Goal: Information Seeking & Learning: Learn about a topic

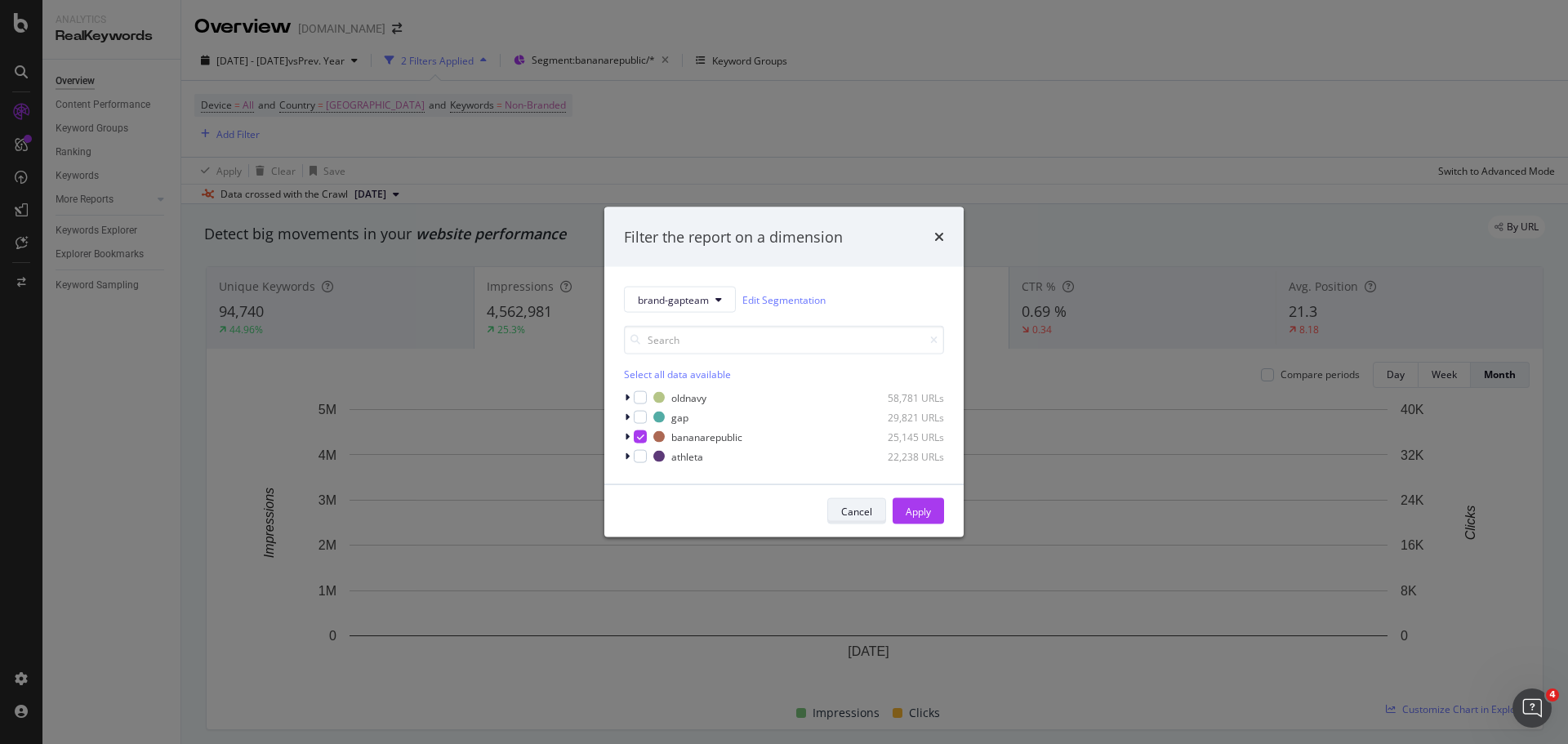
click at [846, 511] on div "Cancel" at bounding box center [857, 511] width 31 height 14
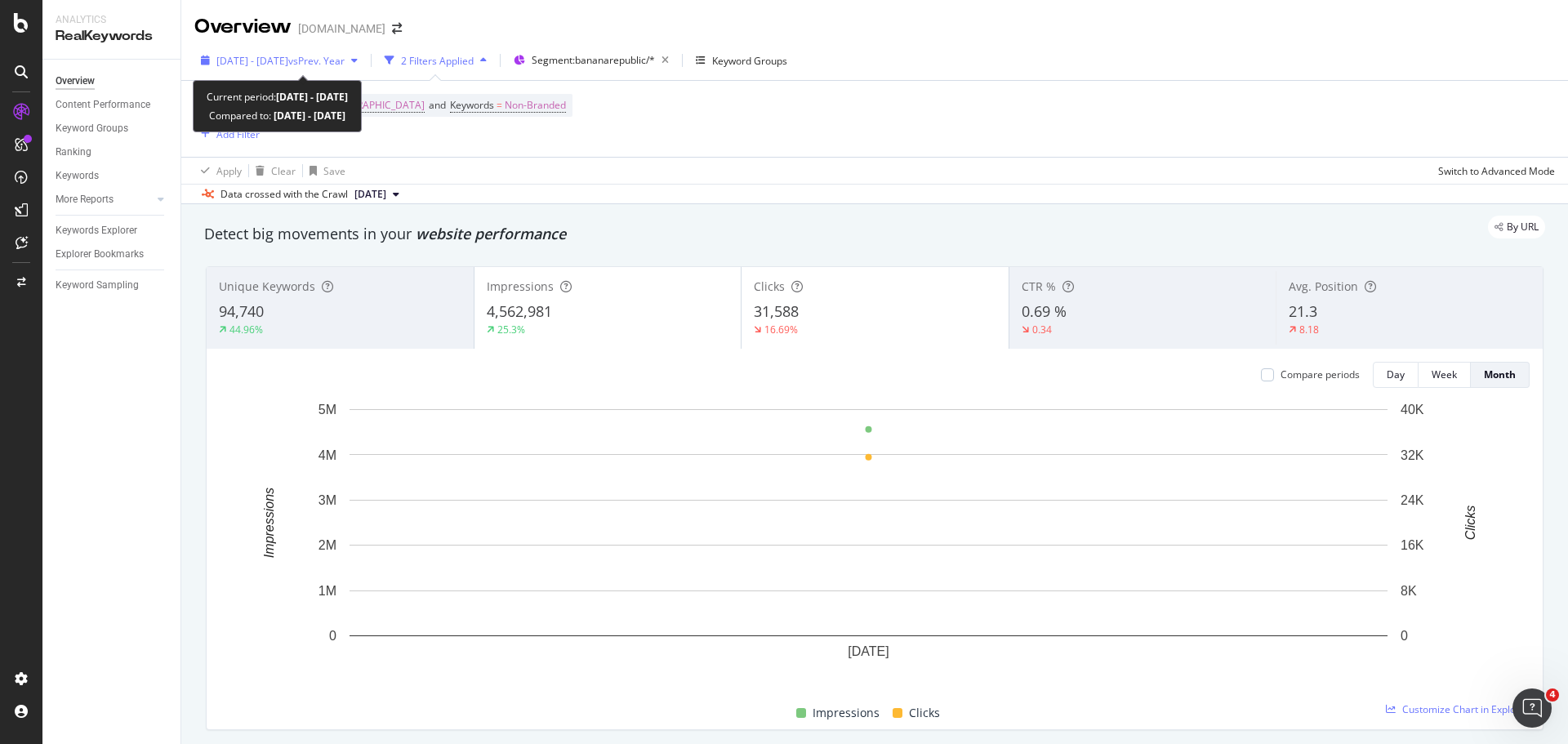
click at [345, 54] on span "vs Prev. Year" at bounding box center [316, 60] width 56 height 14
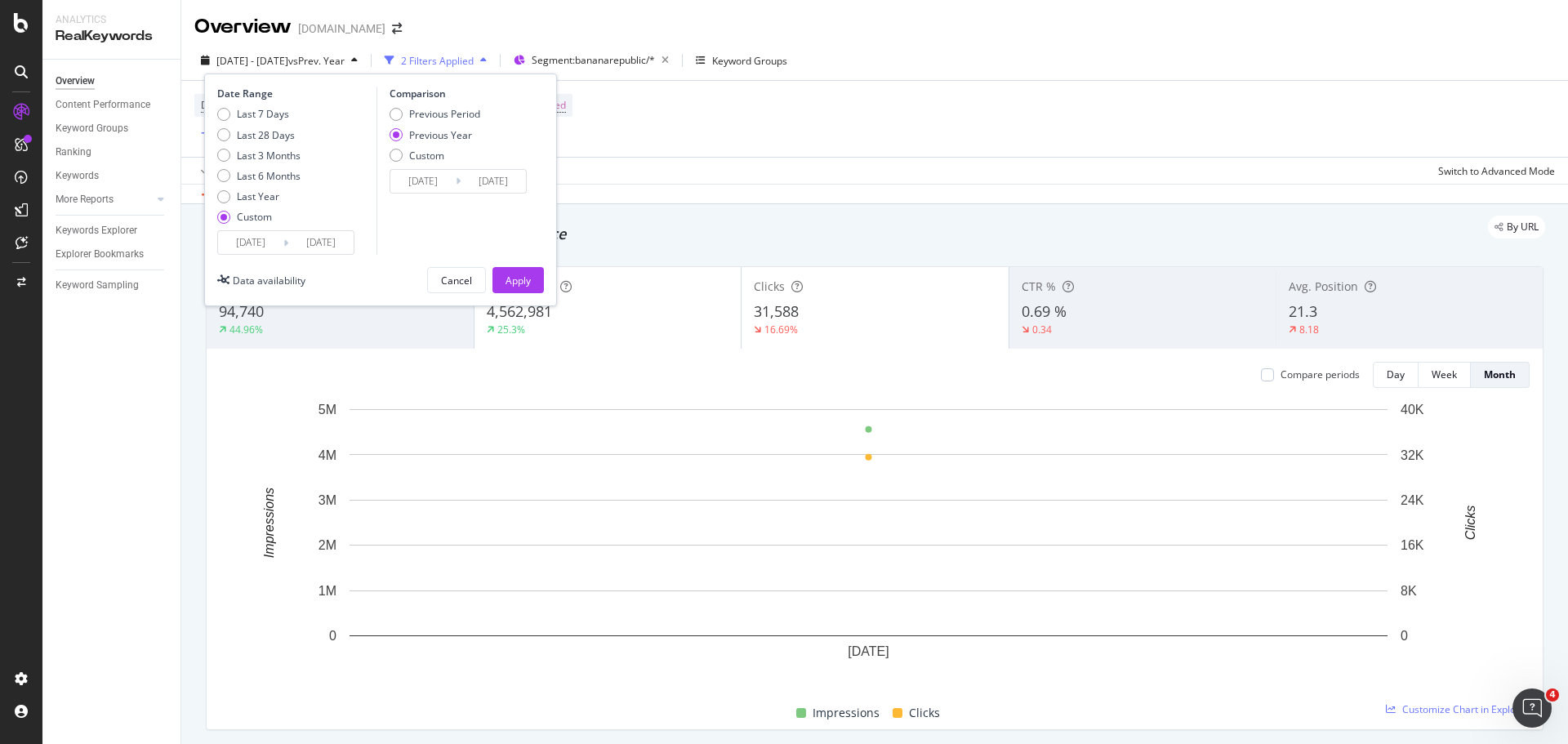
click at [748, 171] on div "Apply Clear Save Switch to Advanced Mode" at bounding box center [875, 171] width 1387 height 27
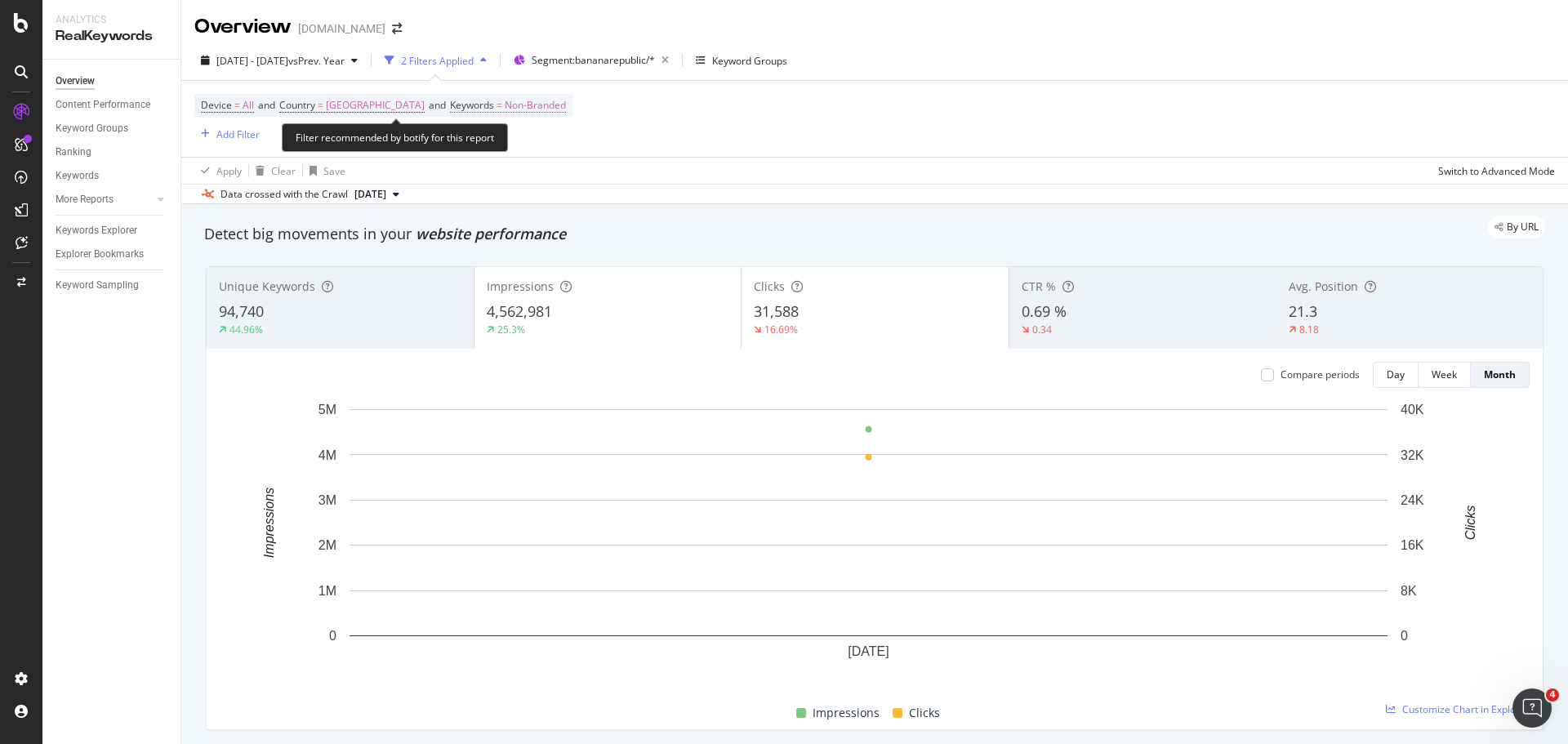
click at [558, 101] on span "Non-Branded" at bounding box center [535, 105] width 61 height 23
click at [790, 153] on div "Device = All and Country = [GEOGRAPHIC_DATA] and Keywords = Non-Branded Add Fil…" at bounding box center [875, 118] width 1361 height 76
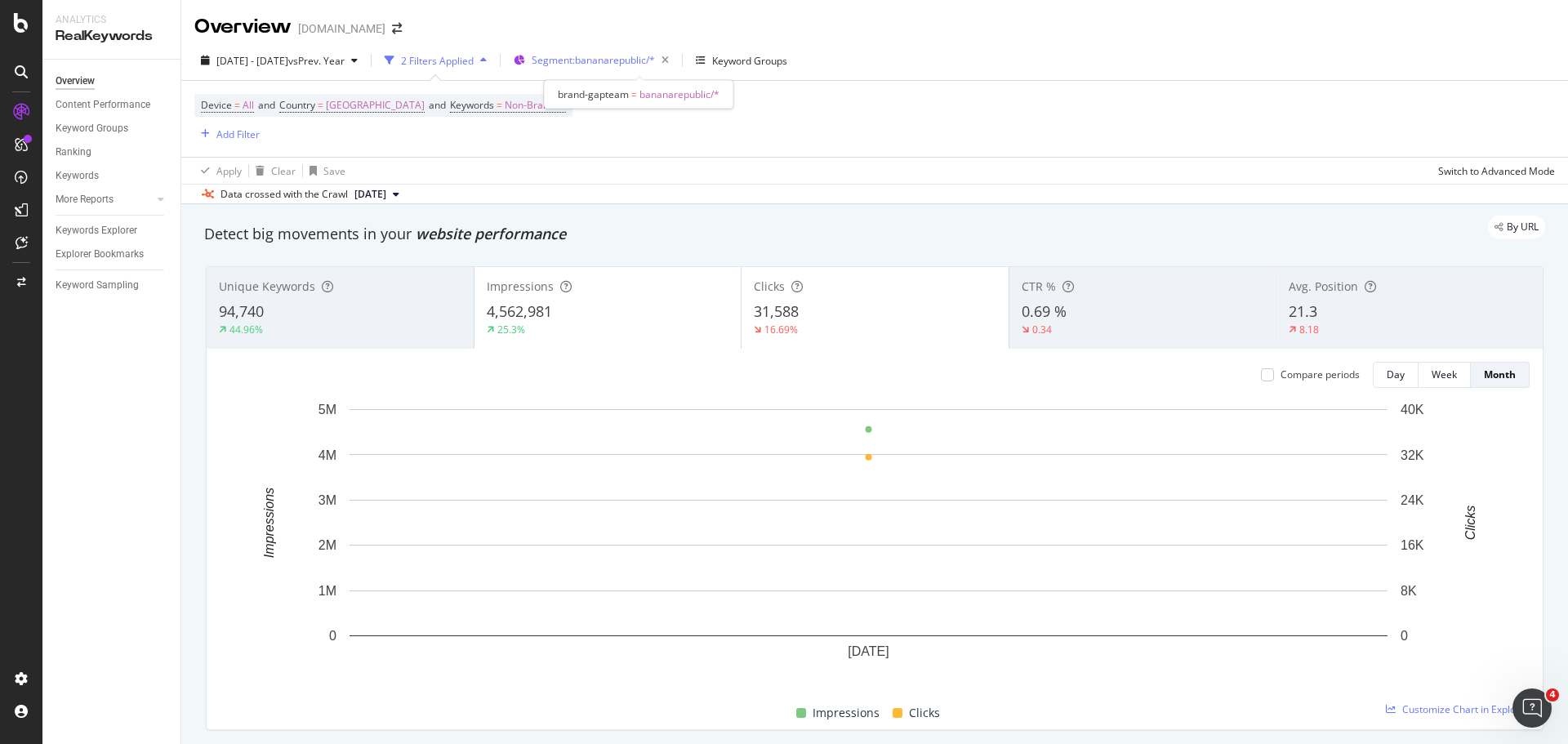
click at [655, 60] on span "Segment: bananarepublic/*" at bounding box center [593, 60] width 123 height 14
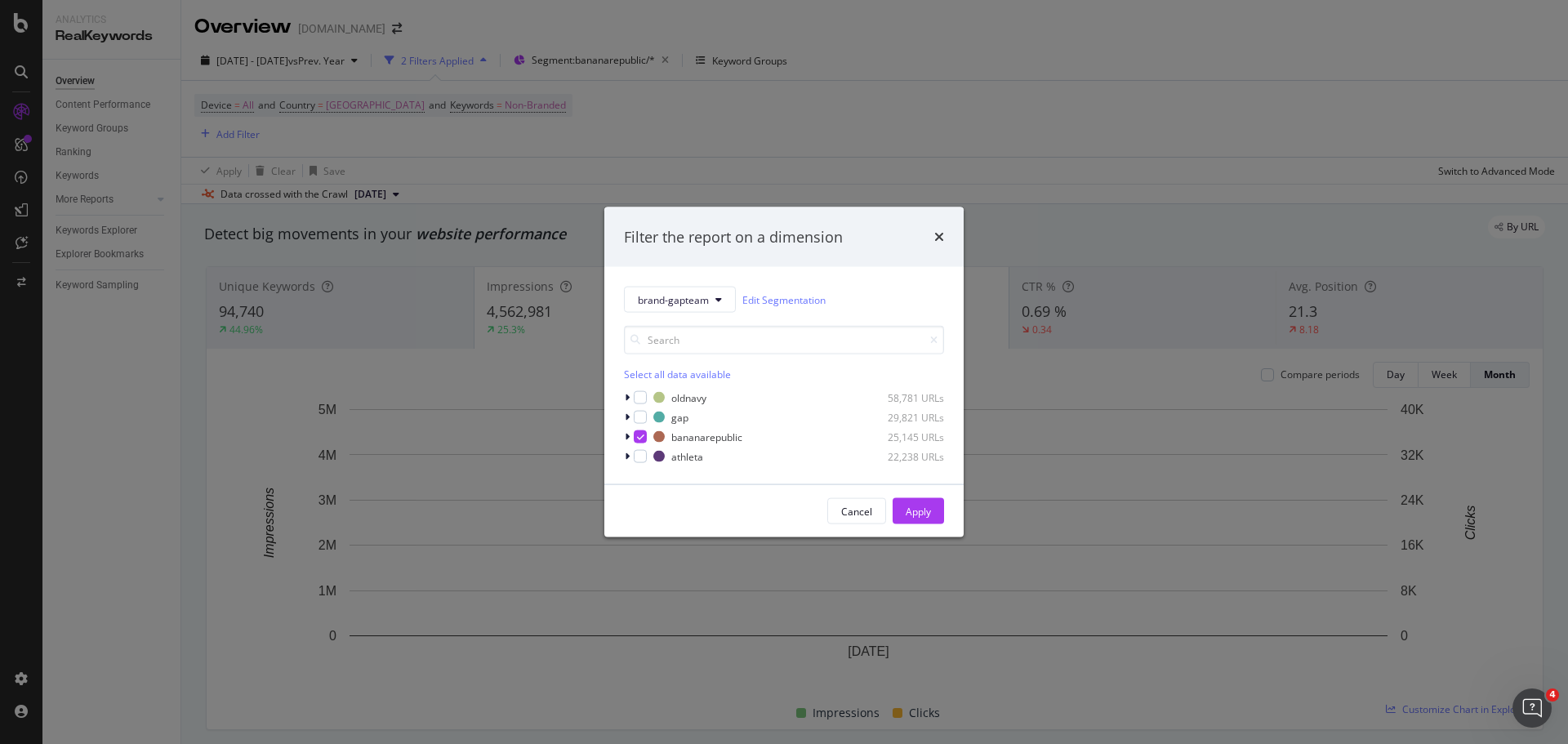
click at [641, 377] on div "Select all data available" at bounding box center [784, 374] width 320 height 14
click at [927, 514] on div "Apply" at bounding box center [919, 511] width 25 height 14
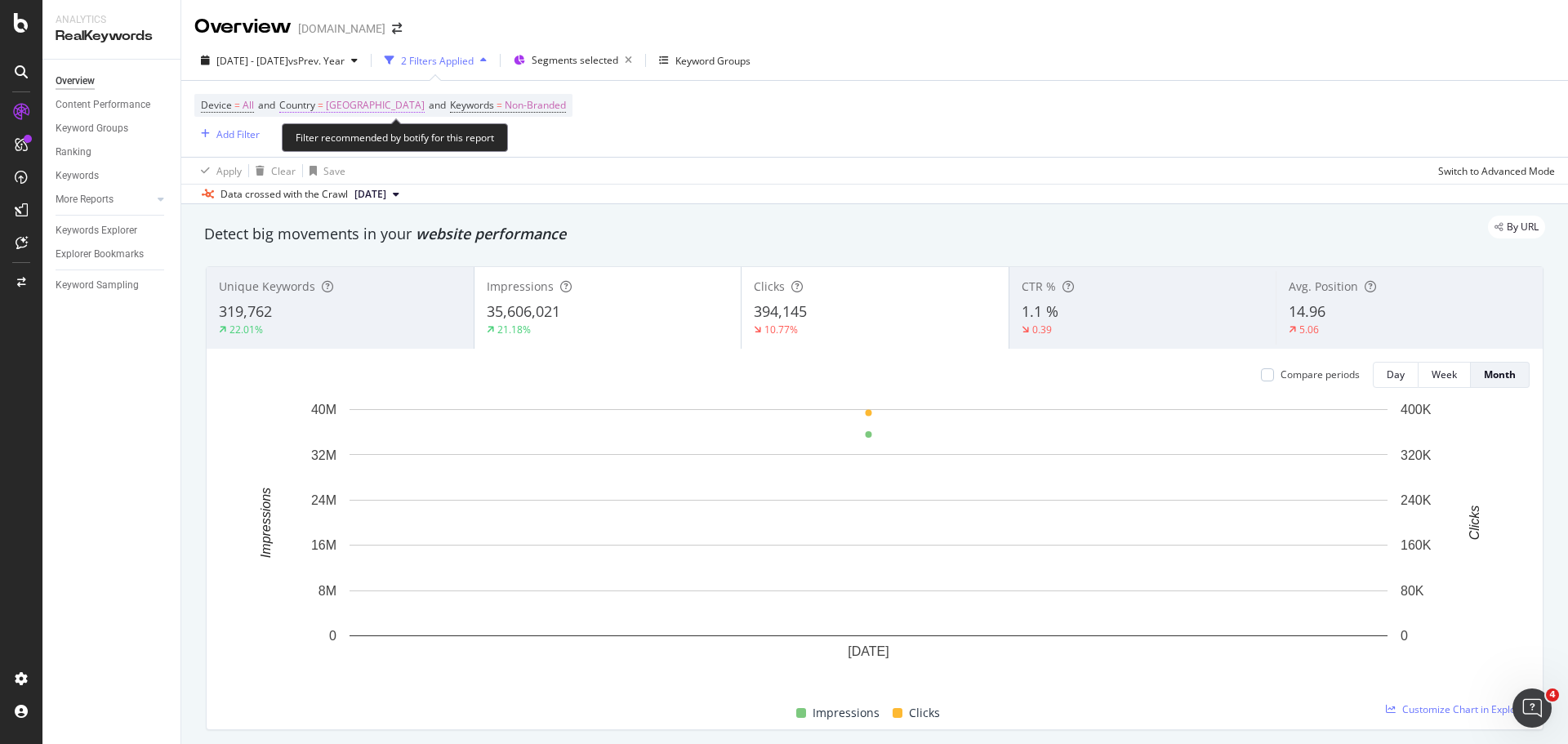
click at [403, 102] on span "[GEOGRAPHIC_DATA]" at bounding box center [375, 105] width 99 height 23
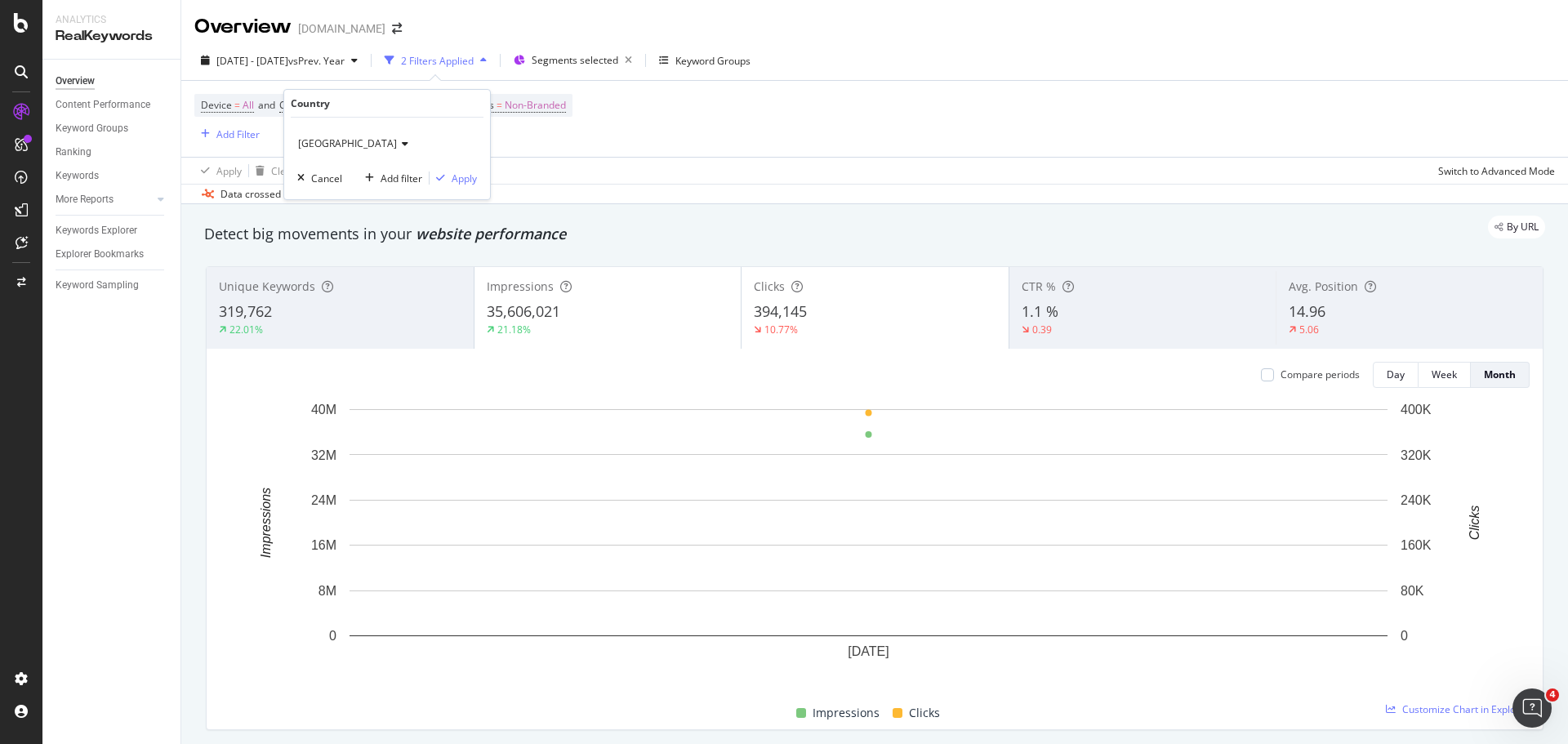
click at [374, 145] on span "[GEOGRAPHIC_DATA]" at bounding box center [348, 143] width 99 height 14
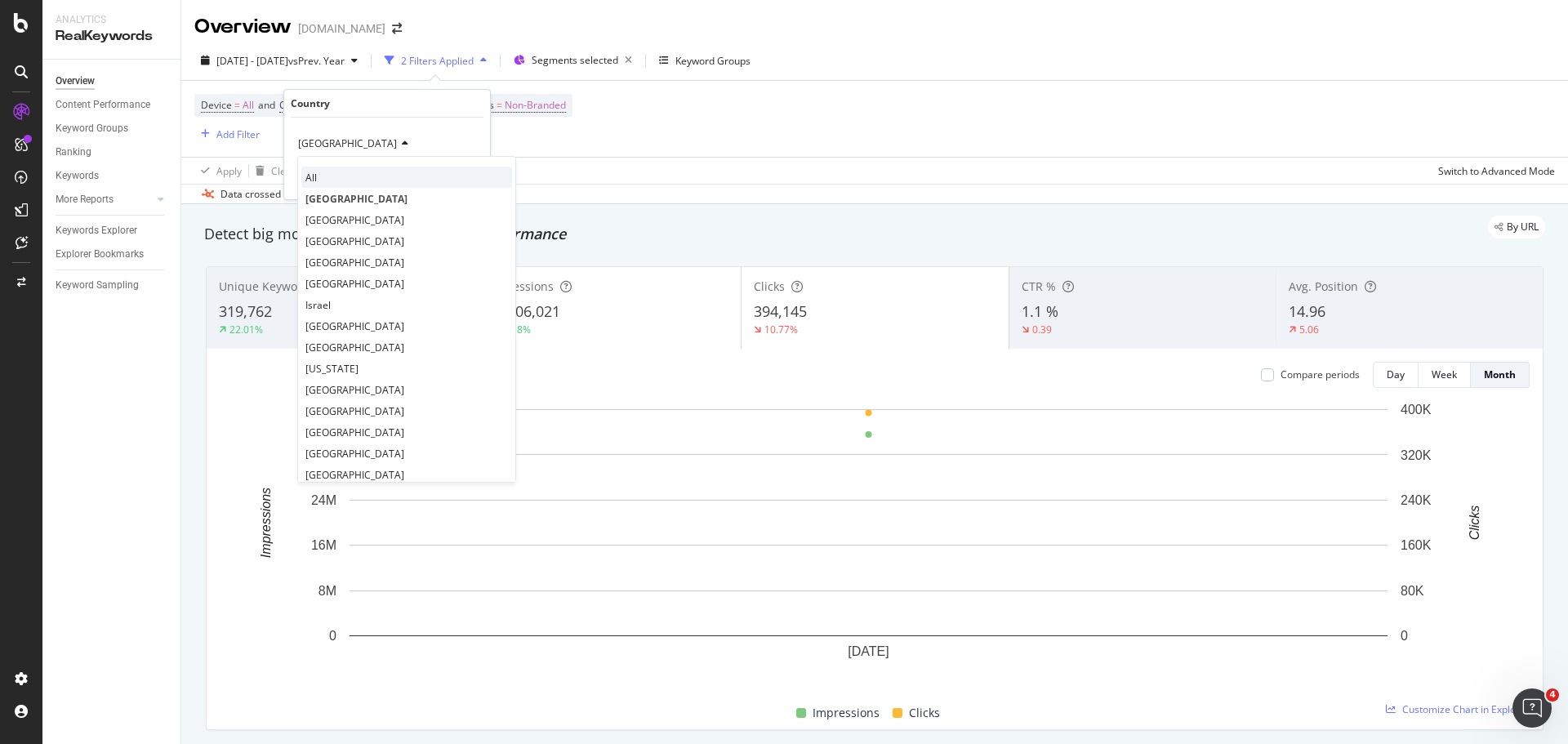
click at [373, 171] on div "All" at bounding box center [407, 177] width 211 height 21
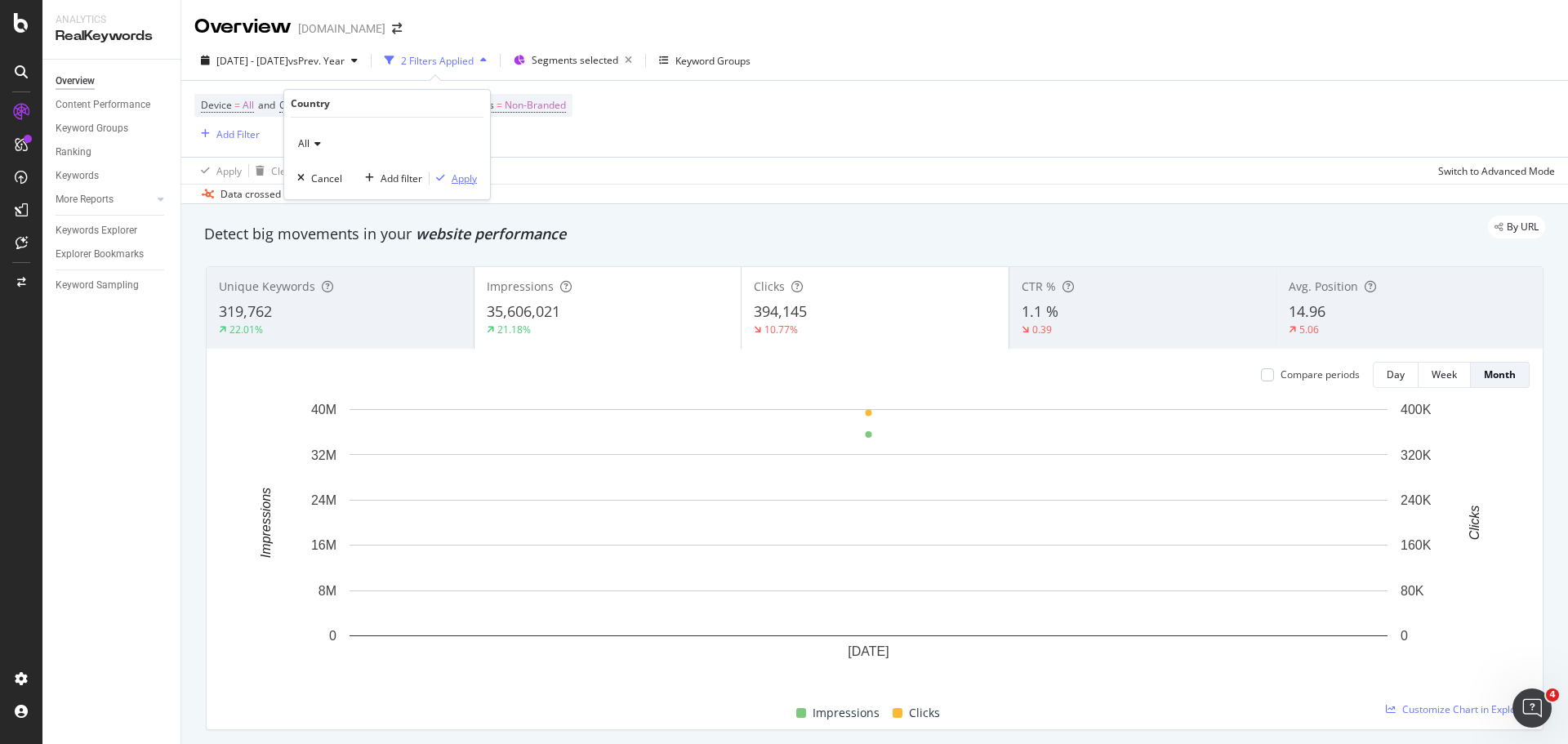
click at [465, 181] on div "Apply" at bounding box center [464, 179] width 25 height 14
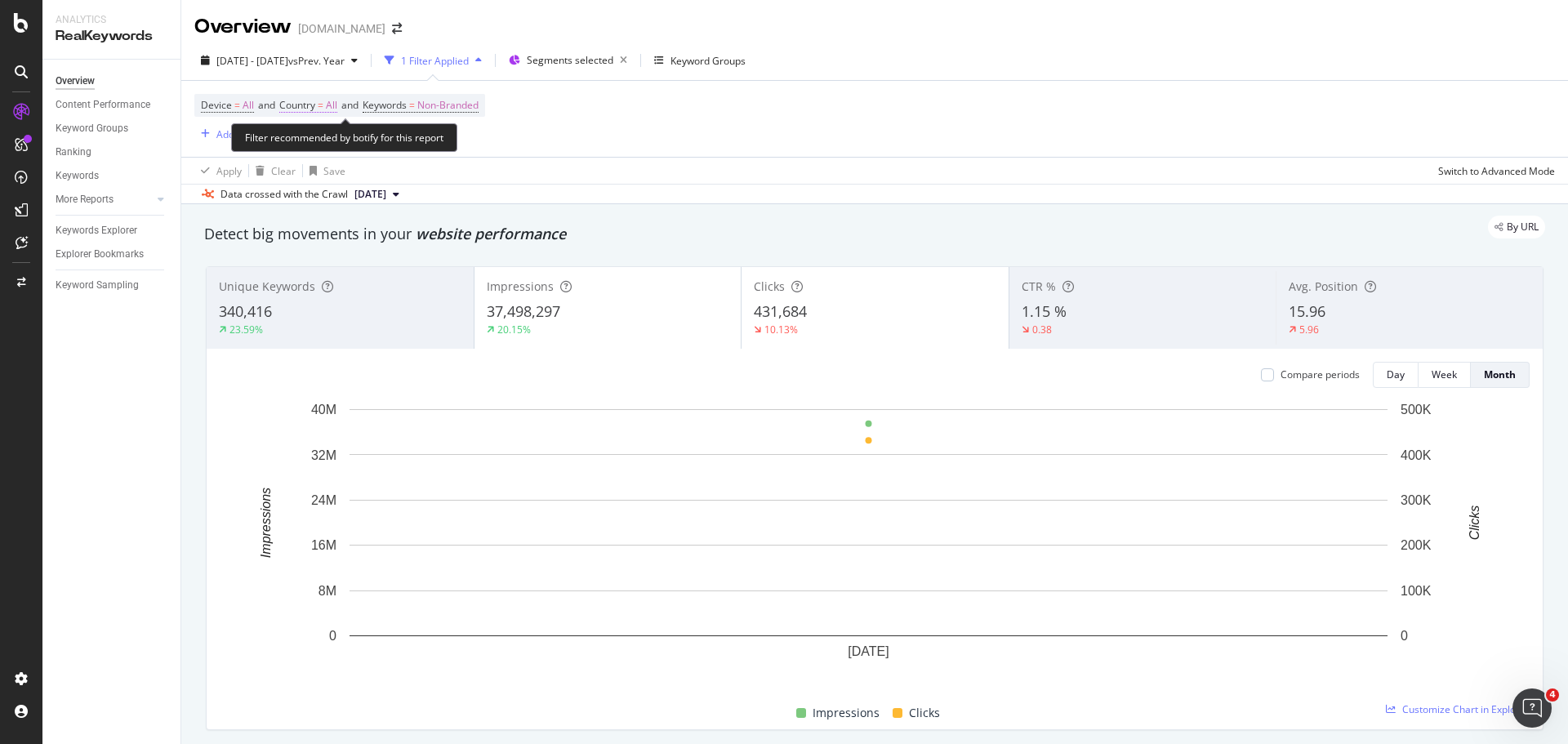
click at [334, 105] on span "All" at bounding box center [331, 105] width 11 height 23
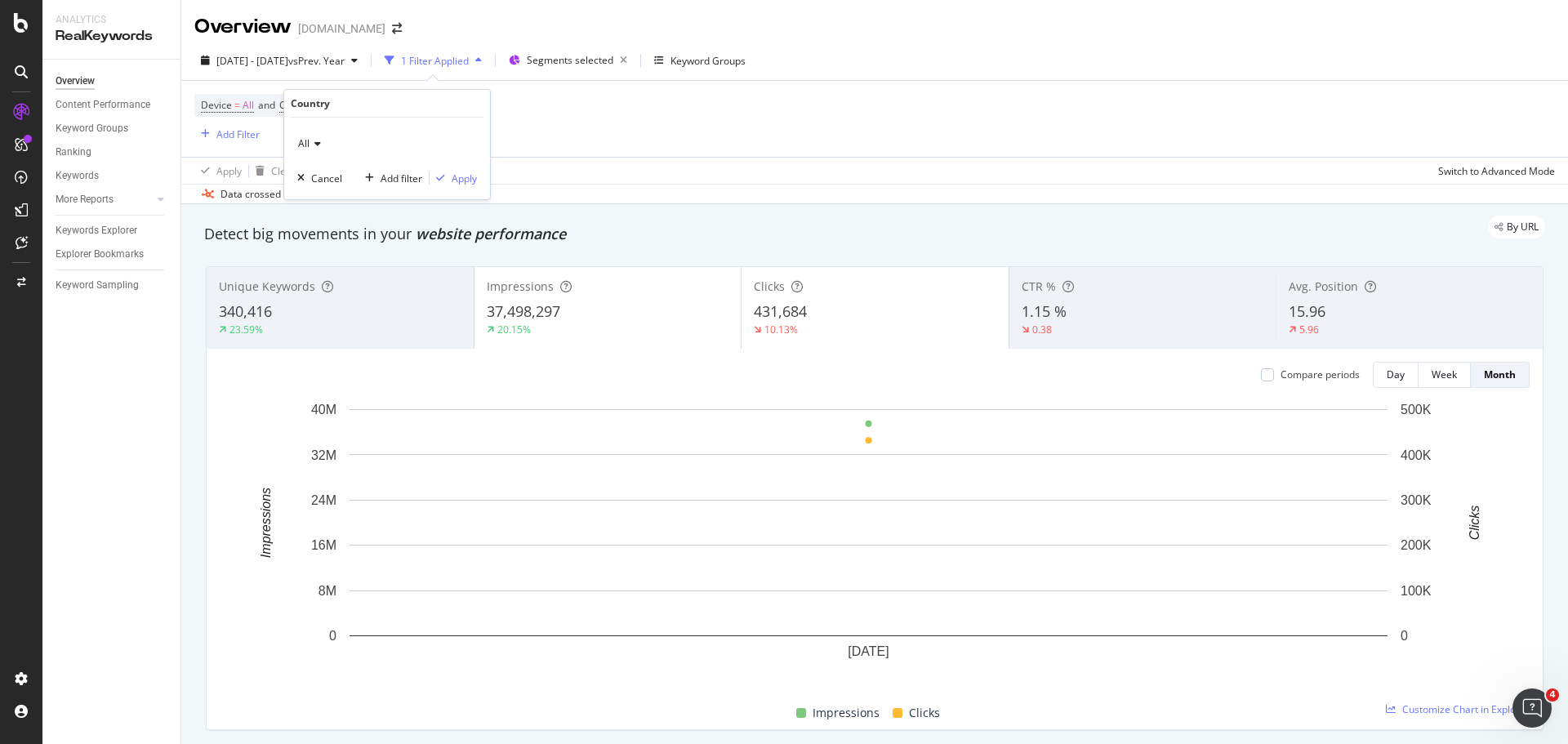
click at [303, 140] on span "All" at bounding box center [303, 143] width 11 height 14
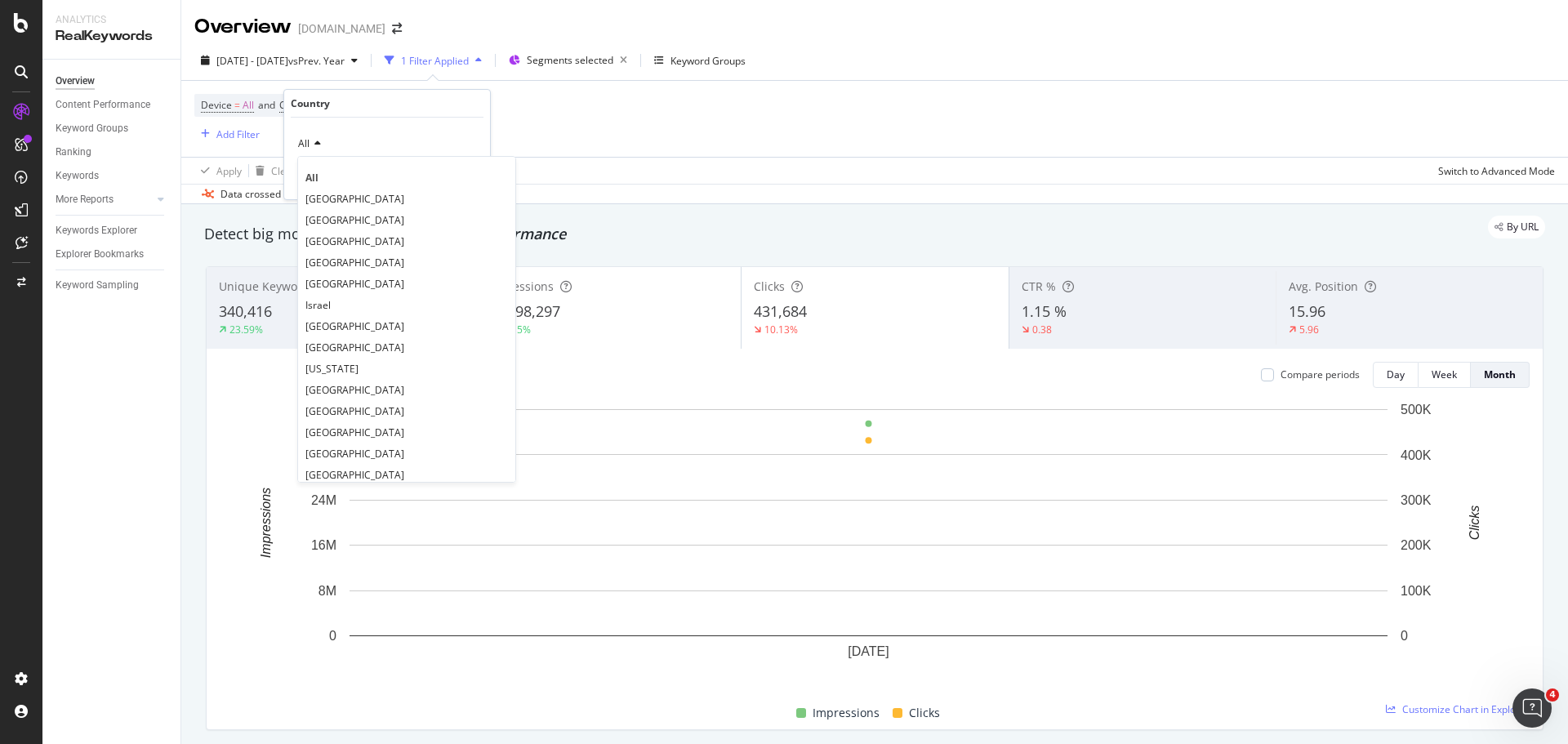
click at [330, 197] on span "[GEOGRAPHIC_DATA]" at bounding box center [354, 199] width 99 height 14
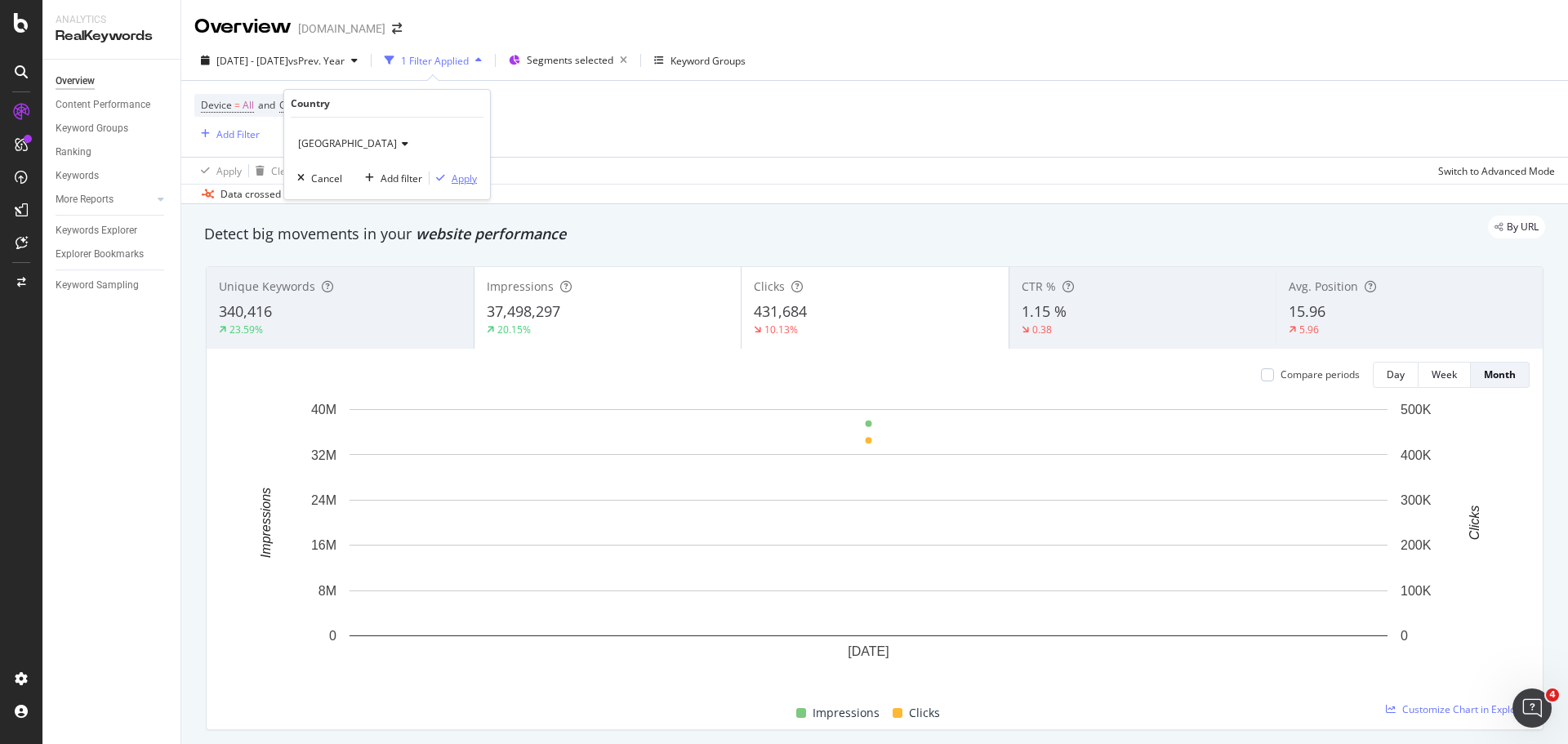
click at [460, 185] on div "Apply" at bounding box center [464, 179] width 25 height 14
click at [1435, 374] on div "Week" at bounding box center [1445, 374] width 25 height 14
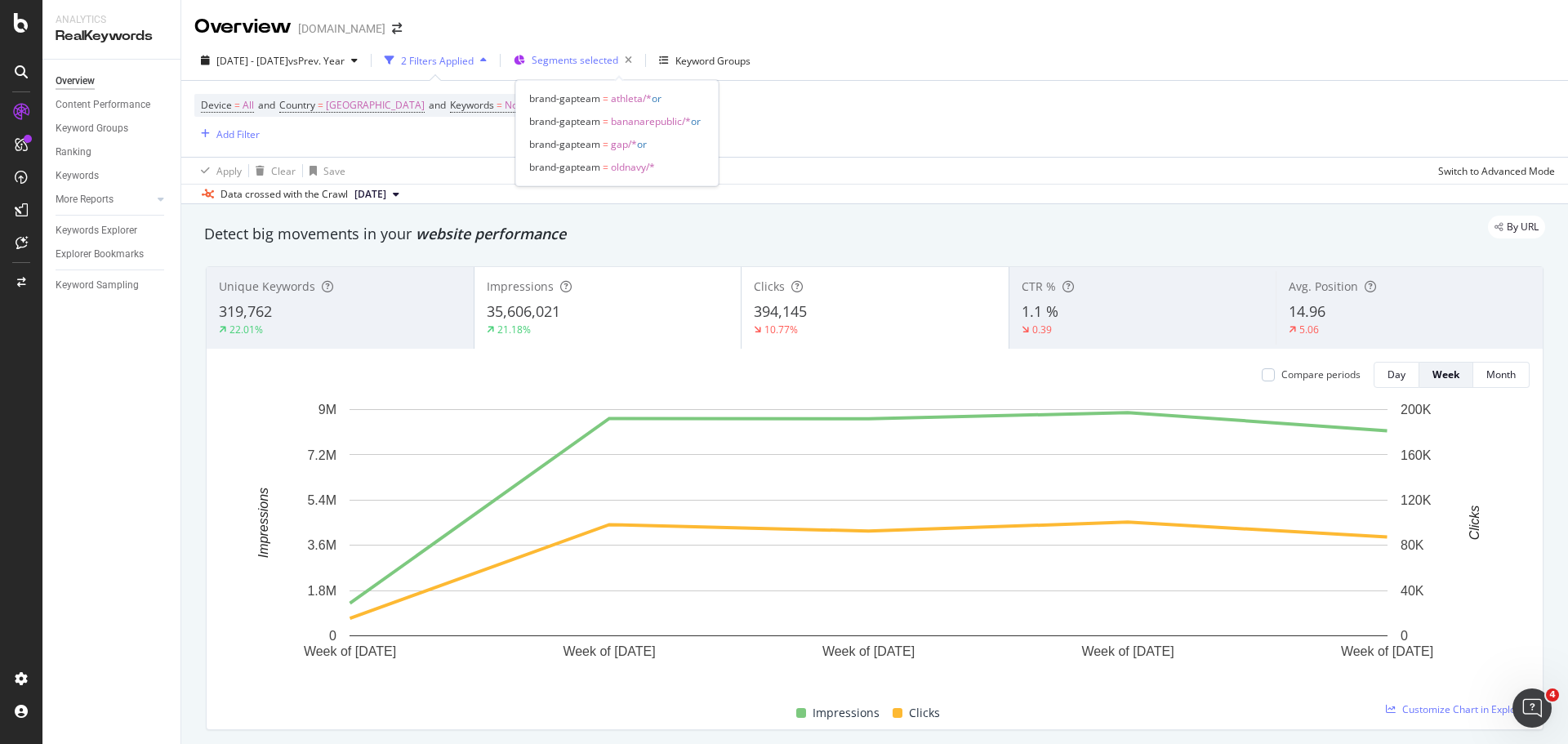
click at [618, 62] on span "Segments selected" at bounding box center [575, 60] width 87 height 14
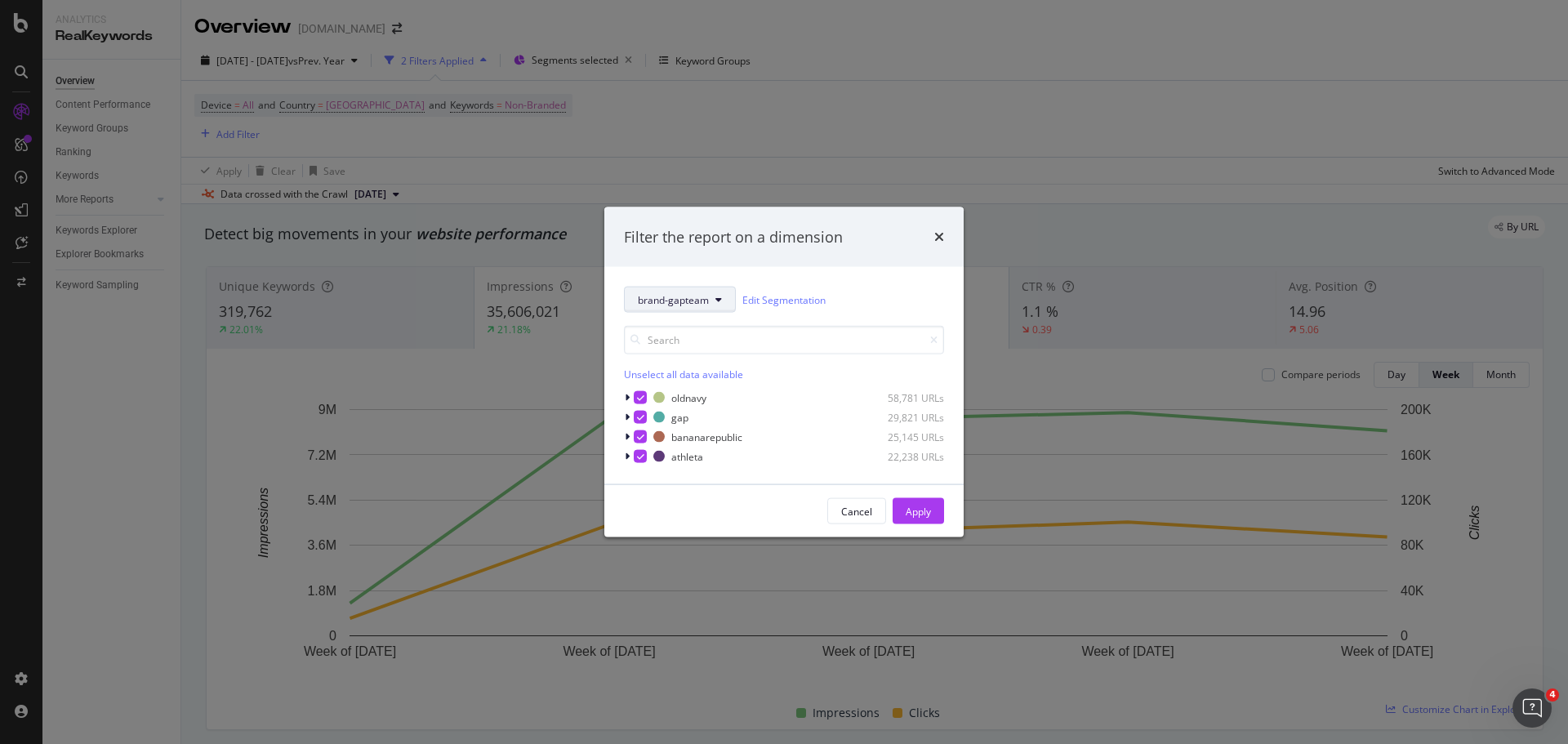
click at [688, 298] on span "brand-gapteam" at bounding box center [674, 299] width 71 height 14
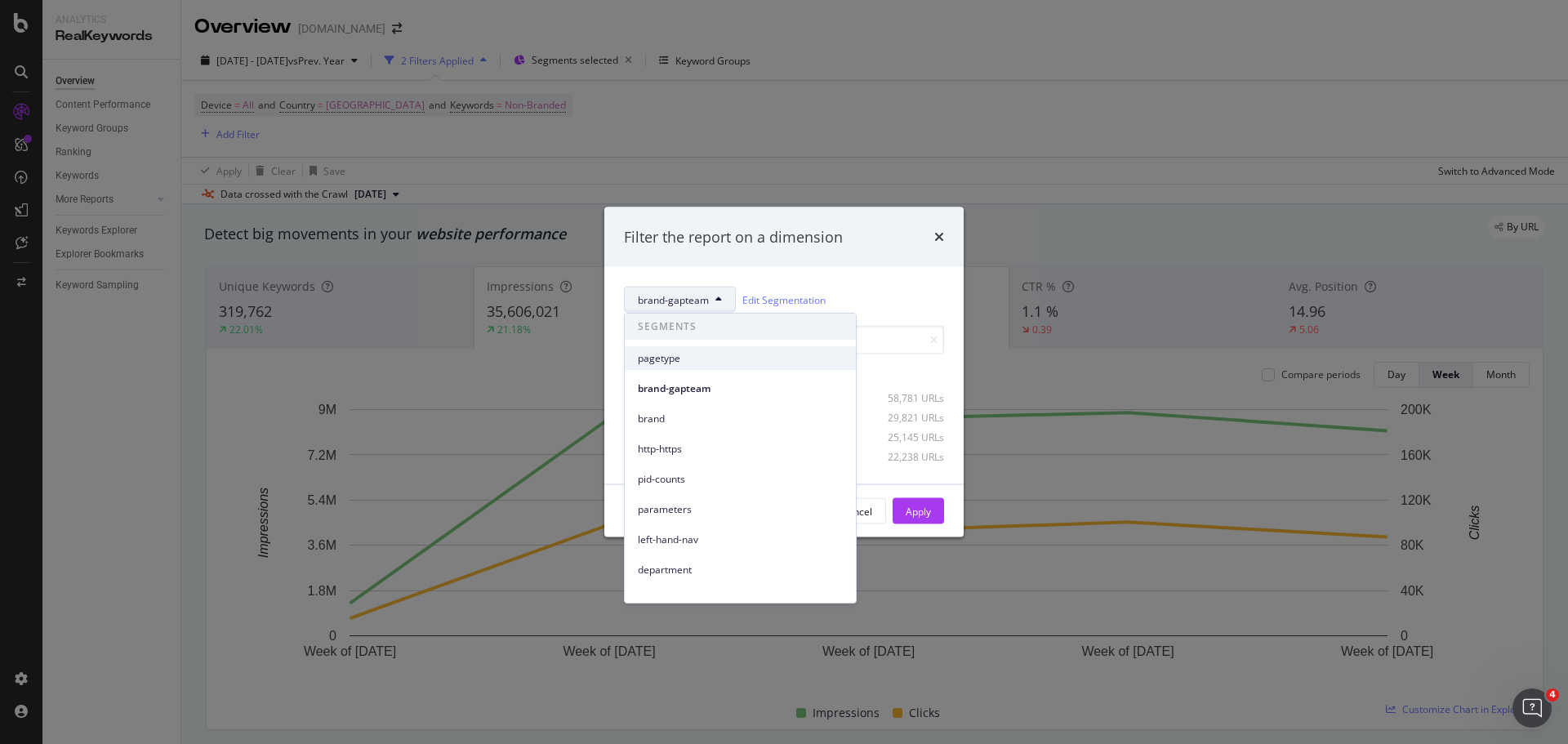
click at [688, 365] on span "pagetype" at bounding box center [740, 358] width 205 height 14
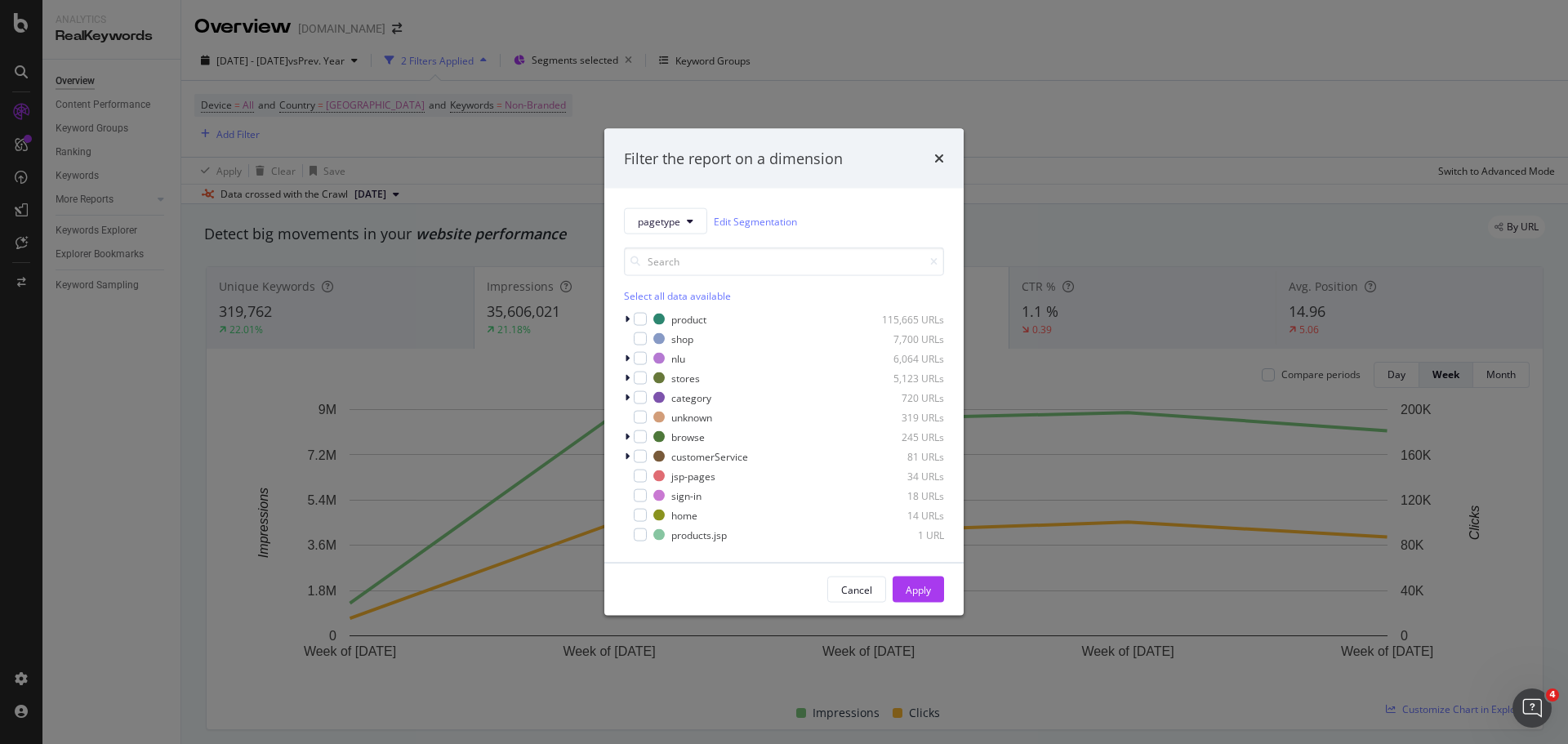
click at [666, 293] on div "Select all data available" at bounding box center [784, 296] width 320 height 14
click at [636, 534] on div "modal" at bounding box center [640, 535] width 13 height 13
click at [637, 514] on icon "modal" at bounding box center [641, 516] width 8 height 9
click at [637, 521] on div "modal" at bounding box center [640, 515] width 13 height 13
click at [637, 495] on icon "modal" at bounding box center [641, 497] width 8 height 9
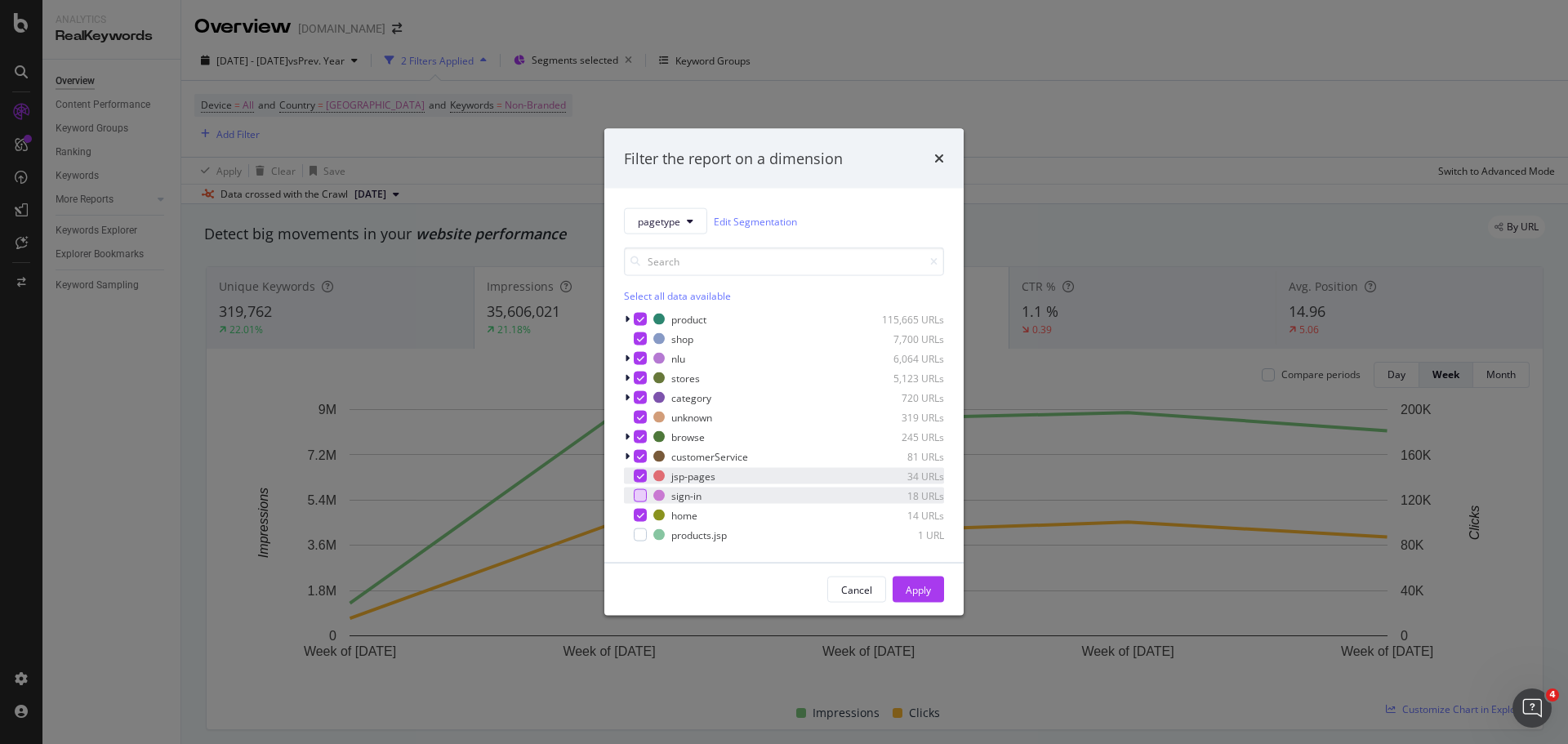
click at [639, 474] on icon "modal" at bounding box center [641, 476] width 8 height 9
click at [638, 414] on icon "modal" at bounding box center [641, 417] width 8 height 9
click at [910, 590] on div "Apply" at bounding box center [919, 589] width 25 height 14
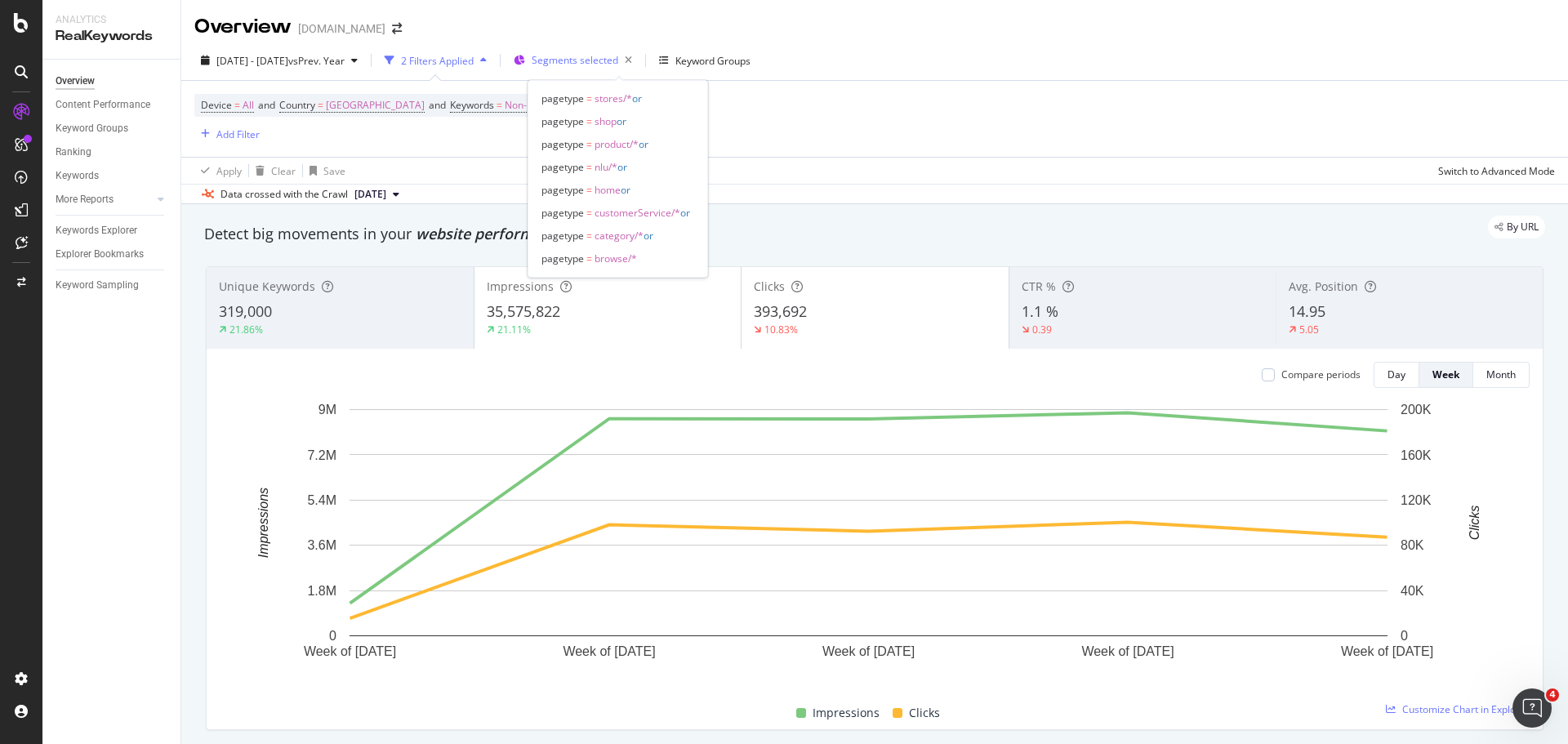
click at [618, 59] on span "Segments selected" at bounding box center [575, 60] width 87 height 14
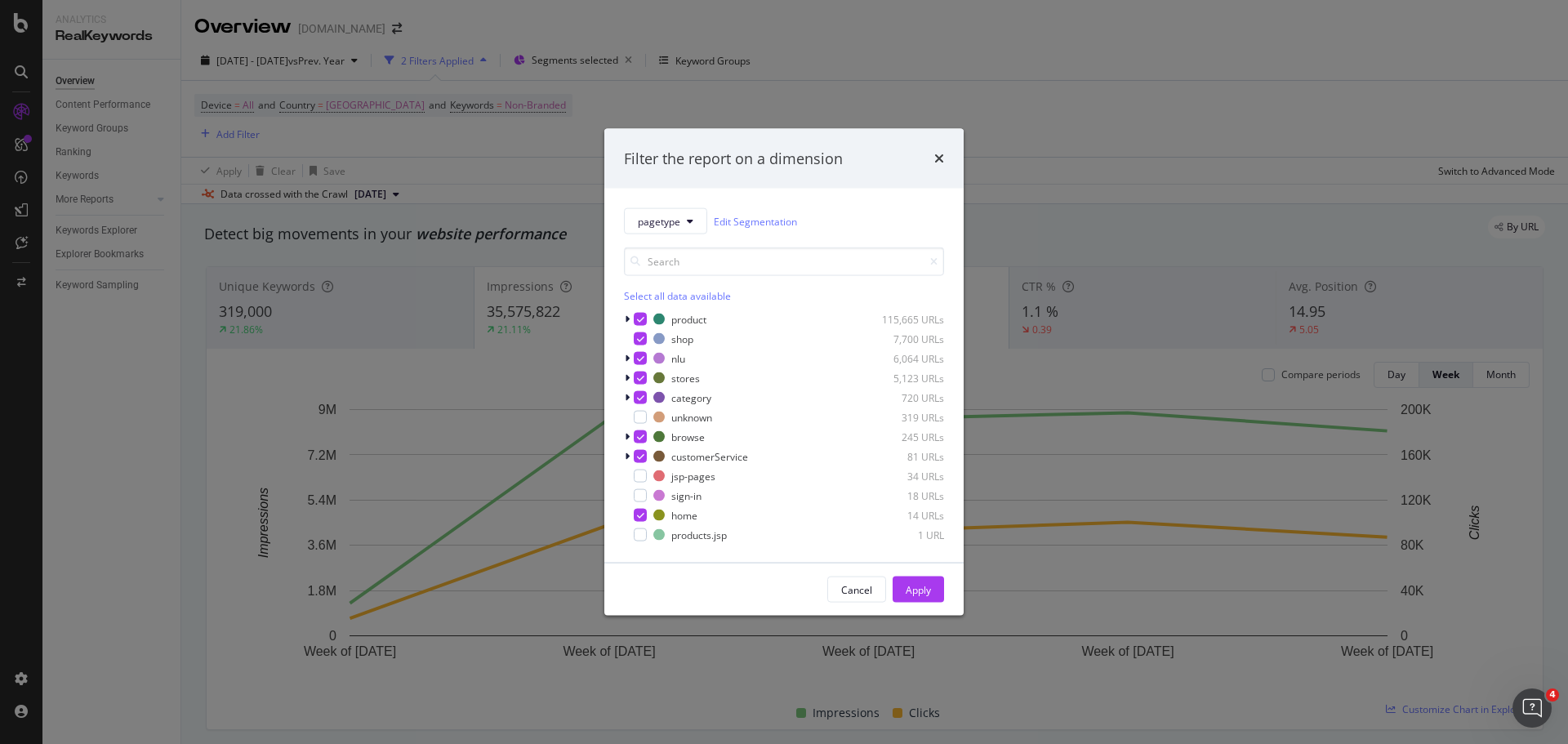
click at [1167, 220] on div "Filter the report on a dimension pagetype Edit Segmentation Select all data ava…" at bounding box center [784, 372] width 1568 height 744
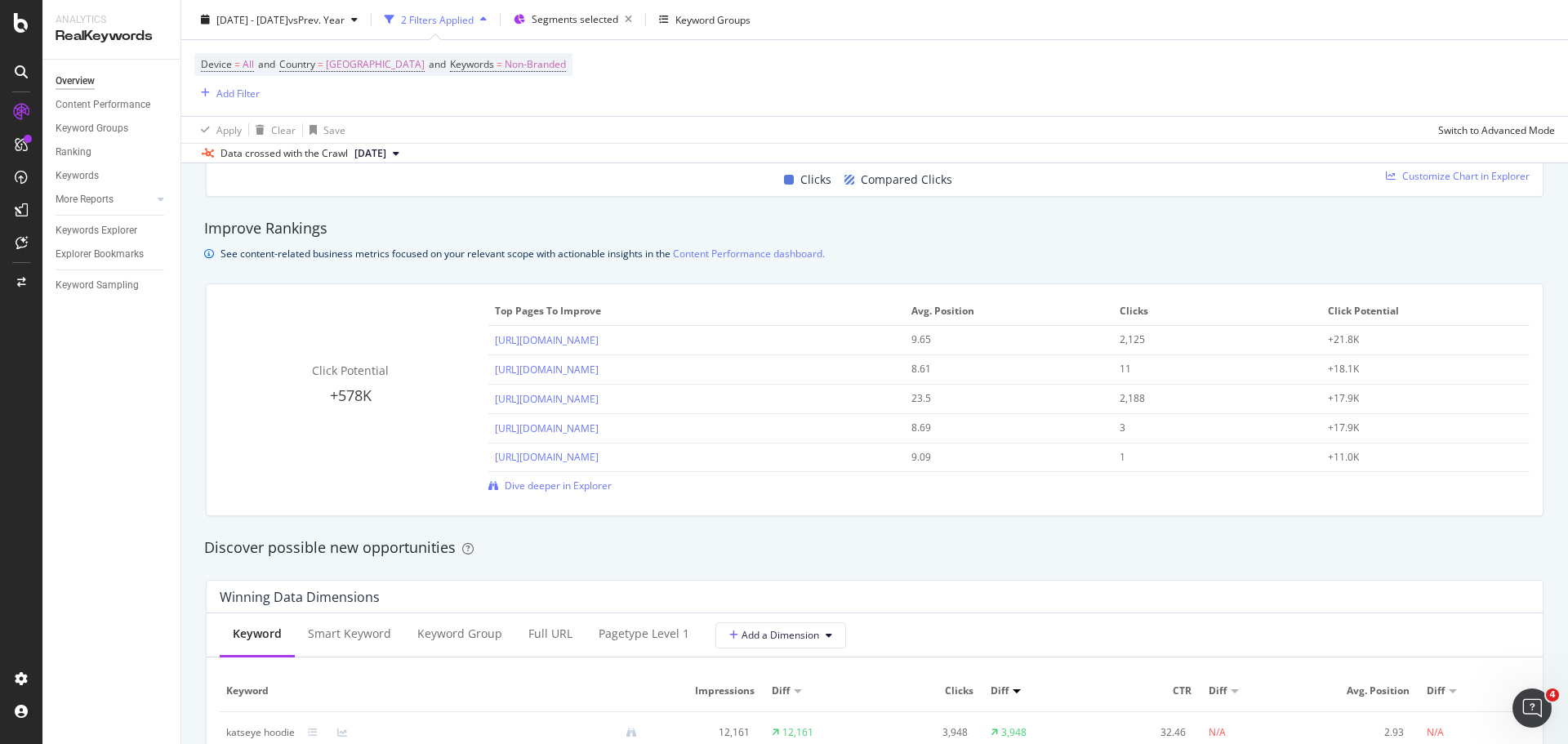
scroll to position [1062, 0]
click at [161, 196] on icon at bounding box center [161, 200] width 7 height 10
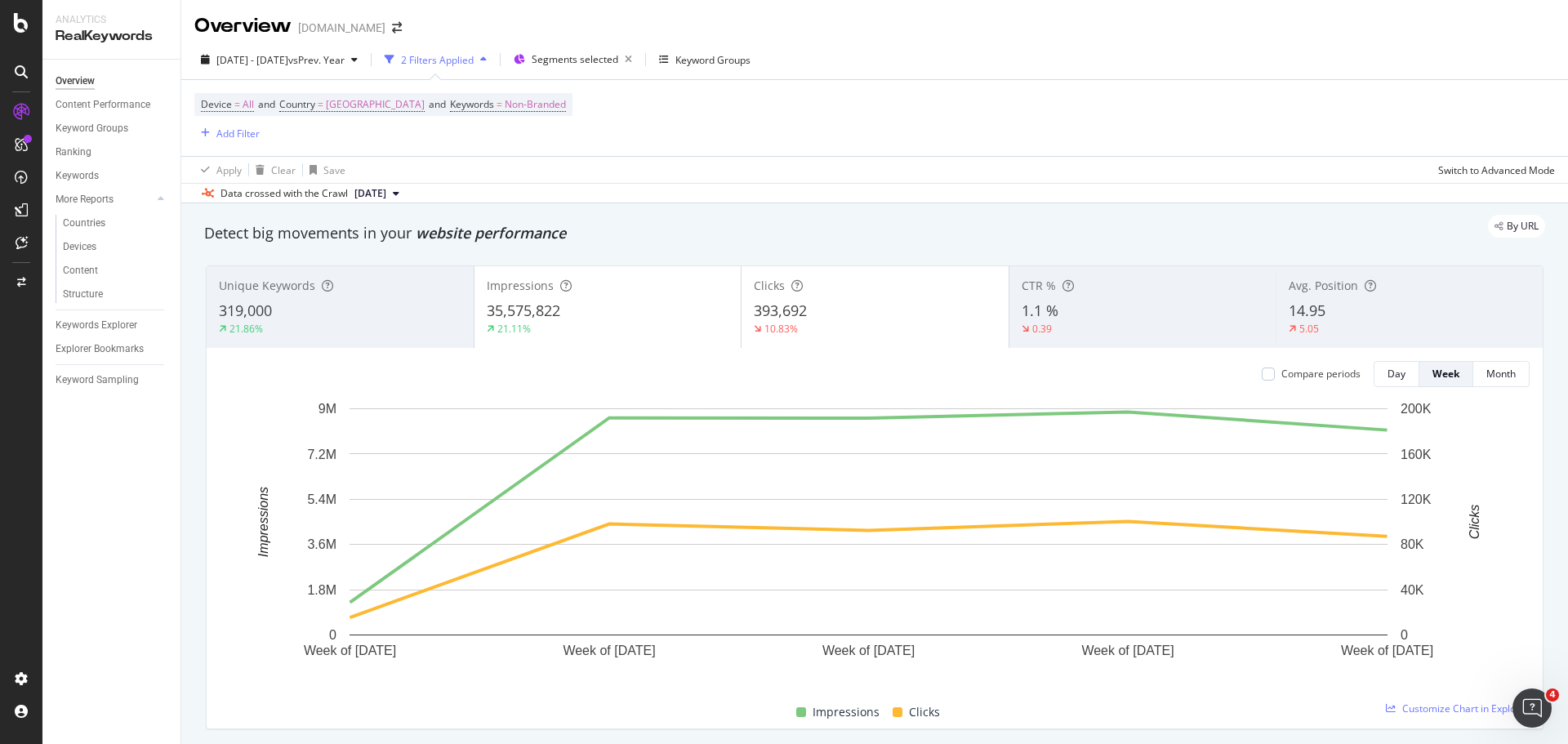
scroll to position [0, 0]
click at [614, 55] on span "Segments selected" at bounding box center [575, 60] width 87 height 14
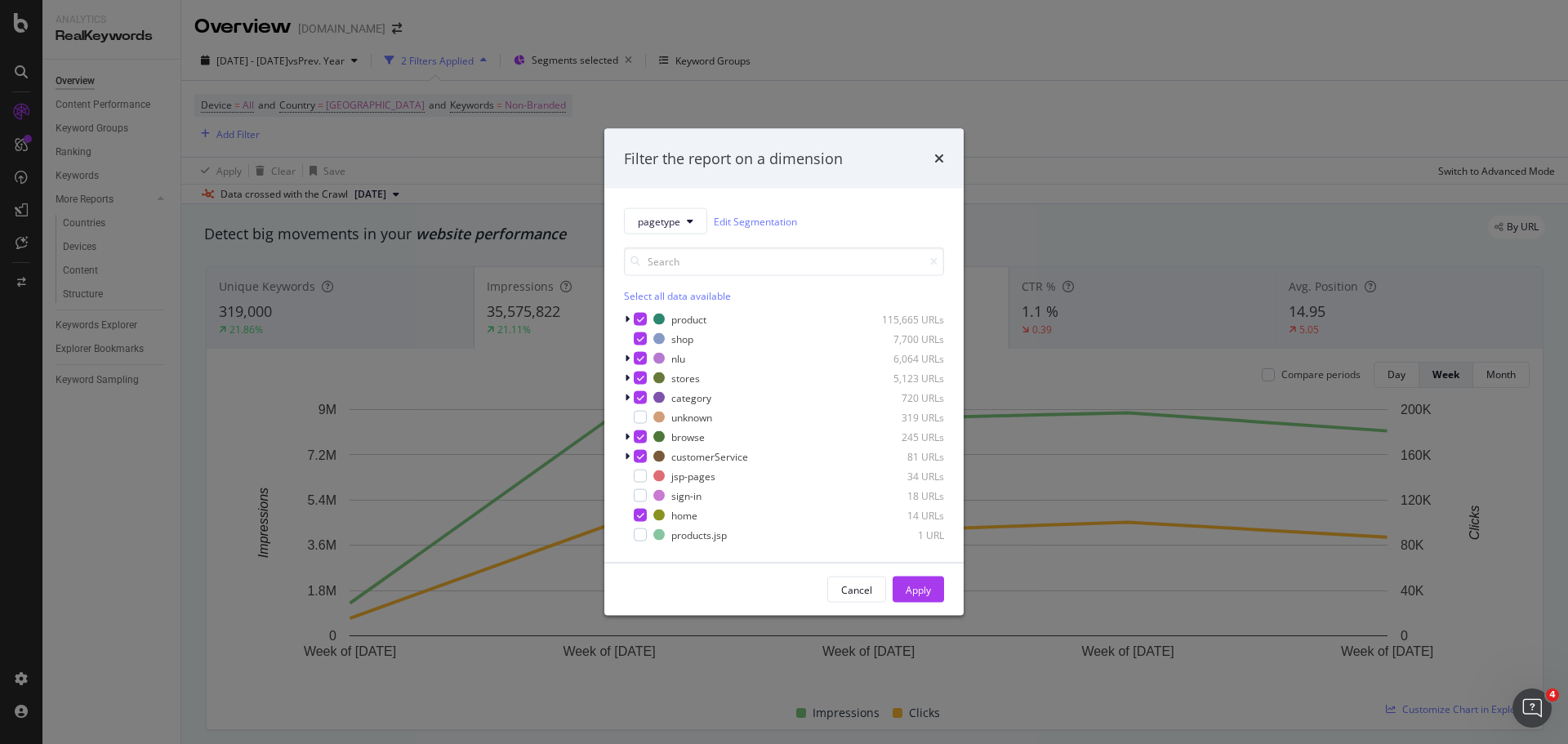
click at [647, 293] on div "Select all data available" at bounding box center [784, 296] width 320 height 14
click at [647, 293] on div "Unselect all data available" at bounding box center [784, 296] width 320 height 14
drag, startPoint x: 640, startPoint y: 321, endPoint x: 649, endPoint y: 326, distance: 10.3
click at [639, 321] on div "modal" at bounding box center [640, 319] width 13 height 13
click at [923, 588] on div "Apply" at bounding box center [919, 589] width 25 height 14
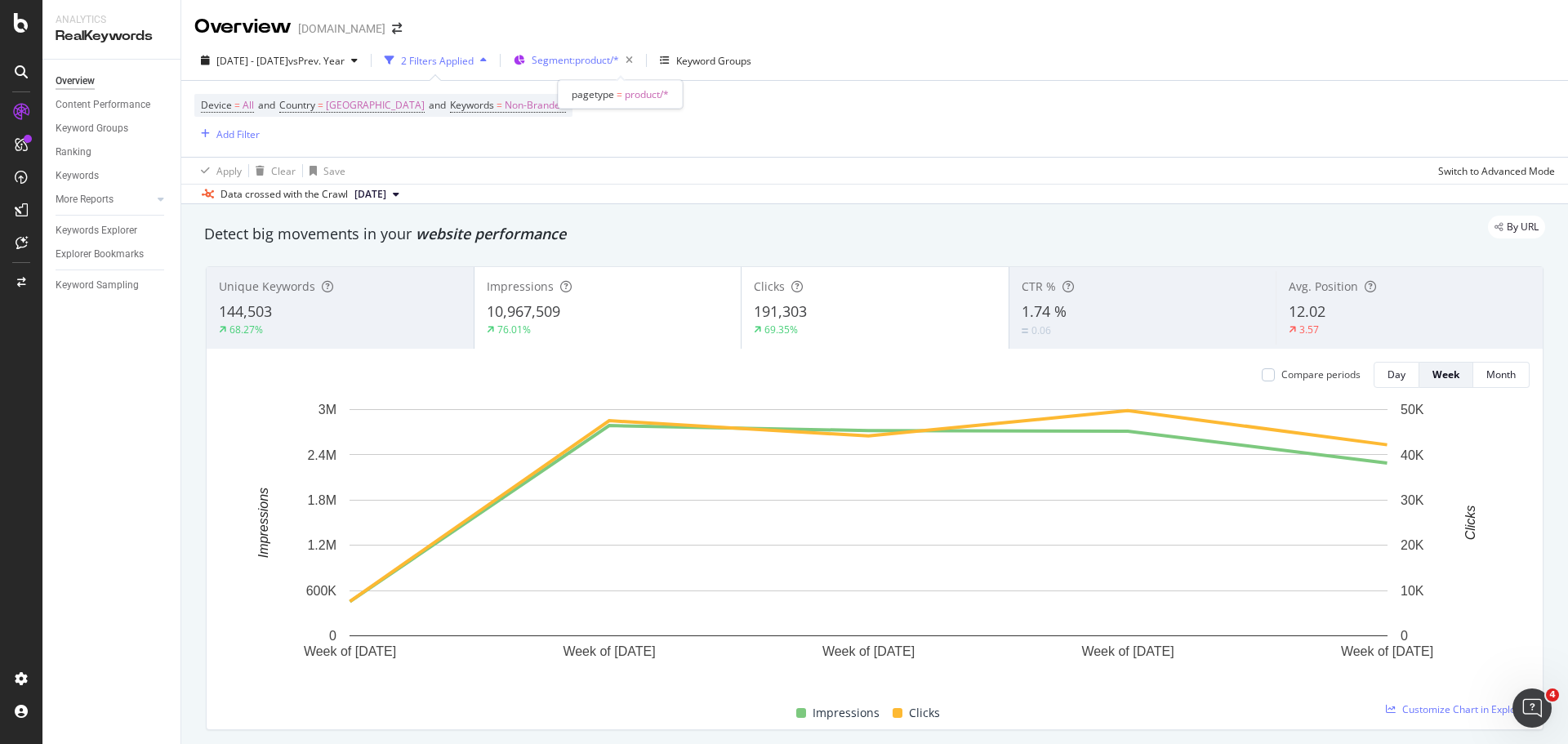
click at [619, 60] on span "Segment: product/*" at bounding box center [575, 60] width 88 height 14
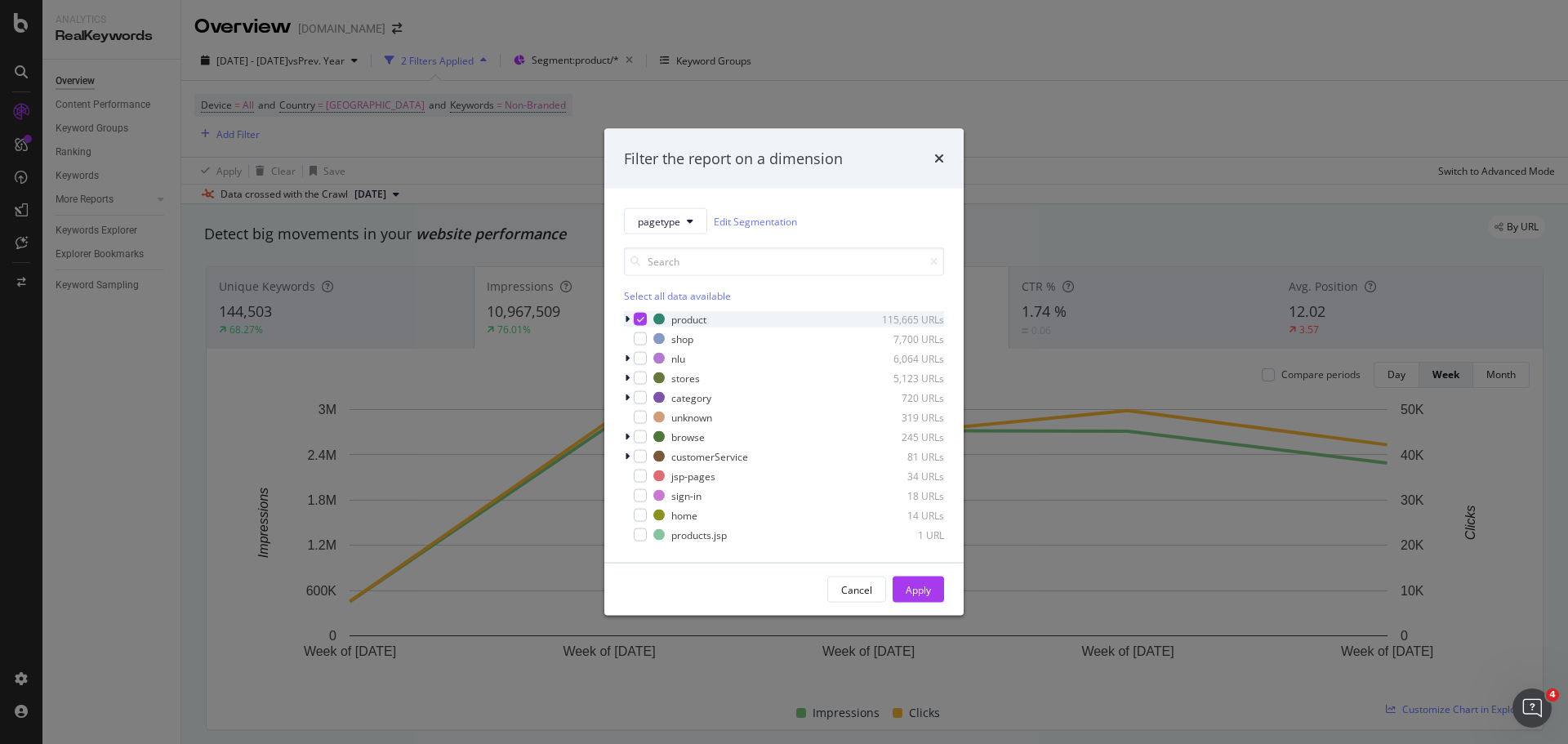
click at [639, 315] on icon "modal" at bounding box center [641, 320] width 8 height 9
click at [642, 358] on div "modal" at bounding box center [640, 358] width 13 height 13
click at [639, 400] on div "modal" at bounding box center [640, 397] width 13 height 13
click at [919, 588] on div "Apply" at bounding box center [919, 589] width 25 height 14
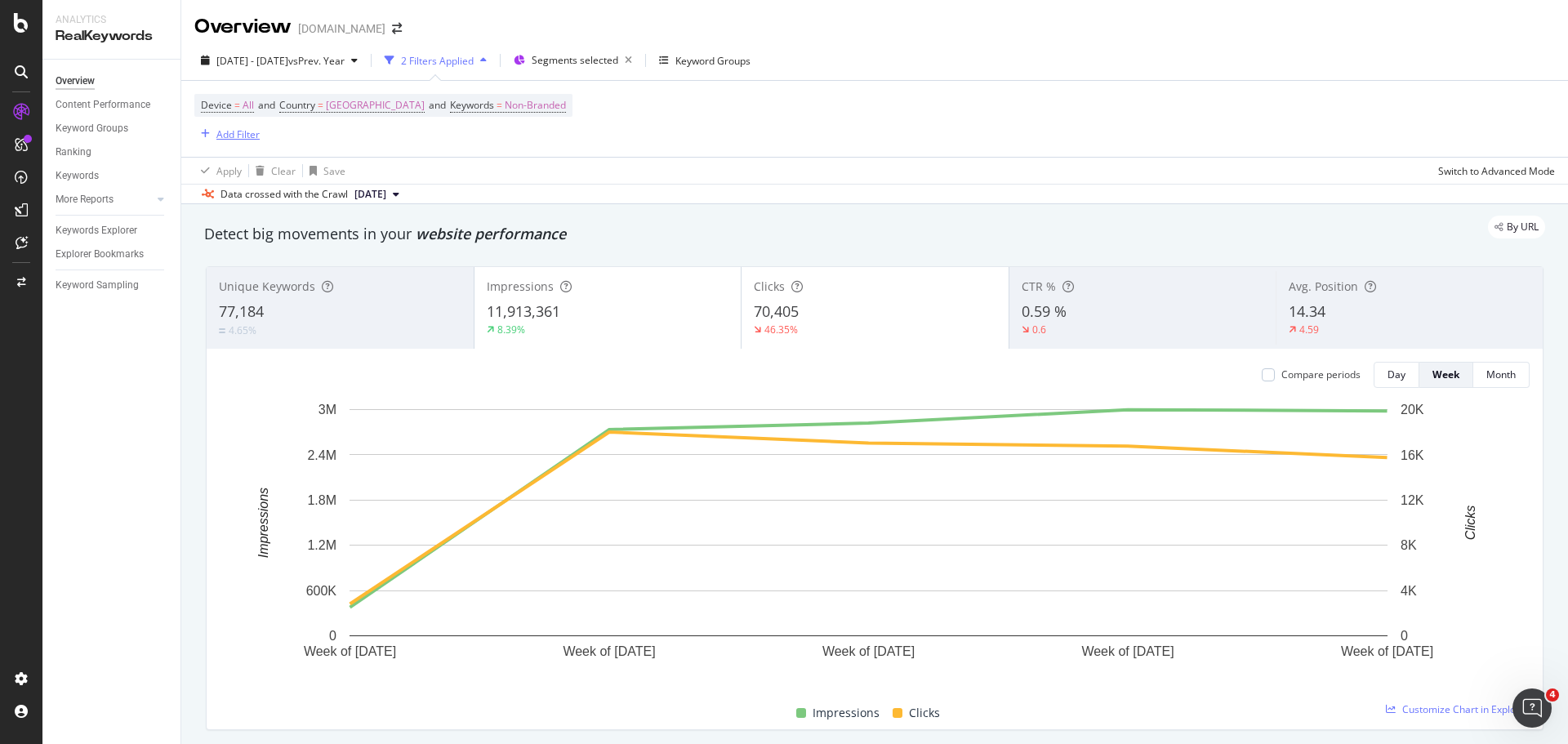
click at [235, 136] on div "Add Filter" at bounding box center [238, 134] width 43 height 14
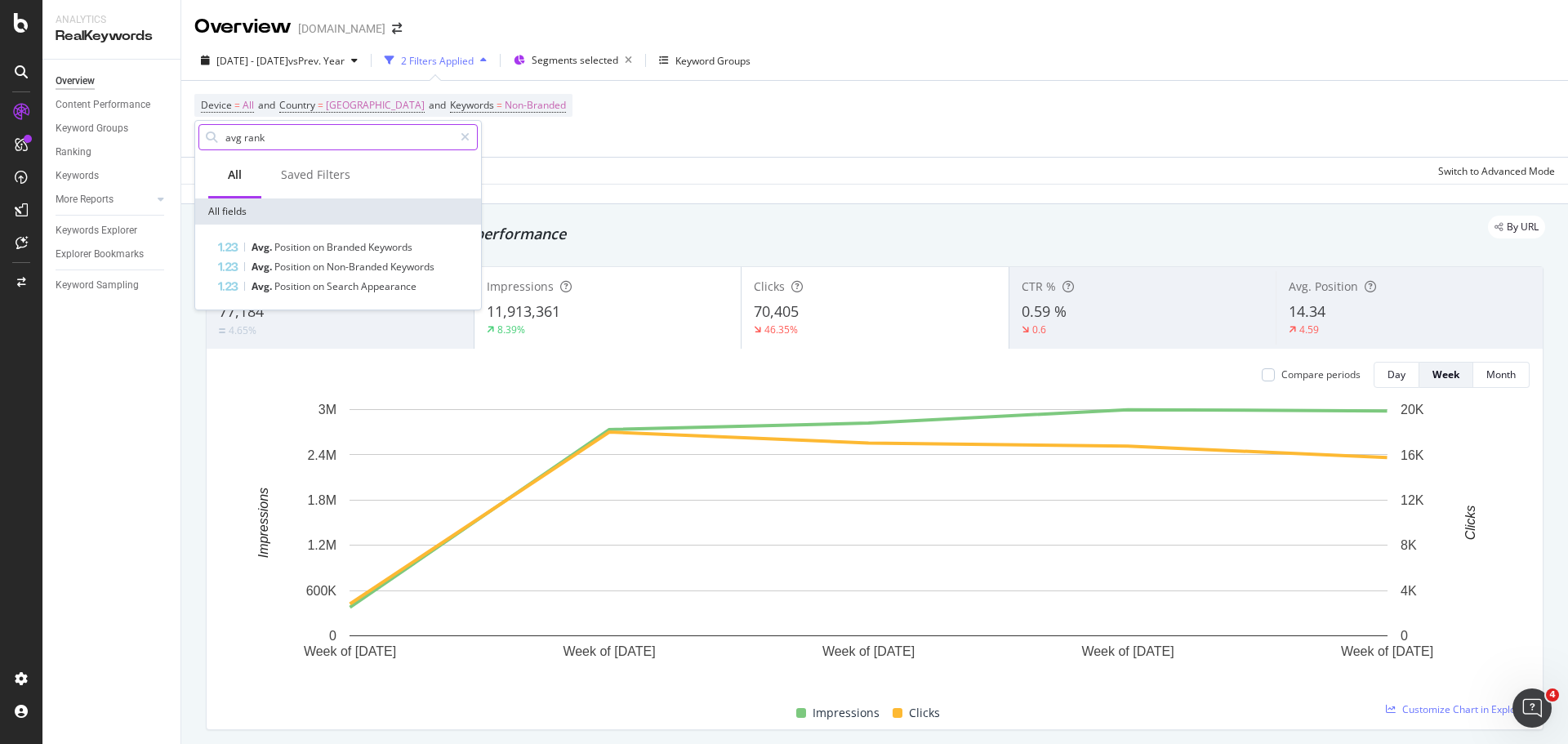
click at [252, 131] on input "avg rank" at bounding box center [338, 137] width 229 height 25
click at [246, 138] on input "avg rank" at bounding box center [338, 137] width 229 height 25
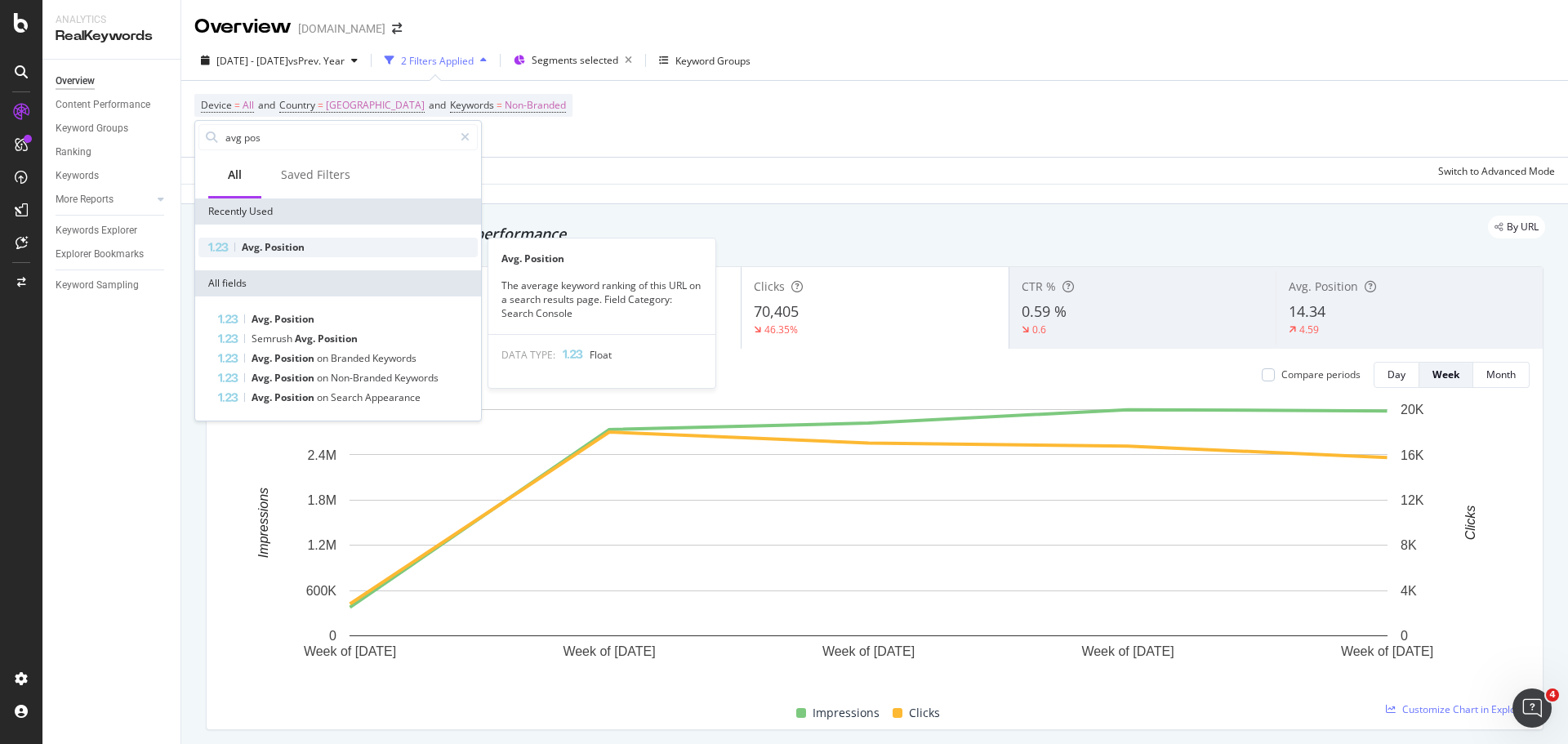
type input "avg pos"
click at [258, 252] on span "Avg." at bounding box center [252, 247] width 23 height 14
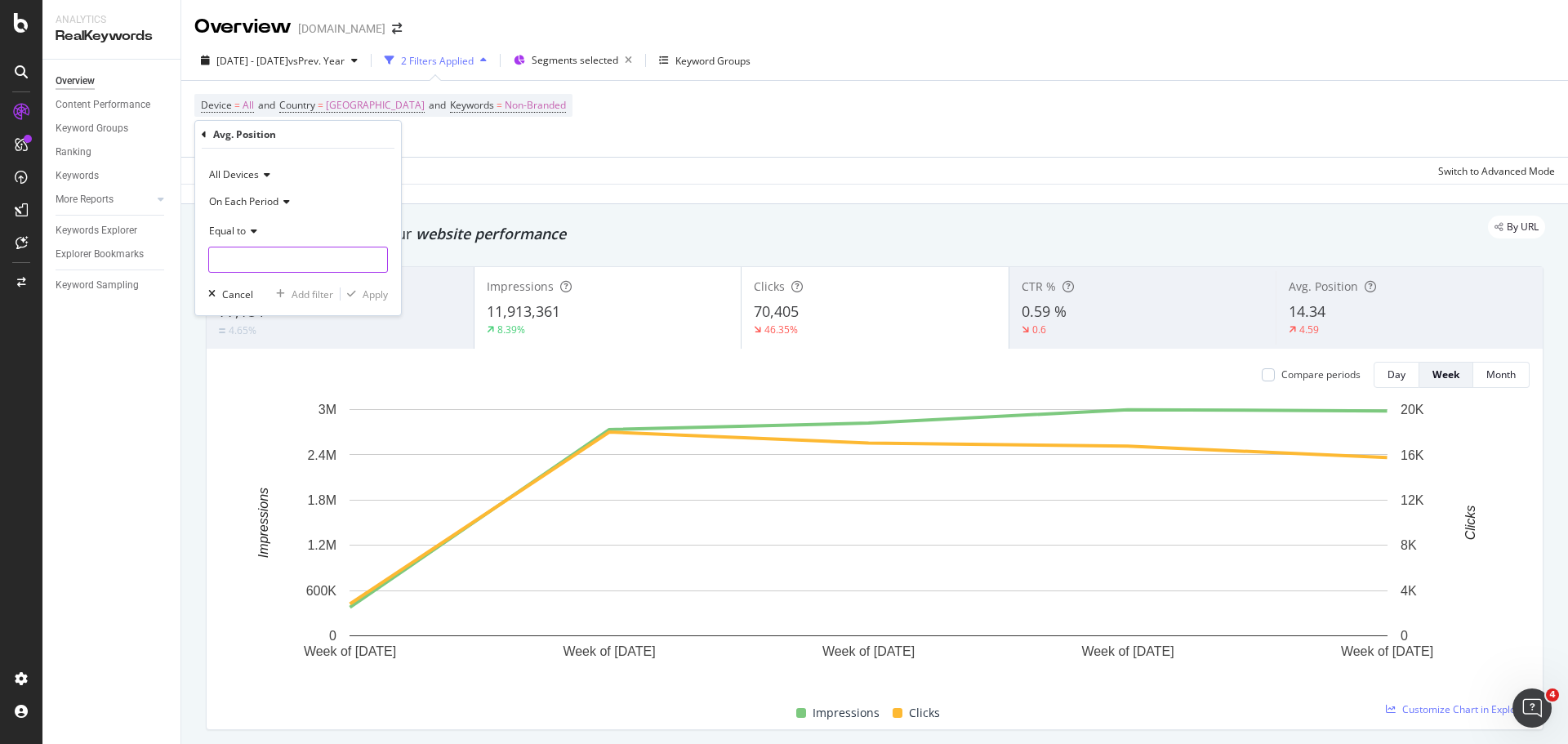
click at [303, 260] on input "number" at bounding box center [297, 259] width 179 height 26
click at [247, 231] on icon at bounding box center [251, 231] width 11 height 10
click at [251, 327] on span "Less than or equal to" at bounding box center [263, 328] width 94 height 14
click at [259, 256] on input "number" at bounding box center [297, 259] width 179 height 26
type input "20"
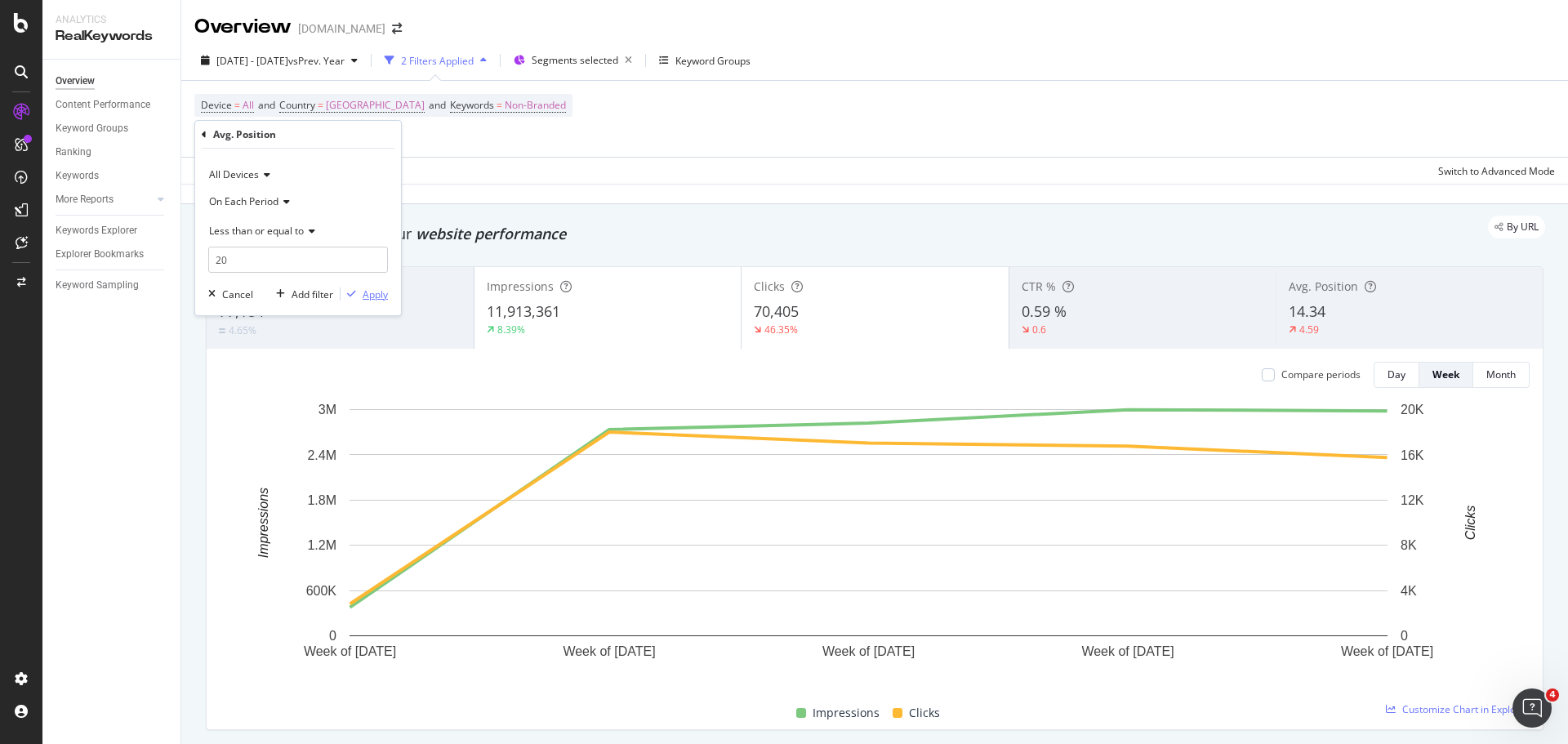
click at [369, 293] on div "Apply" at bounding box center [376, 294] width 25 height 14
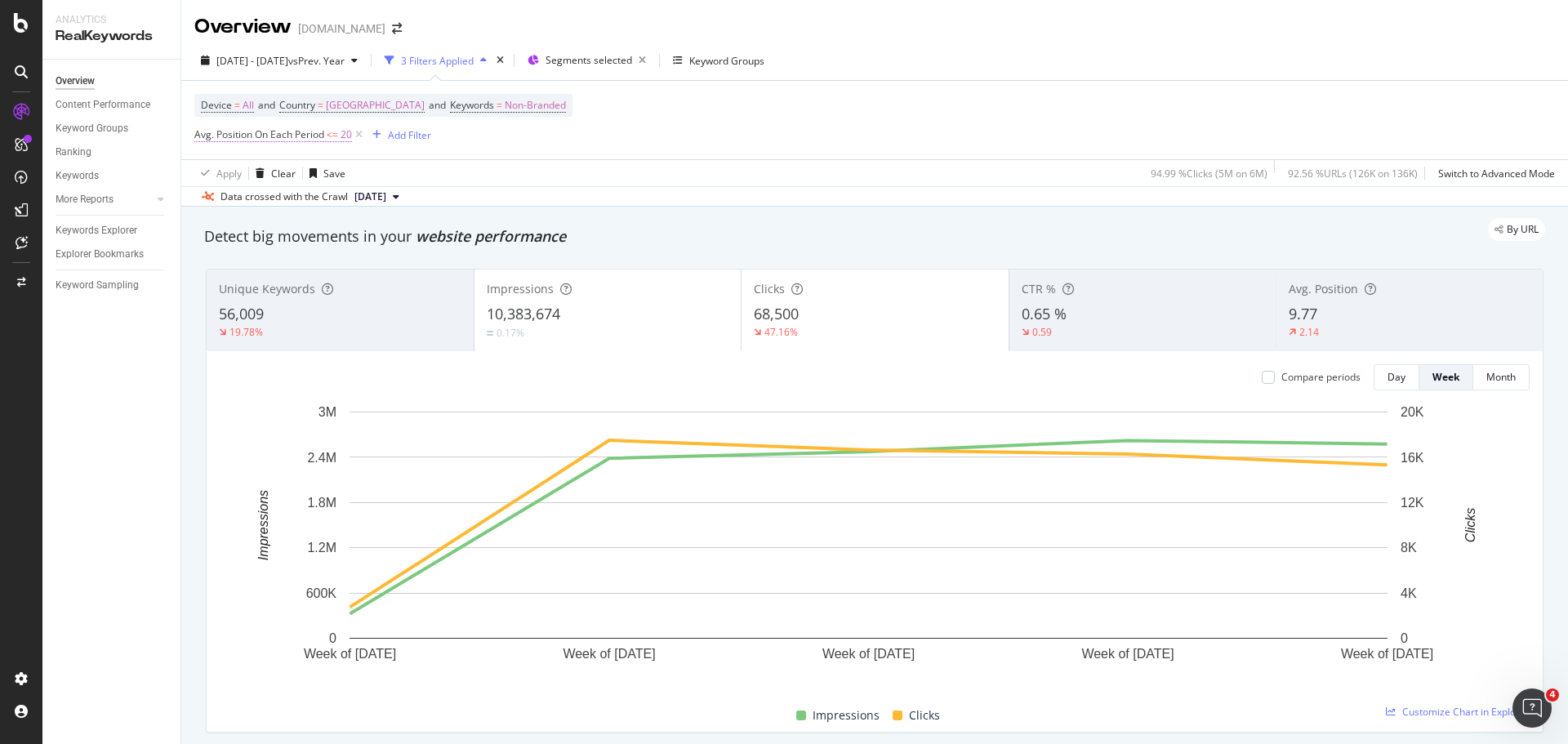
click at [346, 136] on span "20" at bounding box center [346, 134] width 11 height 23
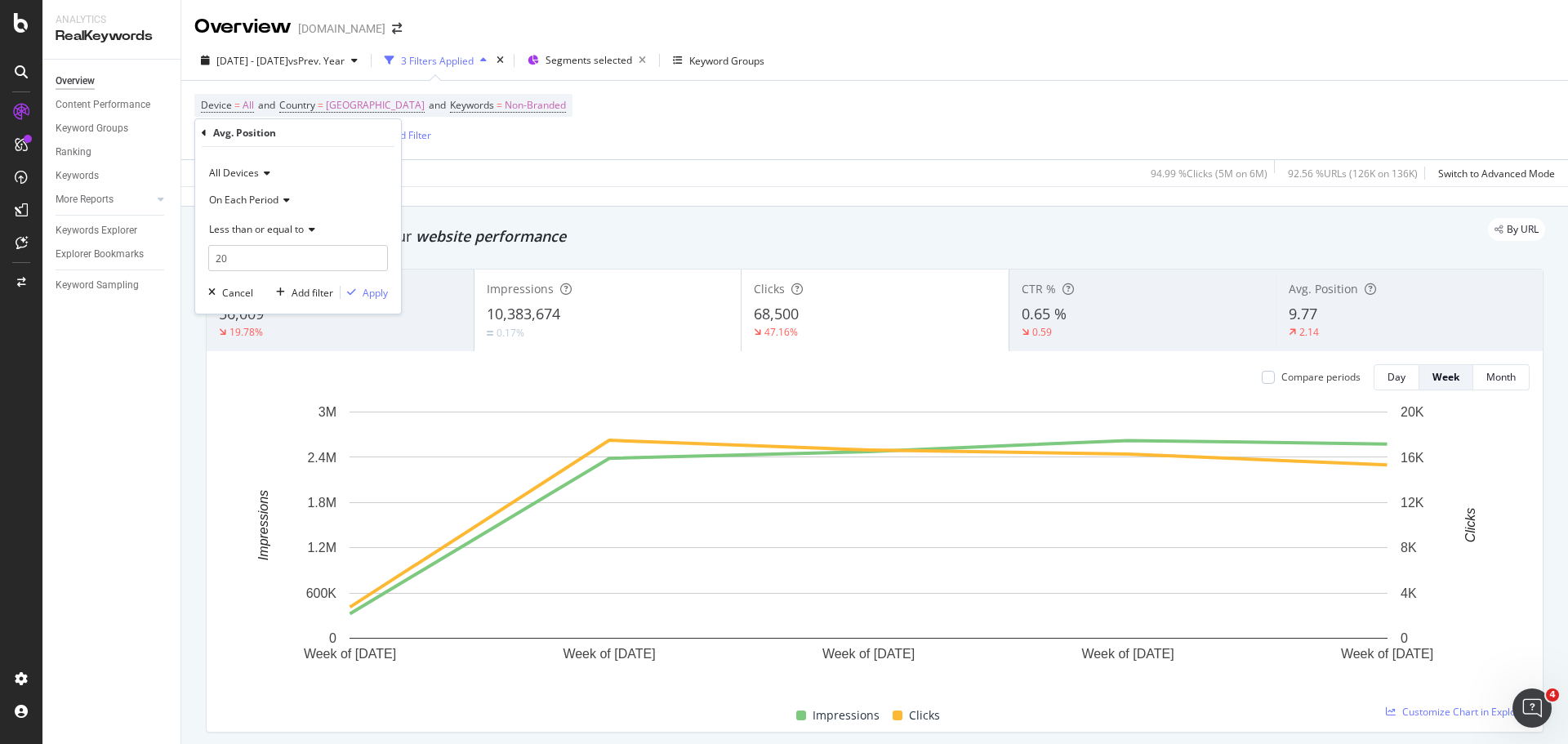
click at [297, 227] on span "Less than or equal to" at bounding box center [256, 229] width 94 height 14
click at [284, 374] on span "Greater than or equal to" at bounding box center [272, 369] width 110 height 14
click at [367, 294] on div "Apply" at bounding box center [376, 292] width 25 height 14
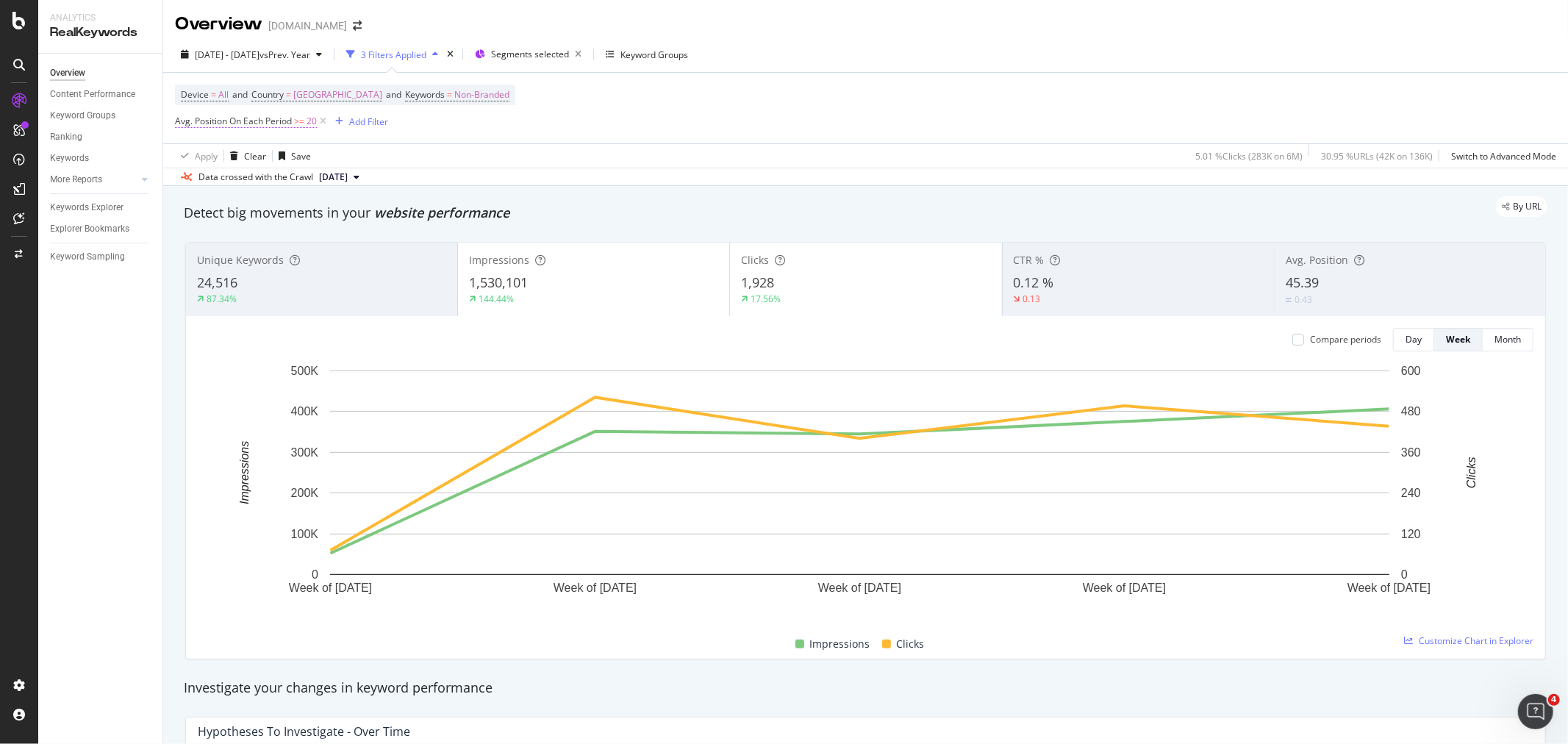
click at [310, 123] on span "20" at bounding box center [311, 121] width 10 height 21
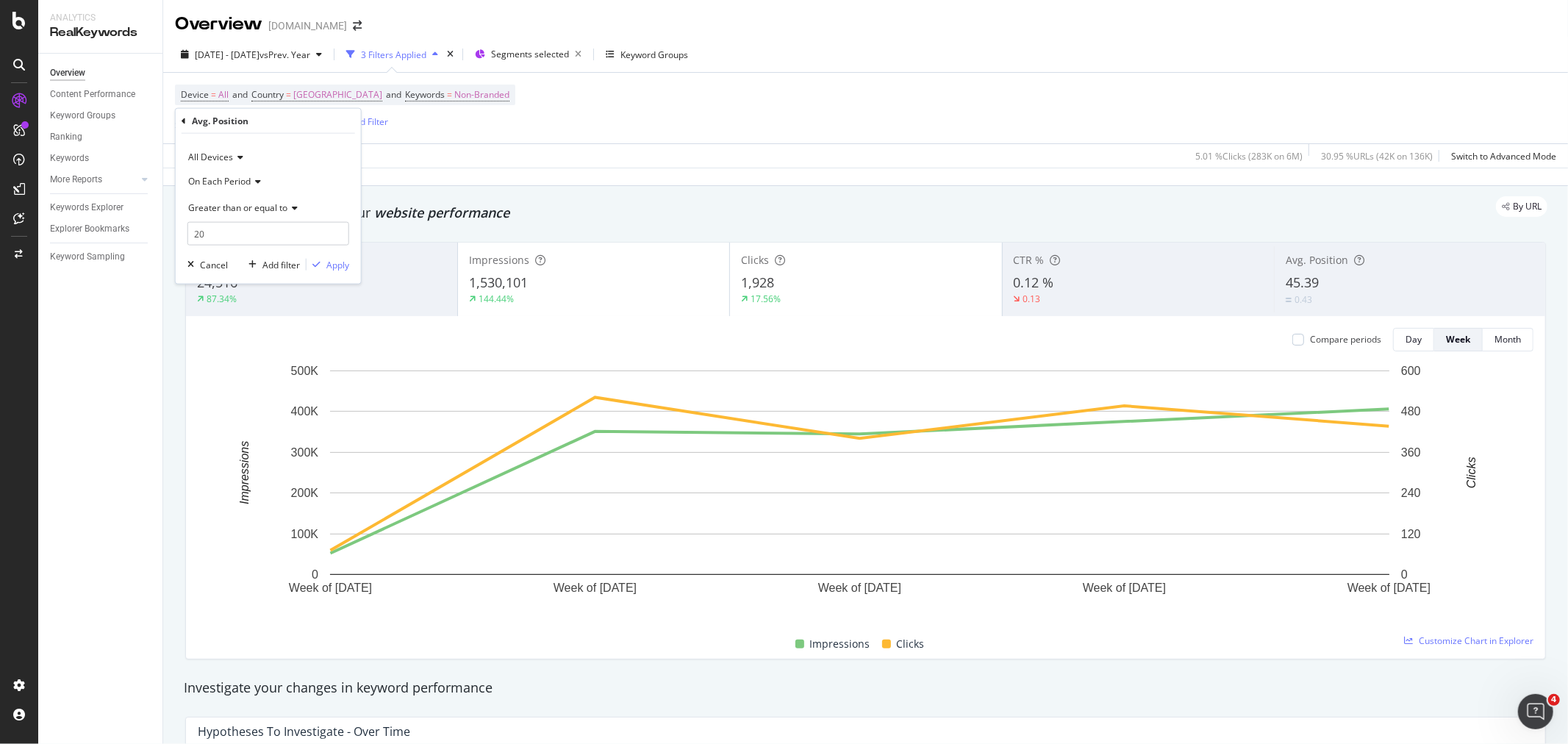
click at [258, 206] on span "Greater than or equal to" at bounding box center [238, 206] width 99 height 12
click at [258, 347] on div "Between" at bounding box center [270, 352] width 158 height 19
click at [245, 226] on input "0" at bounding box center [268, 233] width 161 height 24
click at [245, 228] on input "0" at bounding box center [268, 233] width 161 height 24
type input "21"
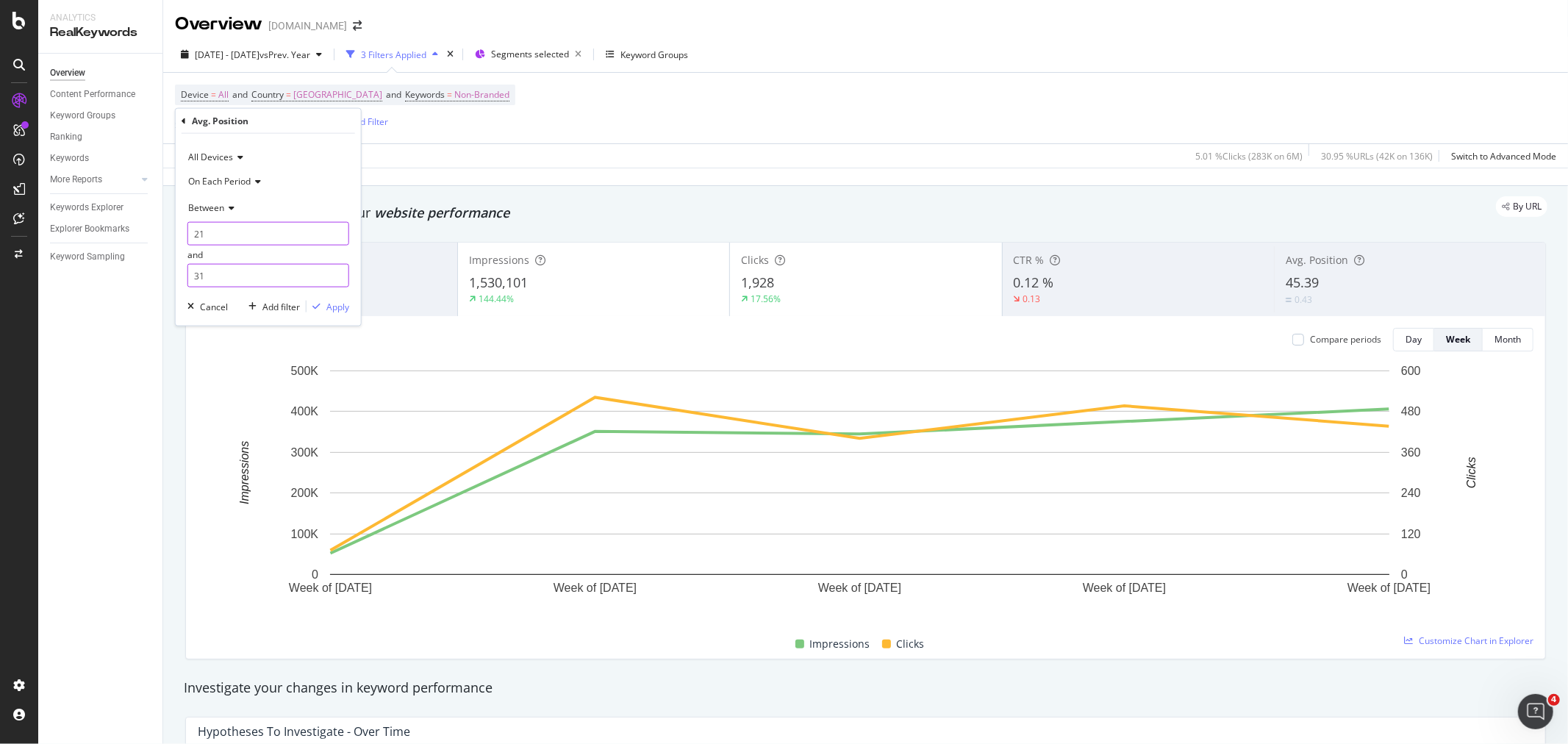
type input "3"
type input "41"
click at [332, 307] on div "Apply" at bounding box center [338, 306] width 23 height 12
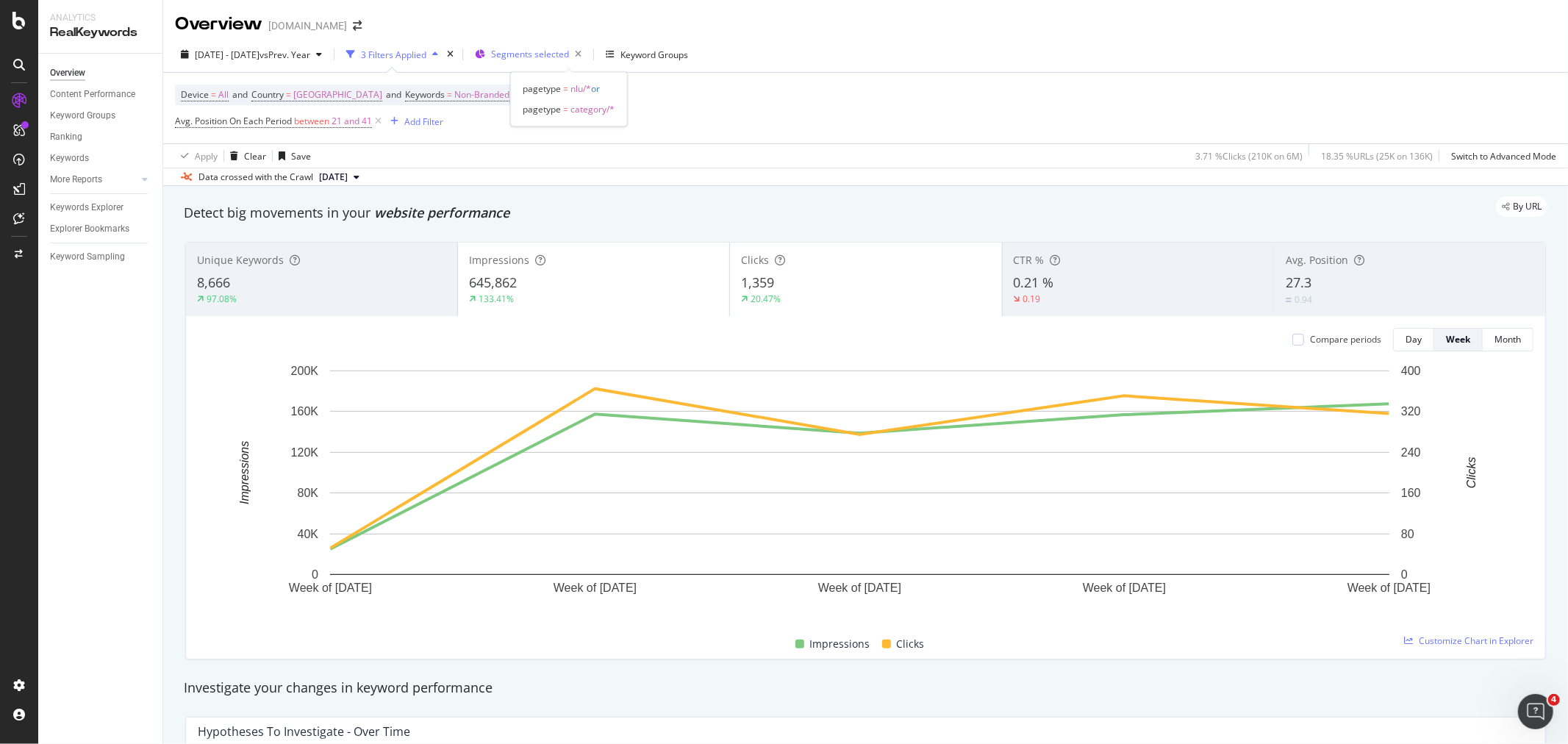
click at [569, 52] on span "Segments selected" at bounding box center [530, 54] width 78 height 12
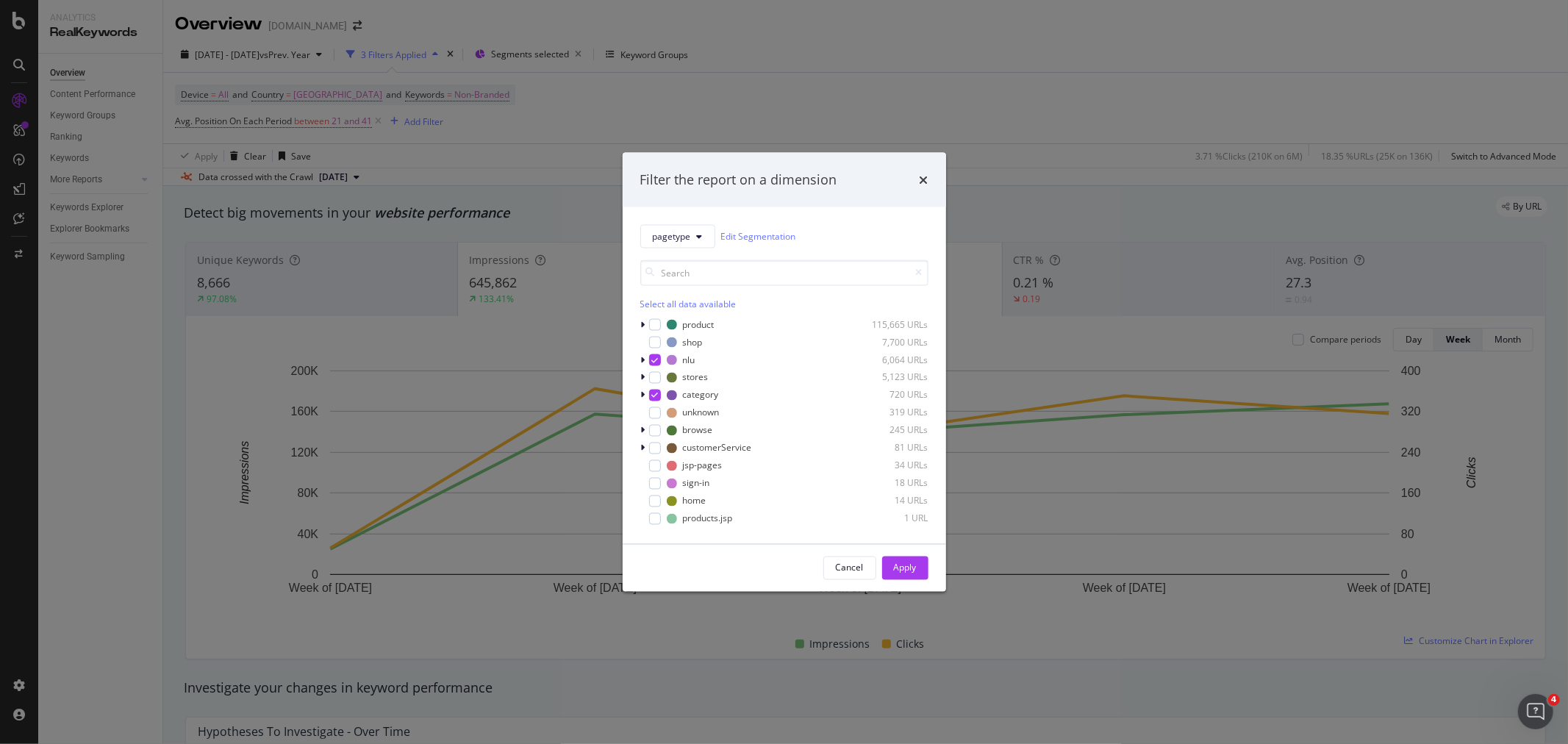
click at [925, 179] on icon "times" at bounding box center [924, 179] width 9 height 11
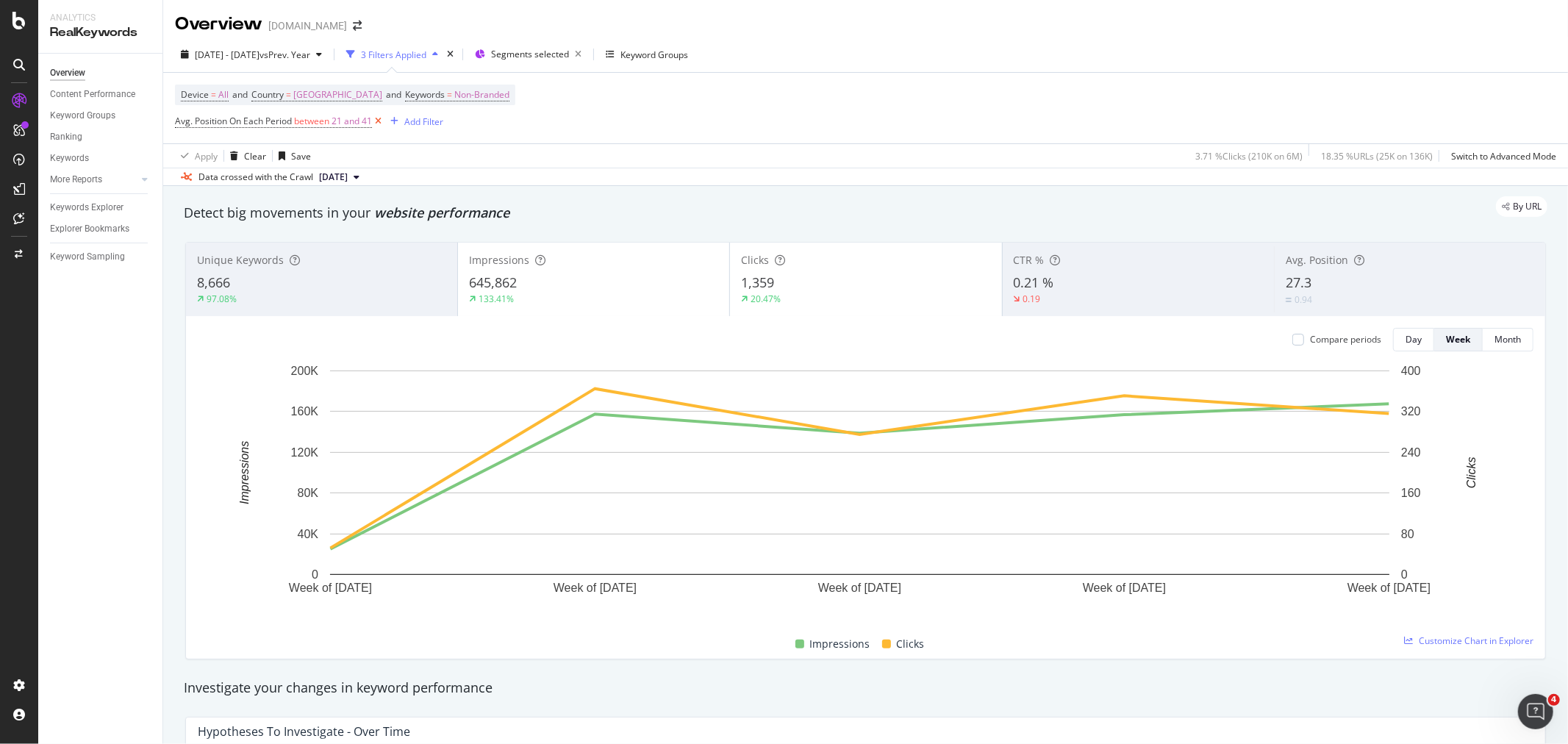
click at [376, 122] on icon at bounding box center [378, 121] width 12 height 15
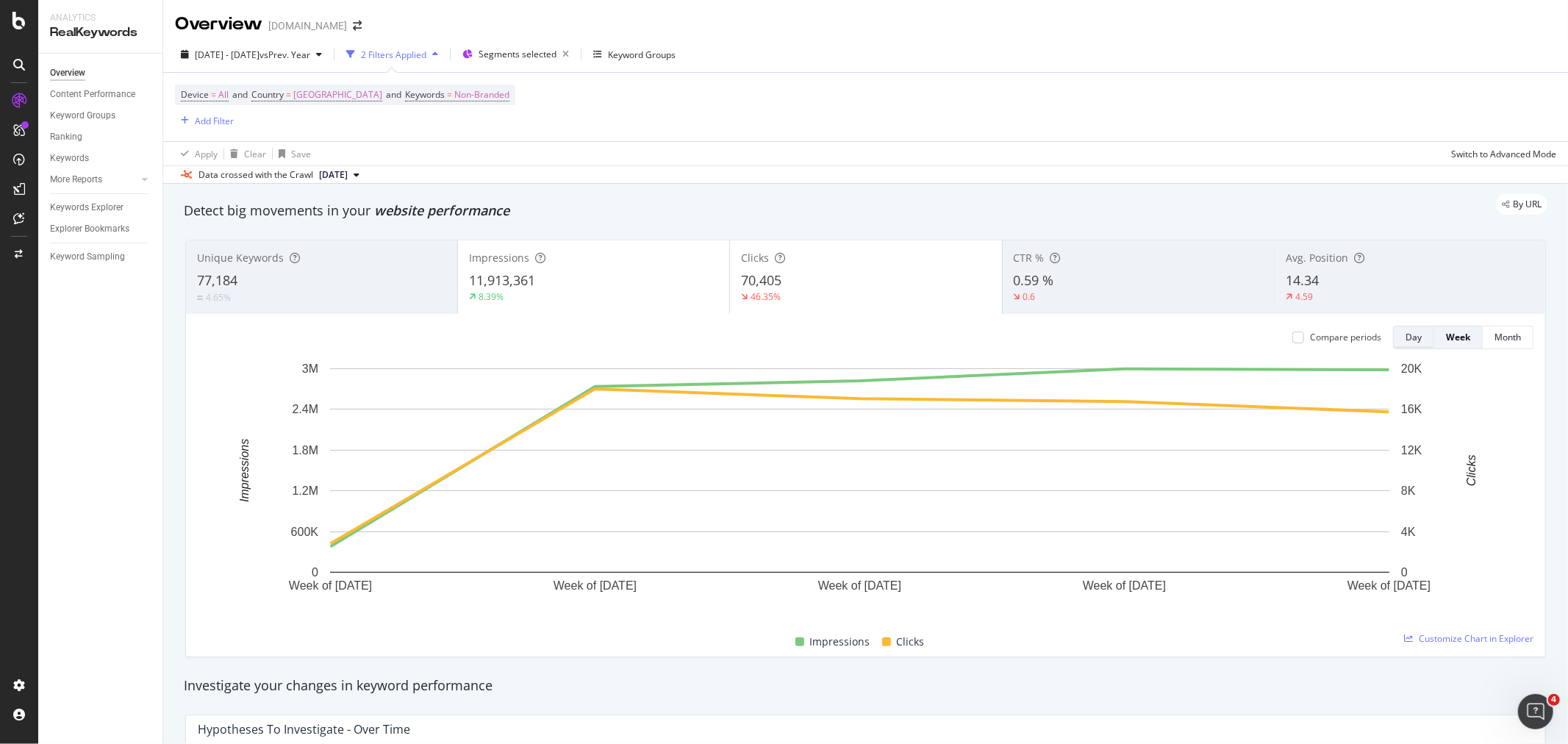
click at [1405, 346] on div "Day" at bounding box center [1413, 337] width 16 height 21
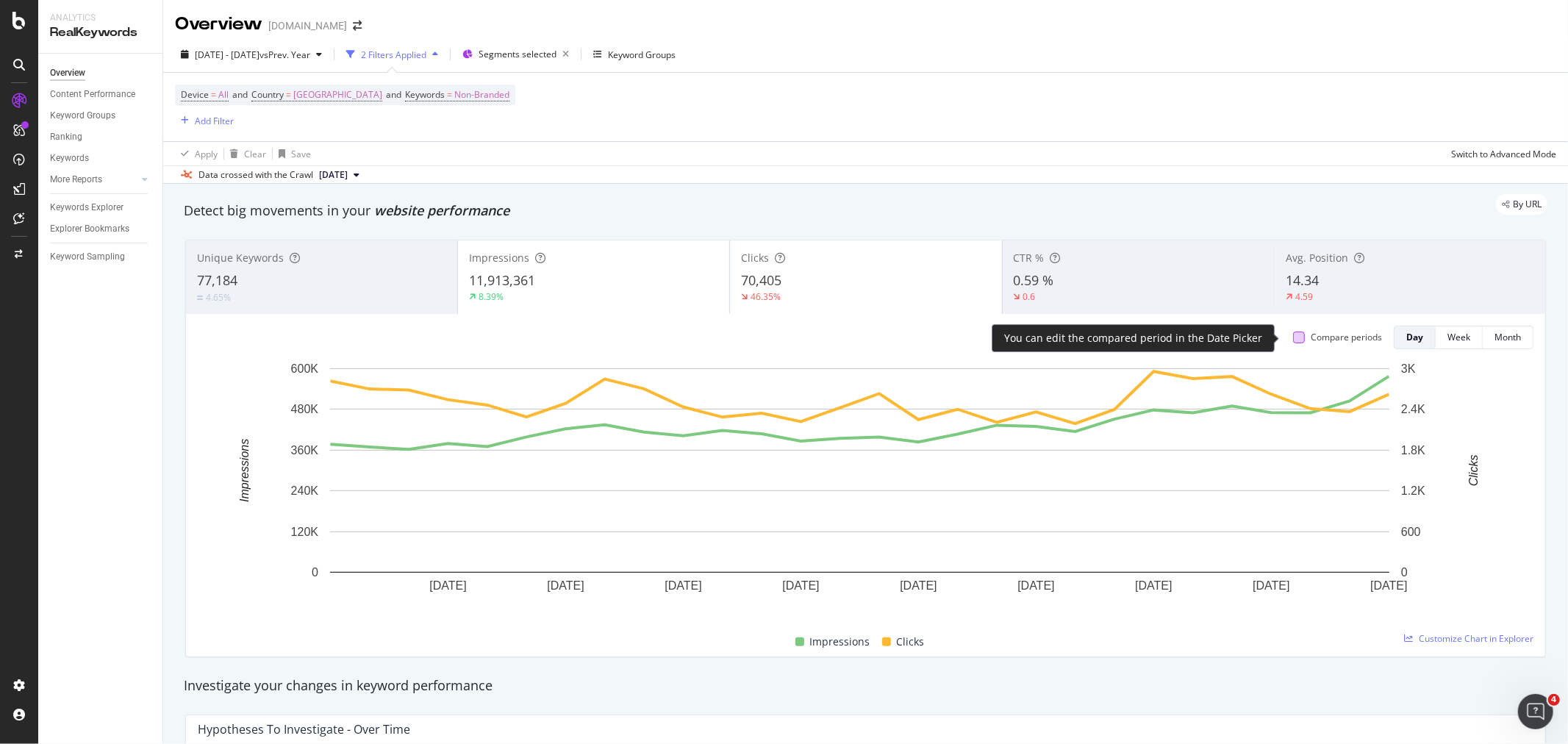
click at [1293, 334] on div at bounding box center [1298, 336] width 11 height 11
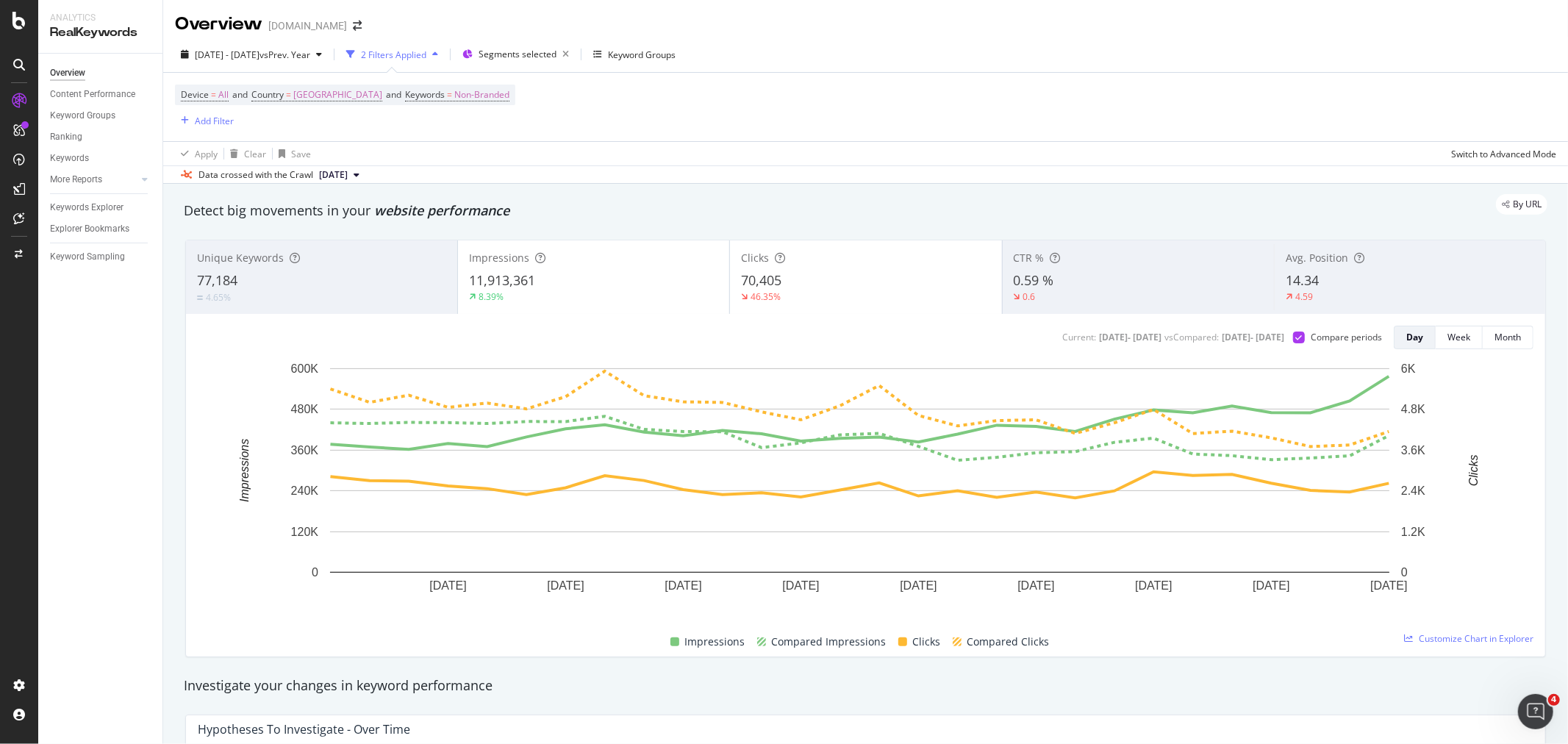
click at [637, 292] on div "8.39%" at bounding box center [594, 297] width 249 height 13
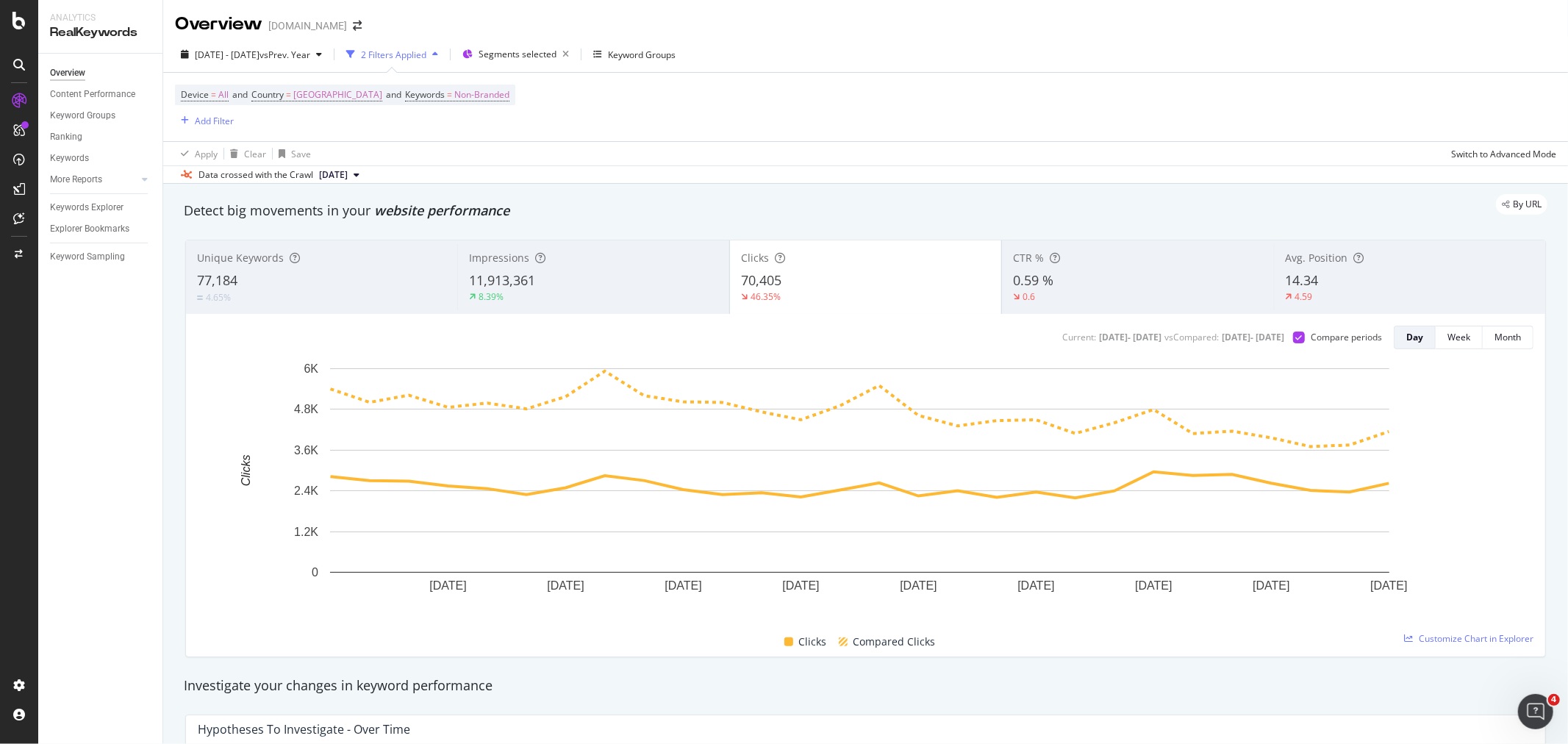
click at [825, 294] on div "46.35%" at bounding box center [866, 297] width 249 height 13
click at [1335, 288] on div "14.34" at bounding box center [1410, 281] width 249 height 19
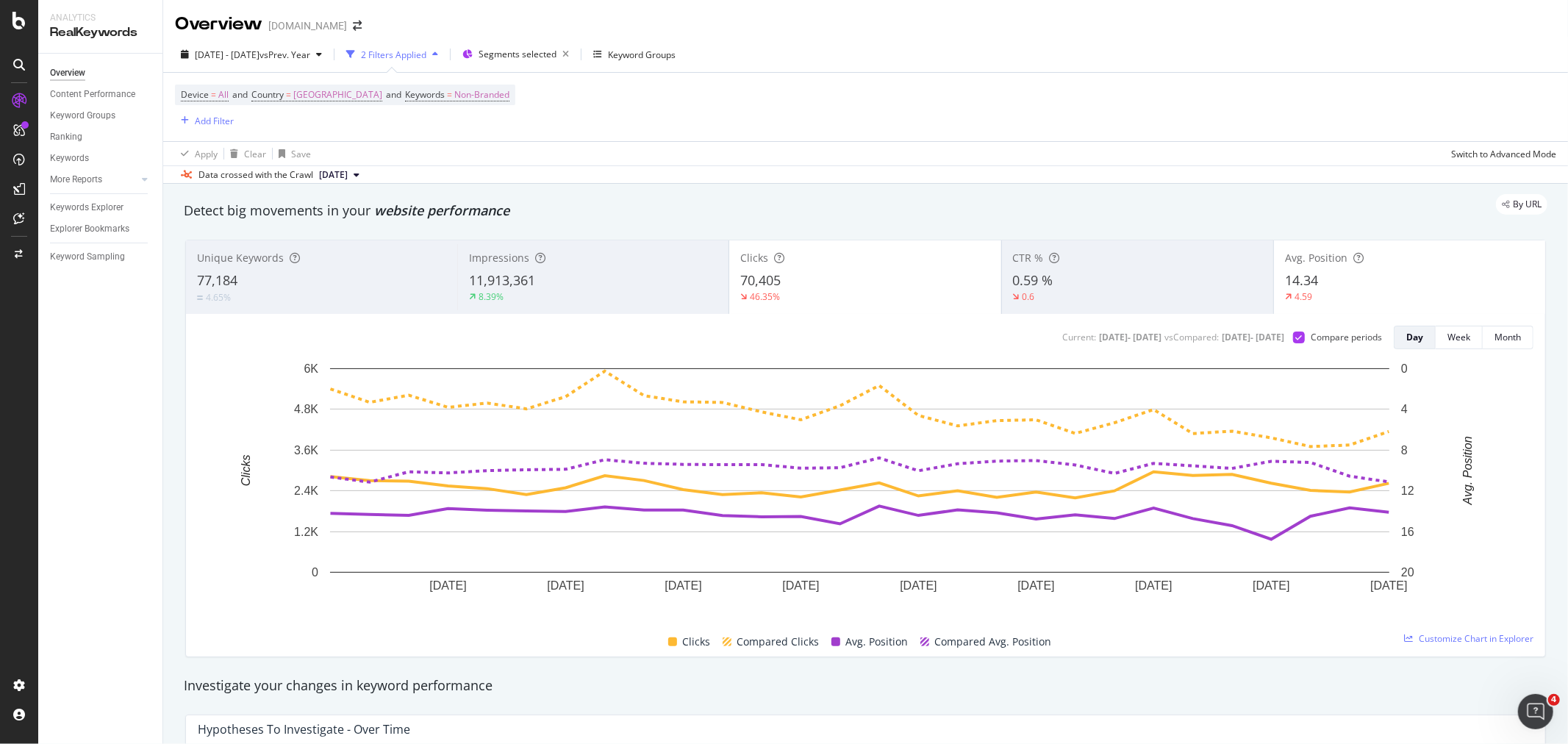
click at [892, 292] on div "46.35%" at bounding box center [865, 297] width 249 height 13
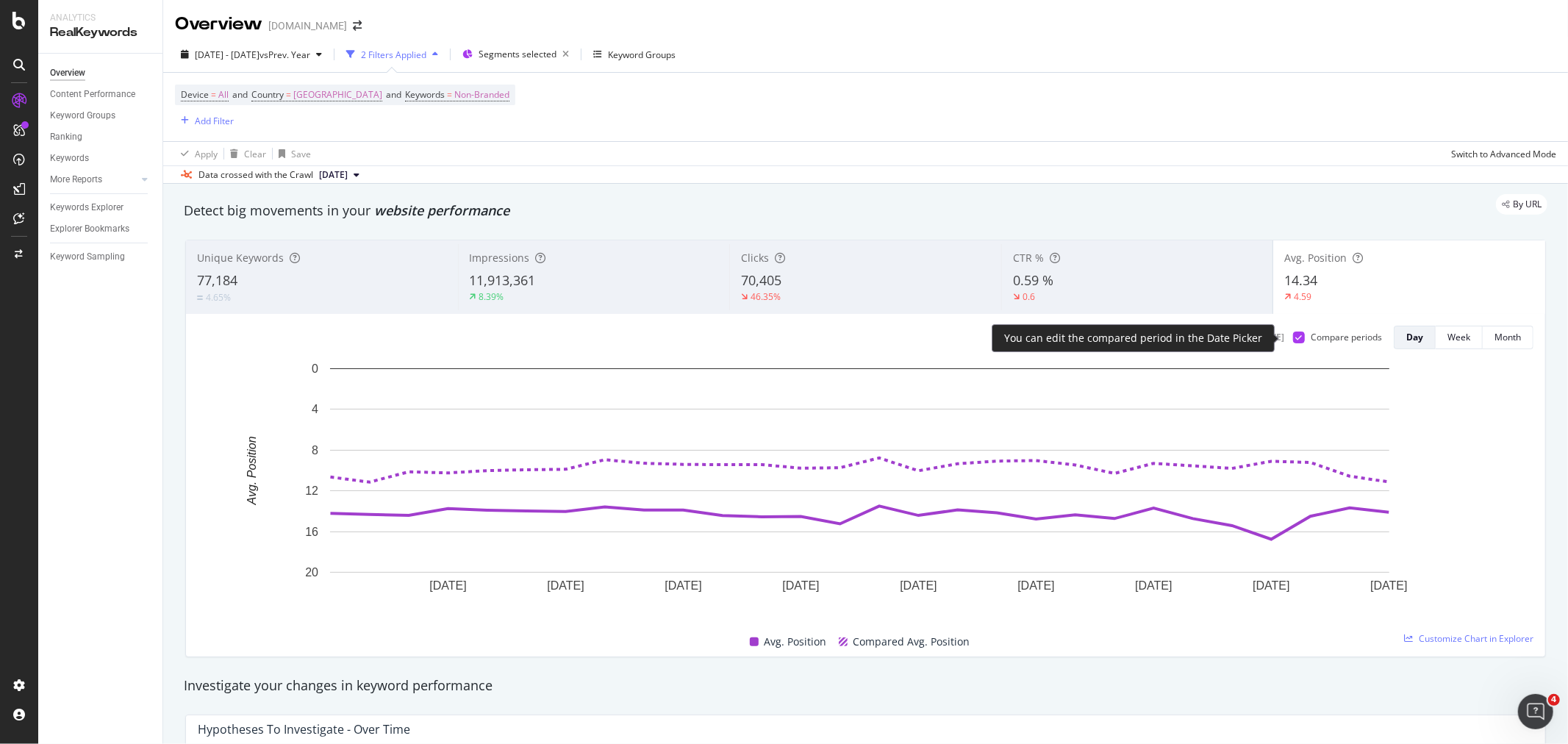
click at [1296, 338] on icon at bounding box center [1299, 337] width 7 height 8
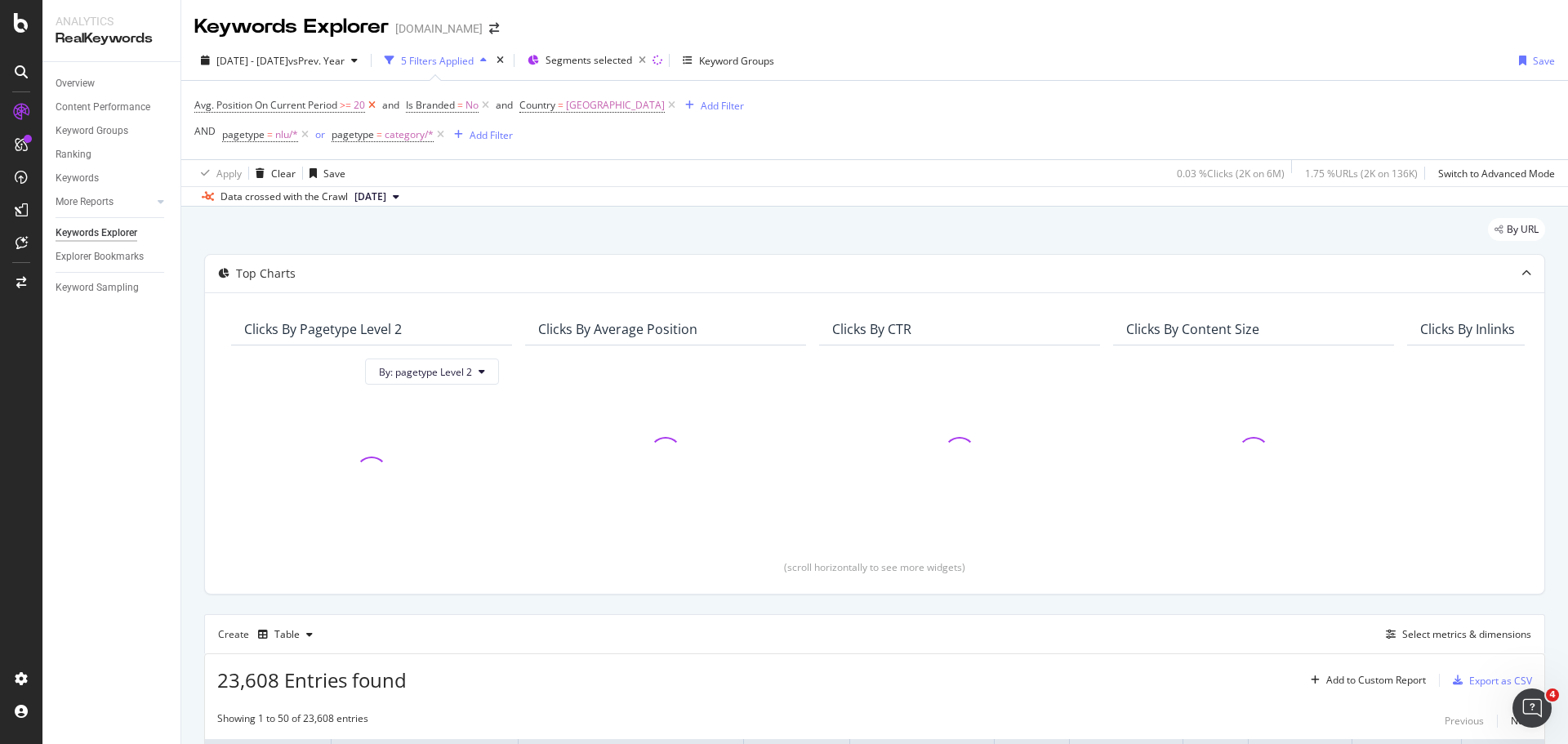
click at [370, 105] on icon at bounding box center [372, 105] width 14 height 16
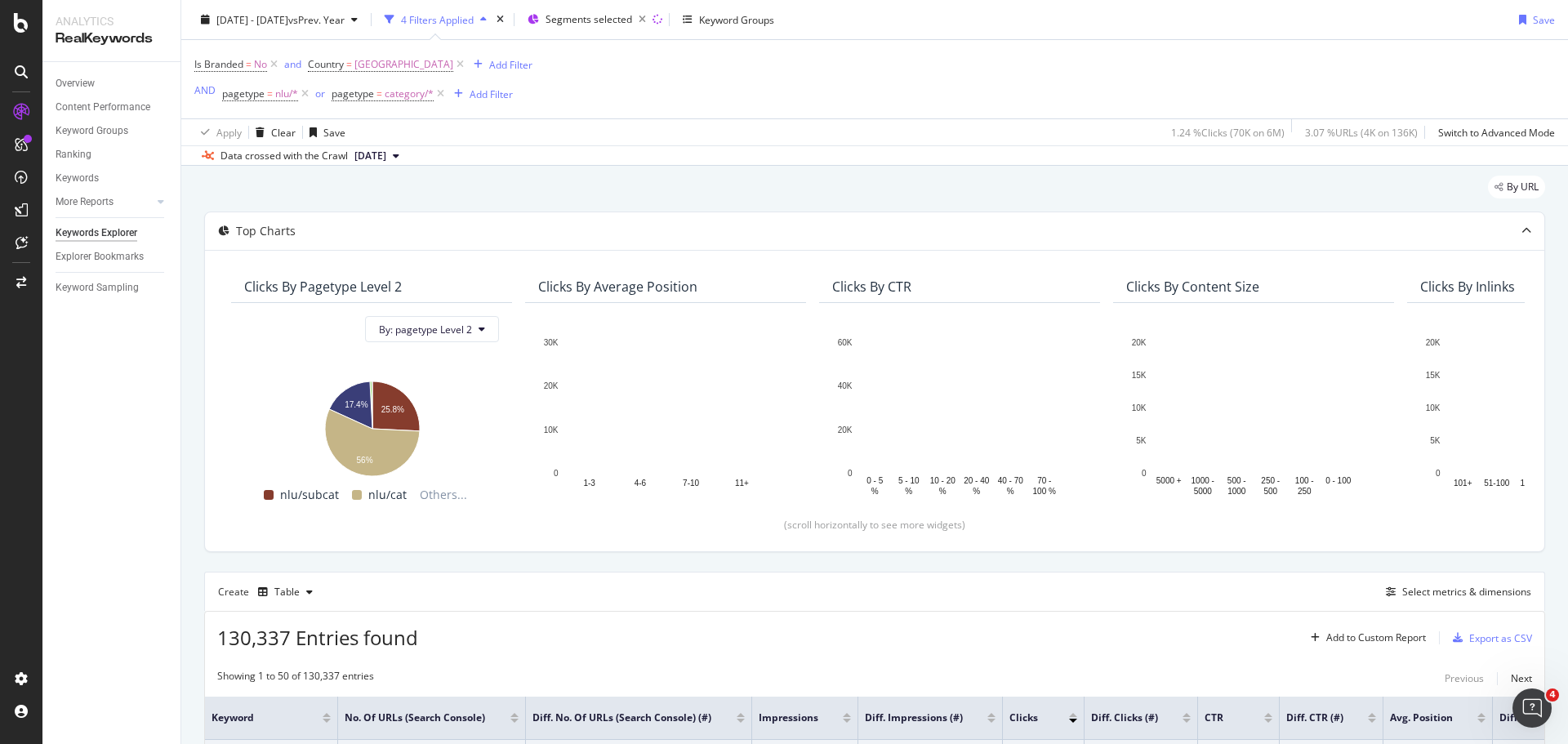
scroll to position [82, 0]
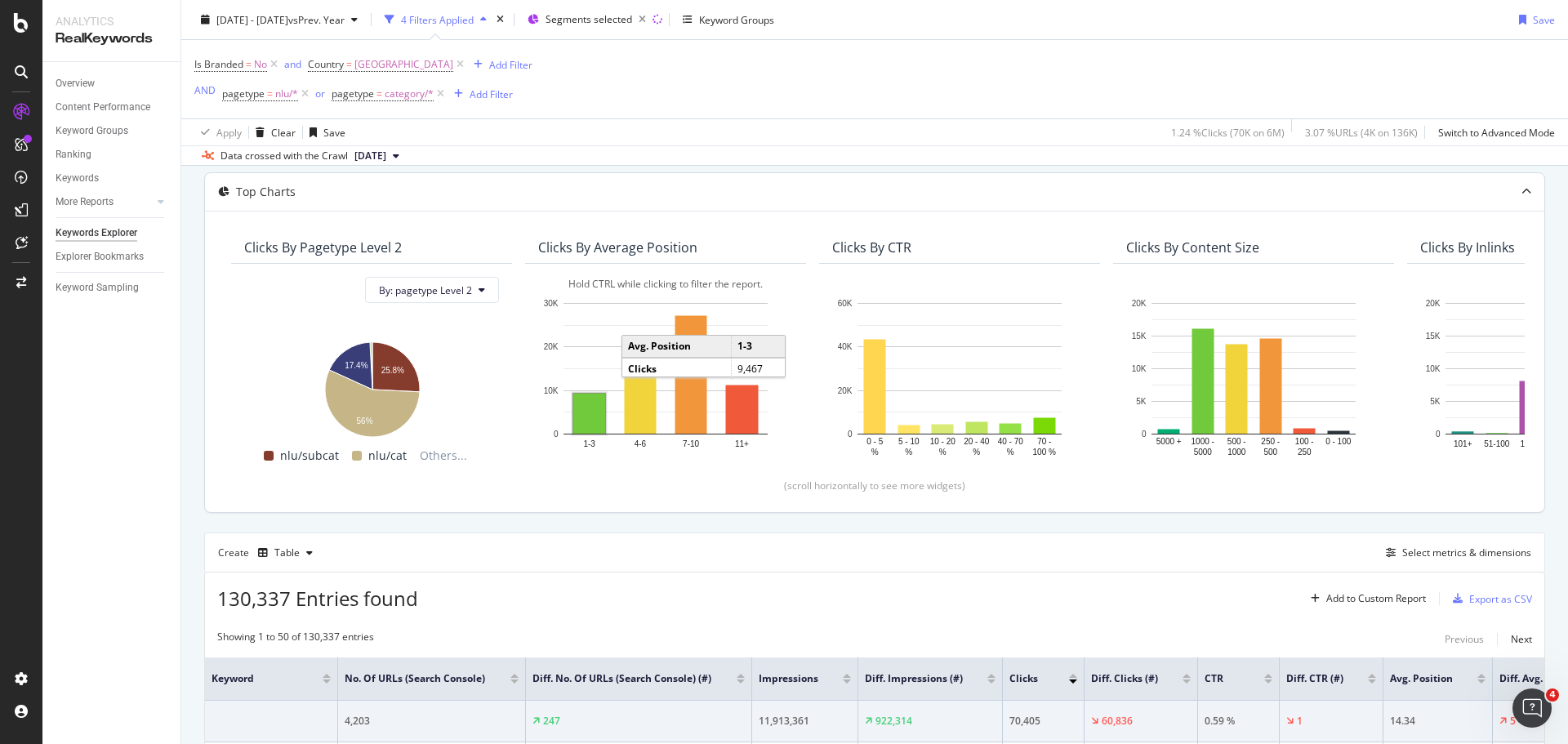
click at [596, 422] on rect "A chart." at bounding box center [589, 413] width 31 height 40
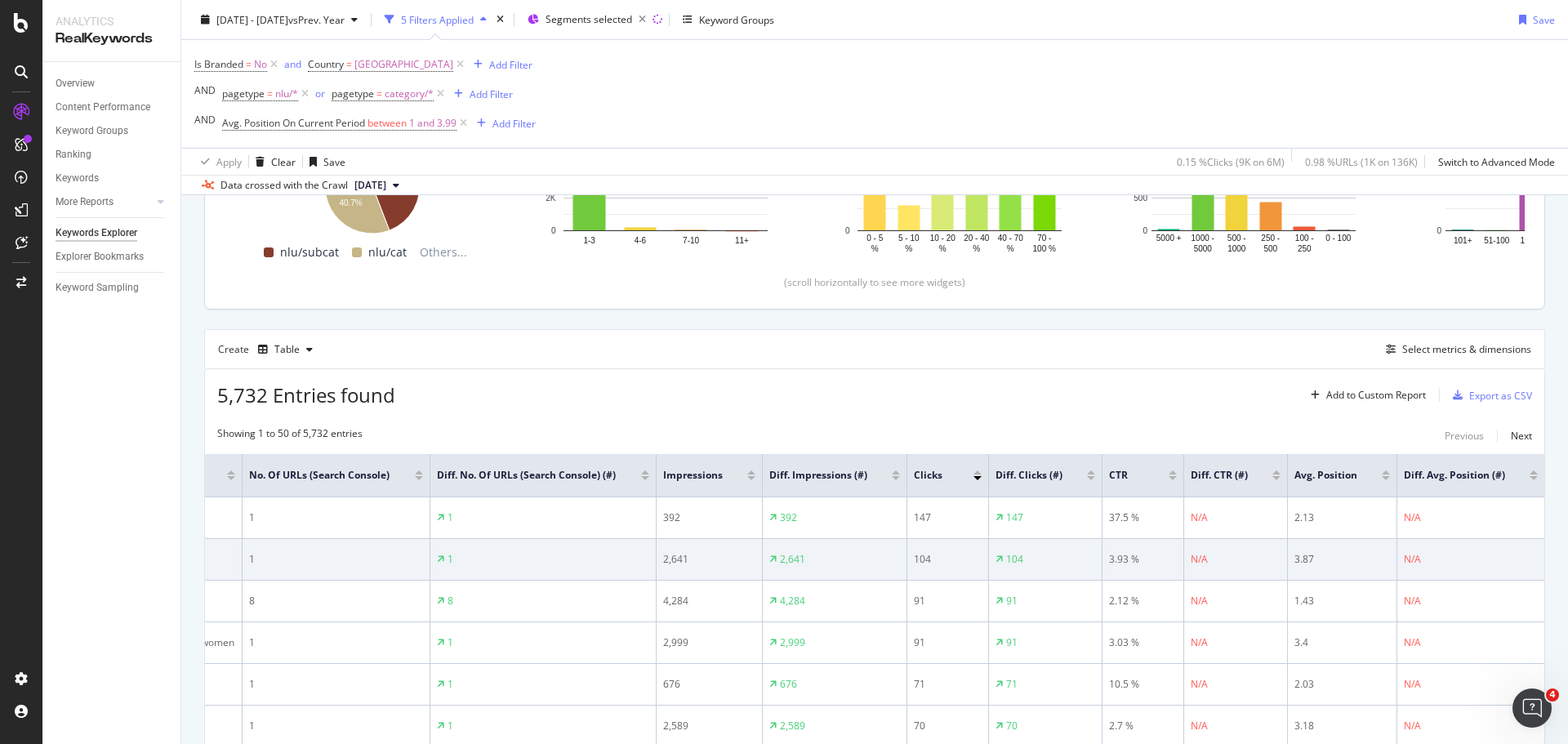
scroll to position [289, 0]
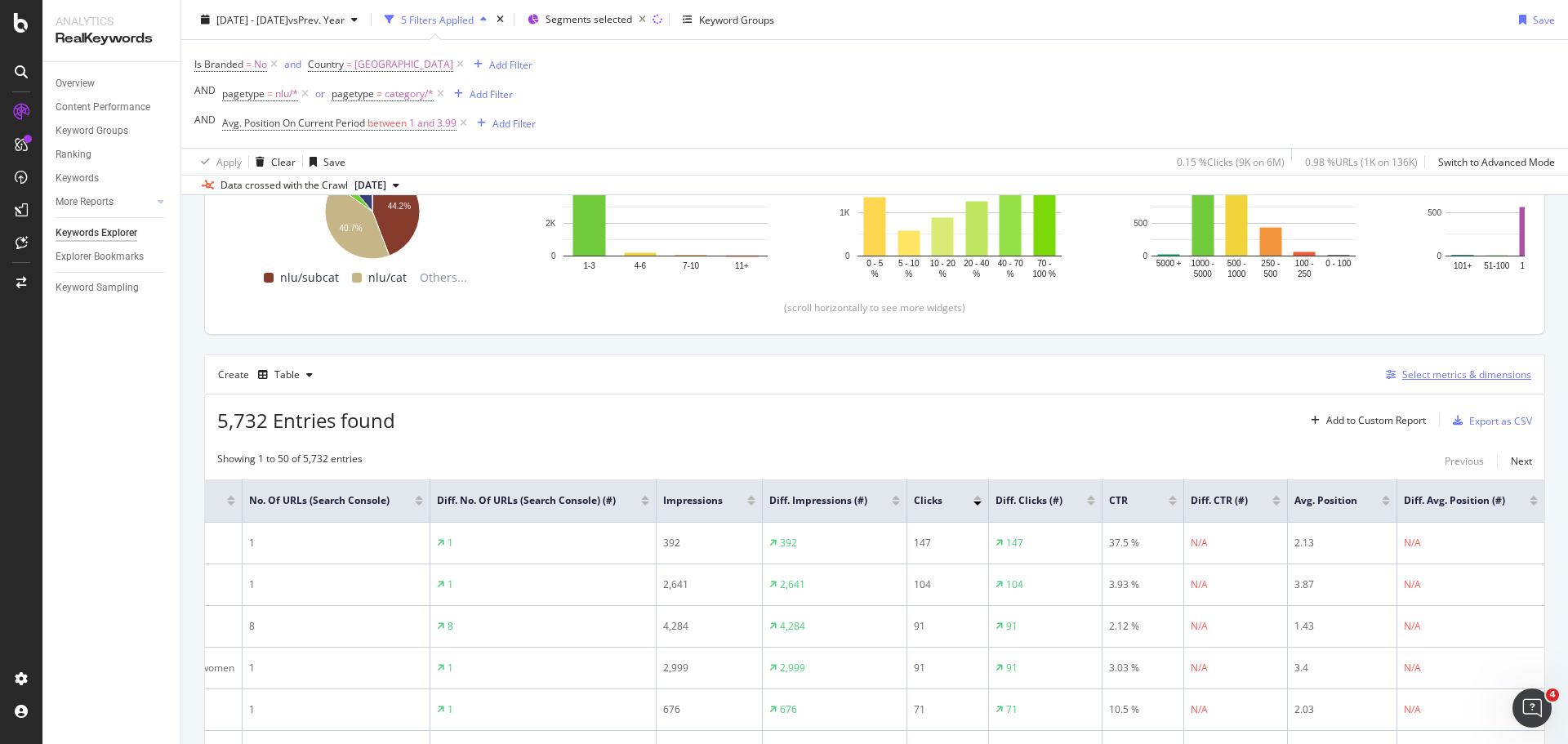
click at [1462, 378] on div "Select metrics & dimensions" at bounding box center [1467, 374] width 129 height 14
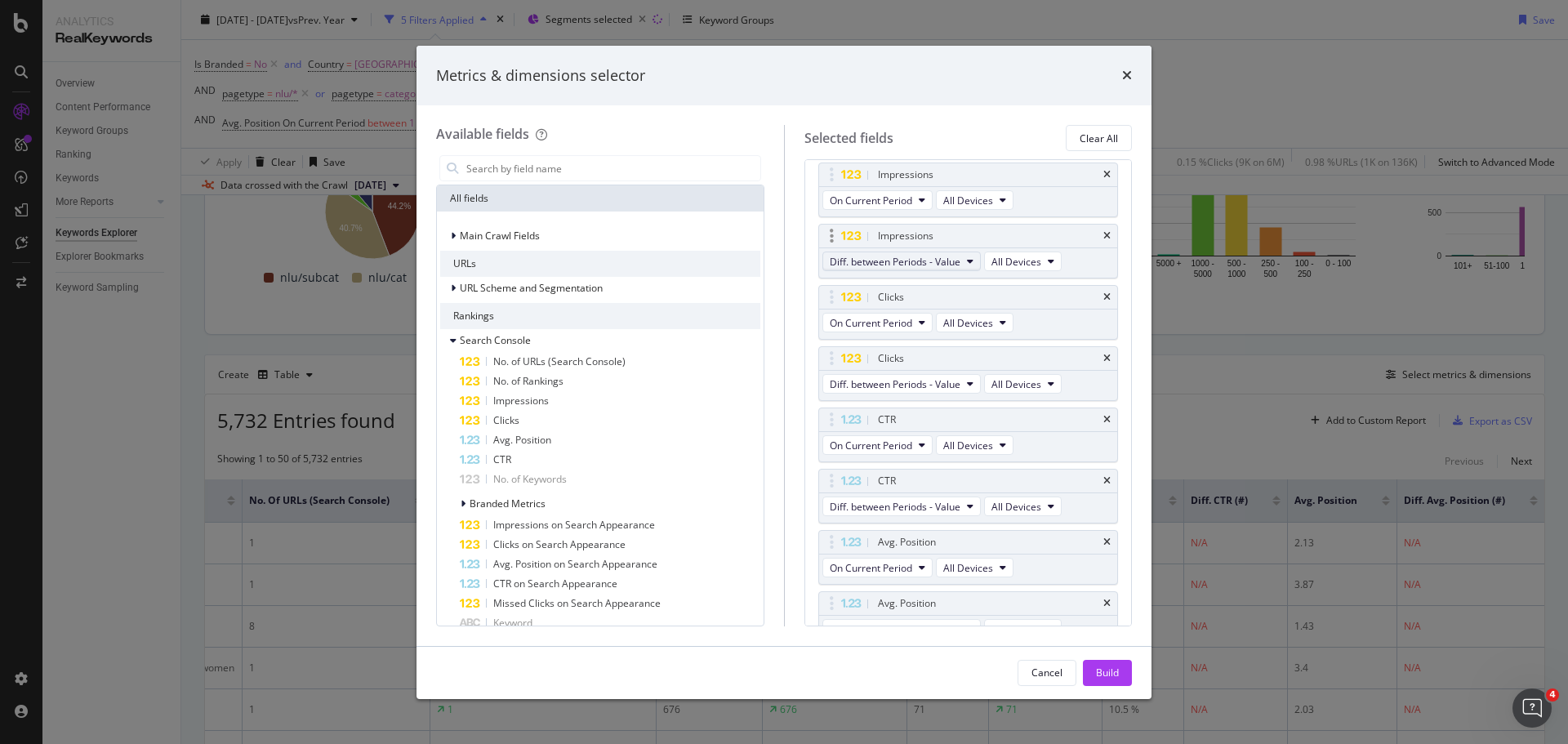
scroll to position [321, 0]
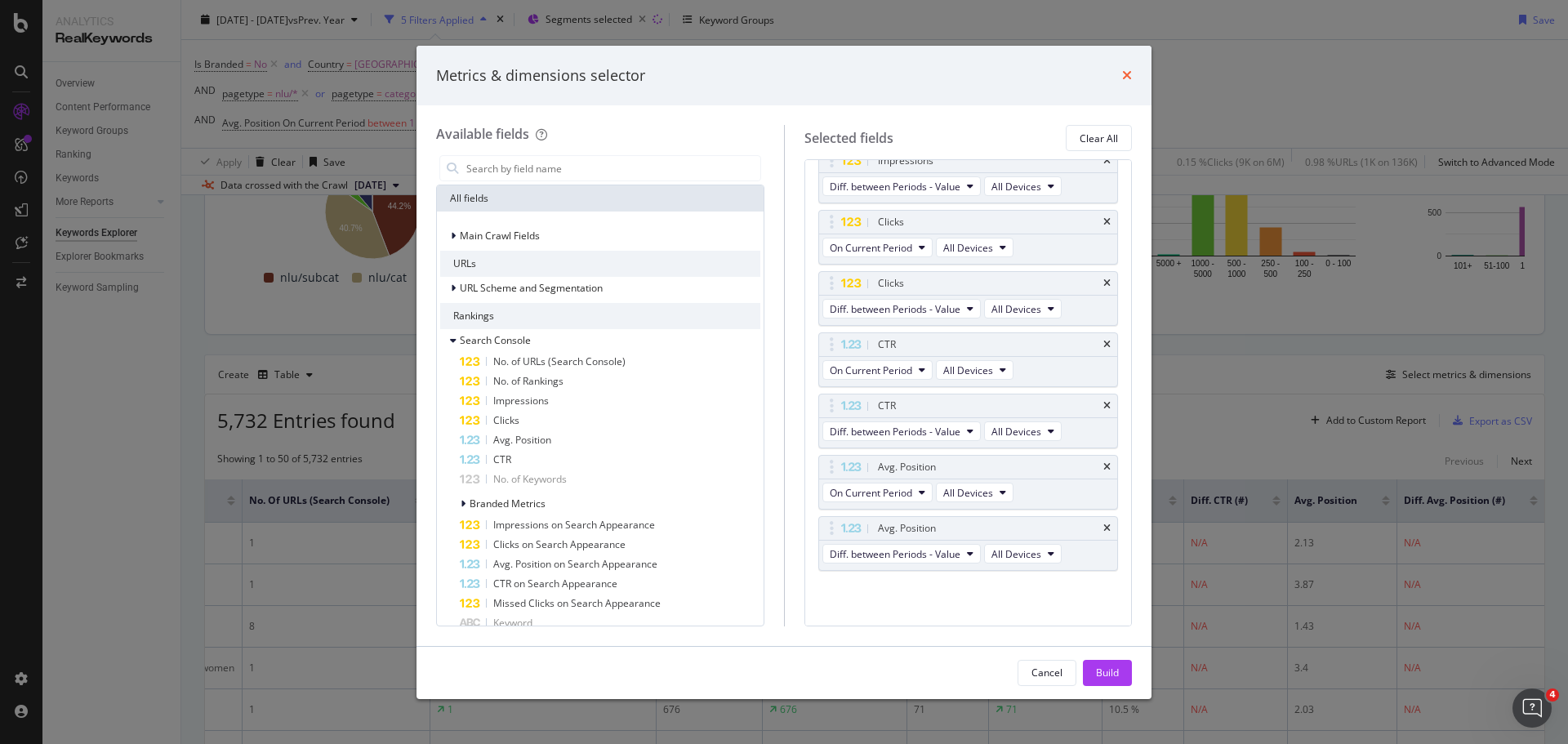
click at [1124, 75] on icon "times" at bounding box center [1127, 75] width 10 height 13
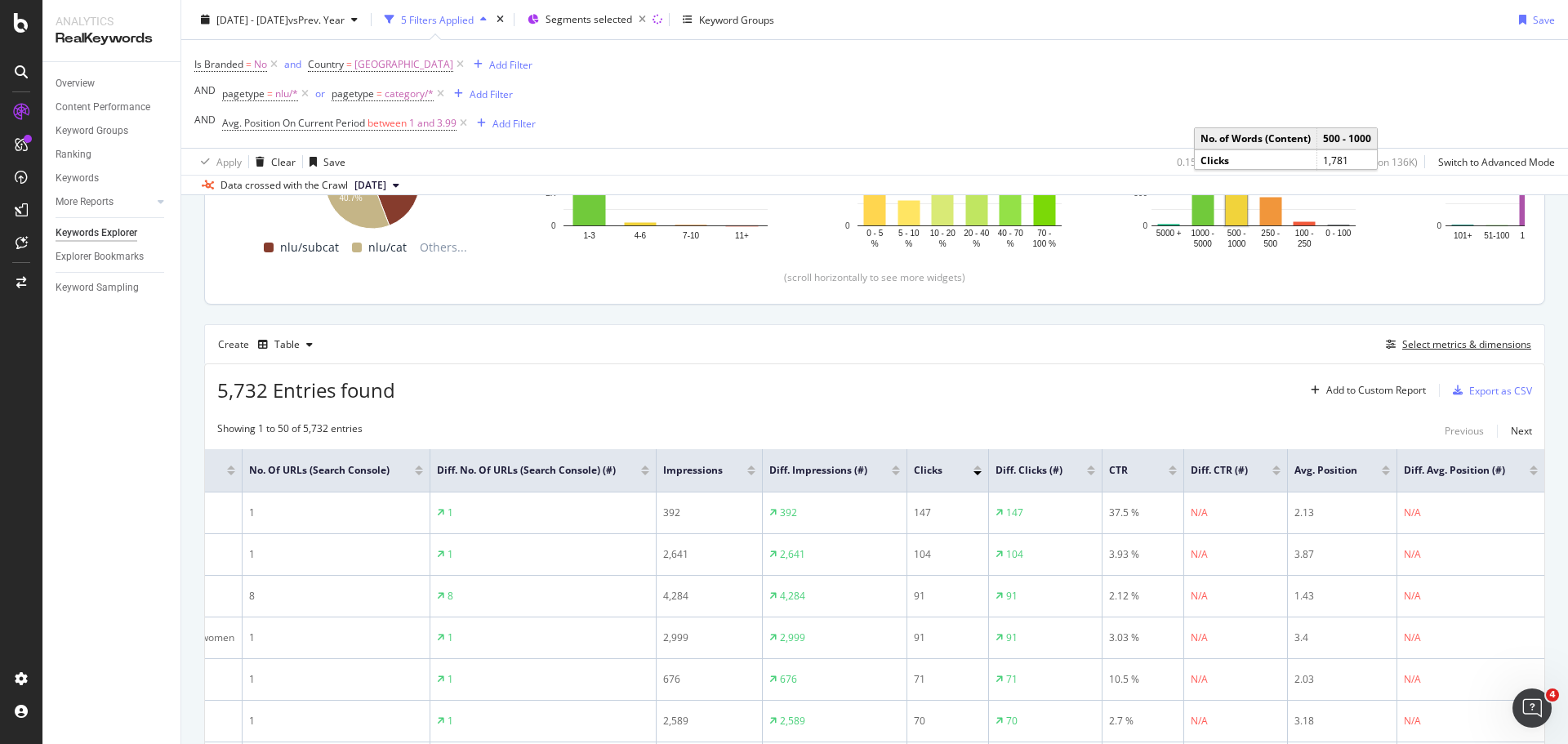
scroll to position [289, 0]
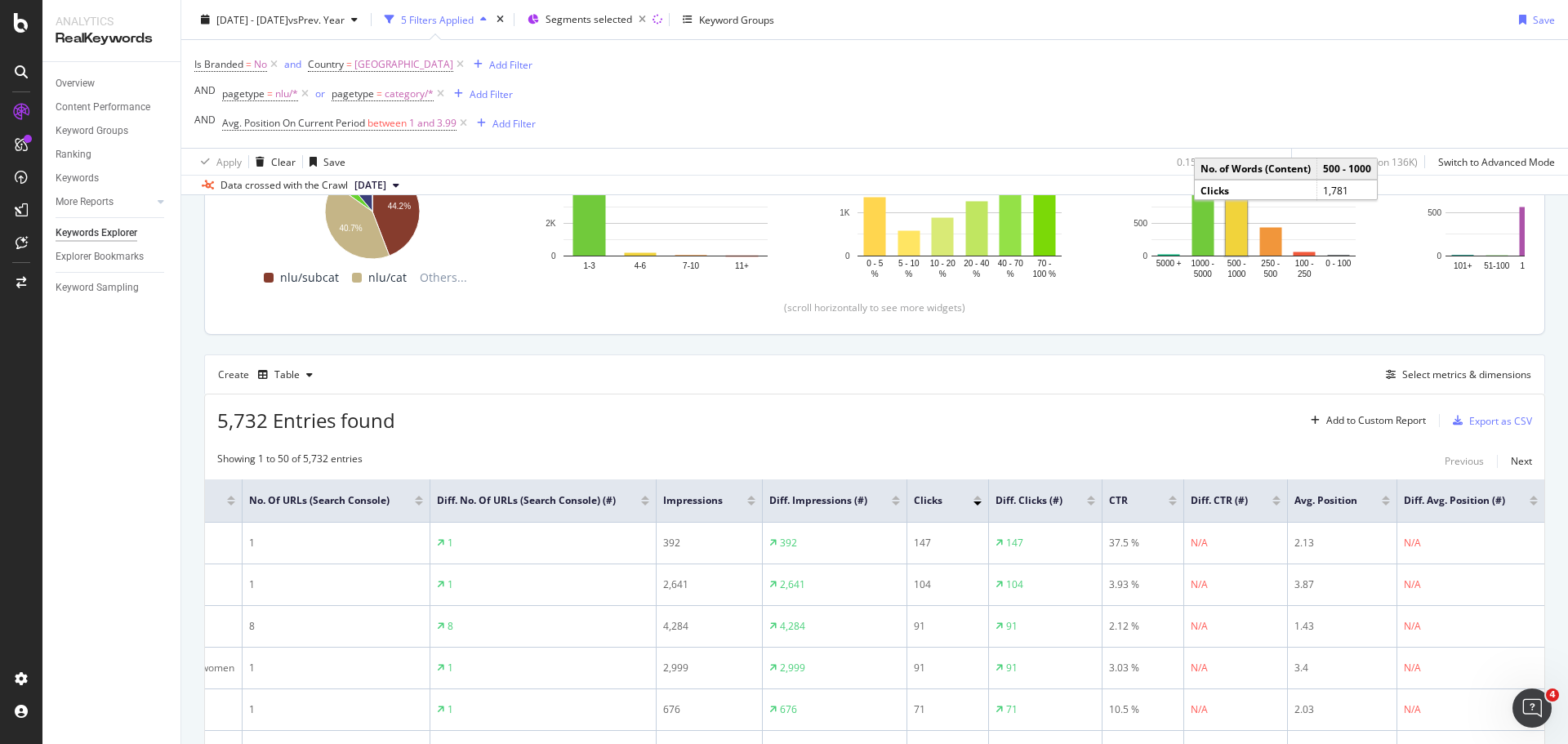
click at [1530, 500] on div at bounding box center [1534, 497] width 8 height 4
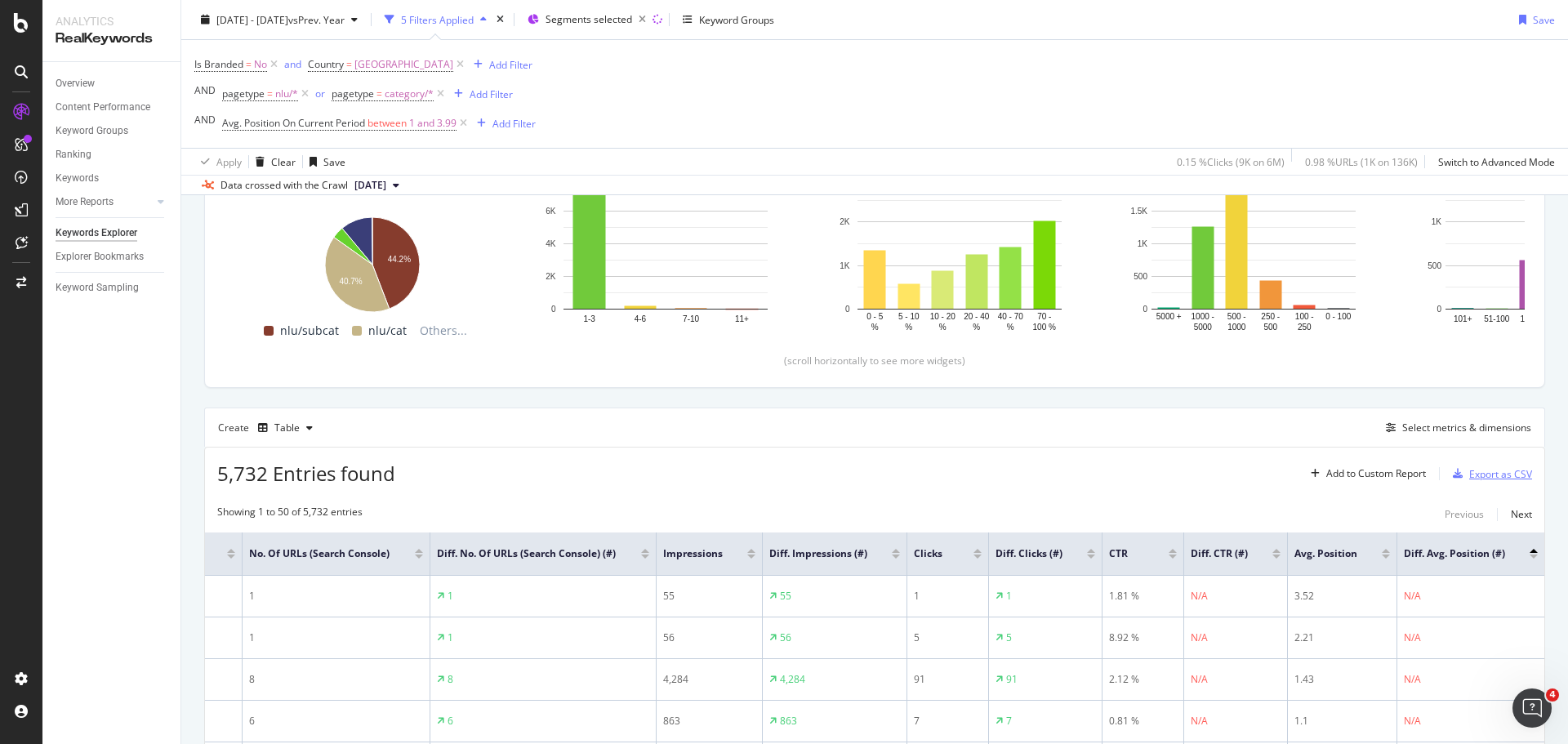
scroll to position [245, 0]
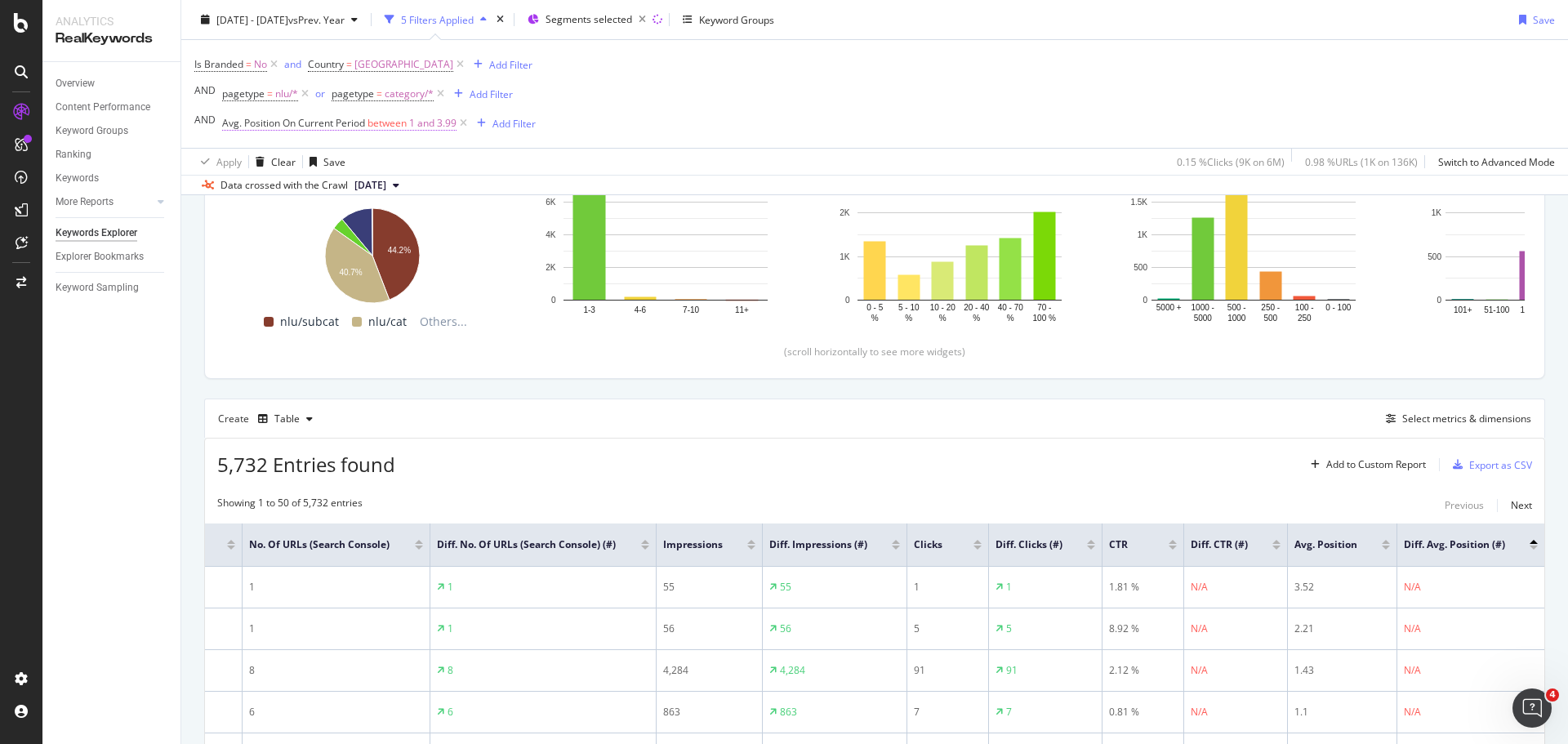
click at [445, 122] on span "1 and 3.99" at bounding box center [433, 123] width 48 height 23
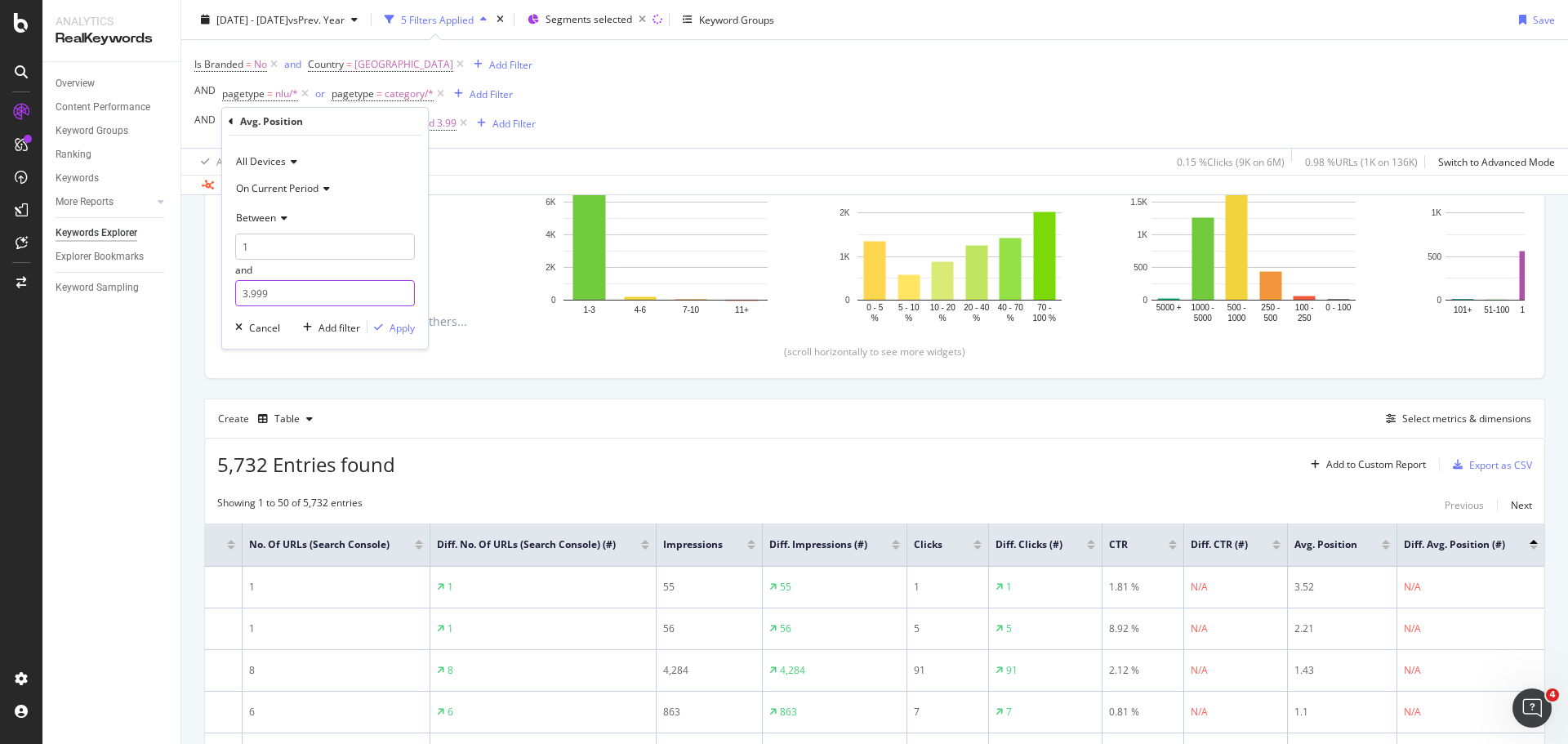
click at [327, 292] on input "3.999" at bounding box center [325, 293] width 179 height 26
click at [403, 288] on input "4.999" at bounding box center [325, 293] width 179 height 26
click at [403, 288] on input "5.999" at bounding box center [325, 293] width 179 height 26
click at [403, 288] on input "6.999" at bounding box center [325, 293] width 179 height 26
click at [403, 288] on input "7.999" at bounding box center [325, 293] width 179 height 26
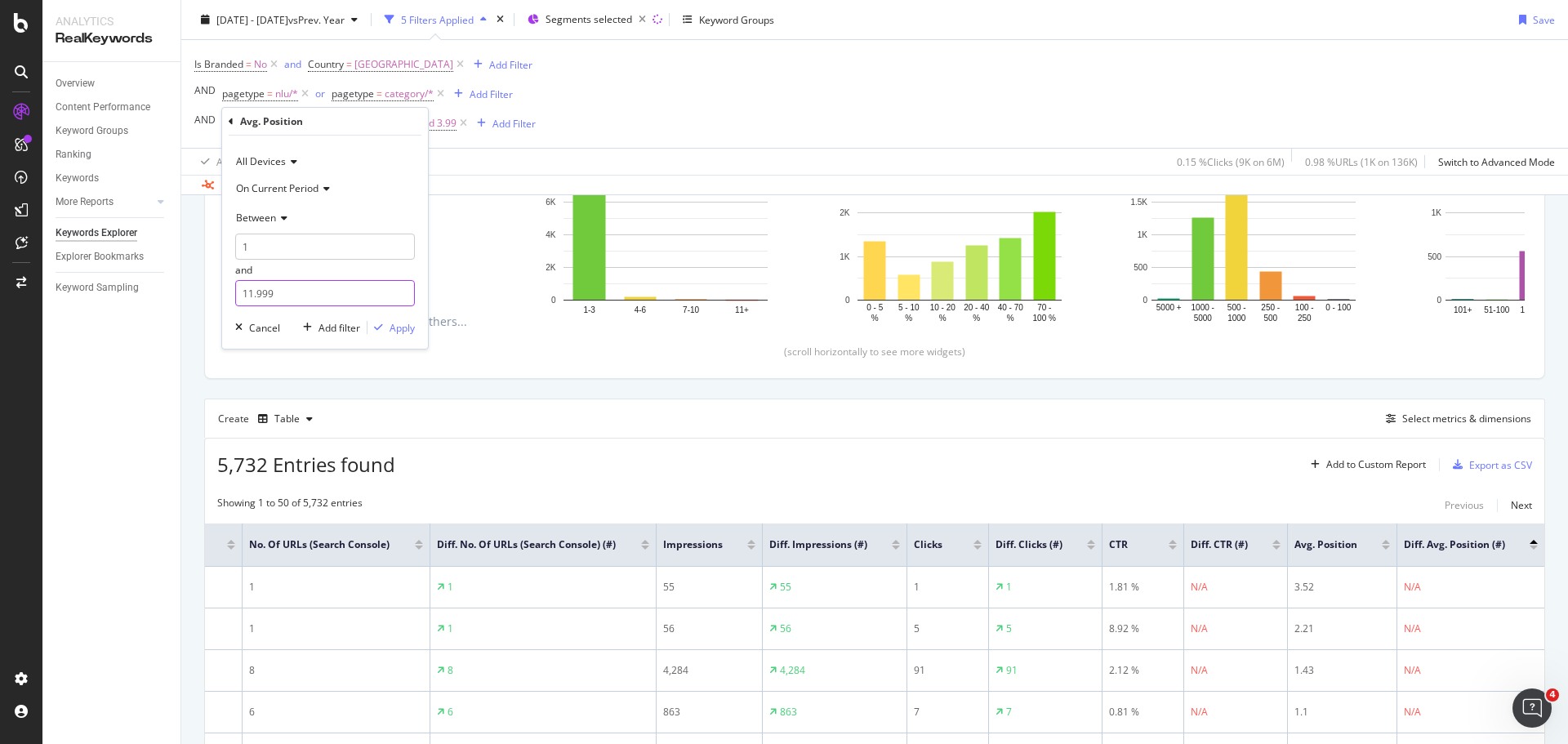
click at [403, 288] on input "11.999" at bounding box center [325, 293] width 179 height 26
drag, startPoint x: 292, startPoint y: 300, endPoint x: 220, endPoint y: 309, distance: 72.6
click at [220, 309] on body "Analytics RealKeywords Overview Content Performance Keyword Groups Ranking Keyw…" at bounding box center [784, 372] width 1568 height 744
click at [246, 296] on input "11.999" at bounding box center [325, 293] width 179 height 26
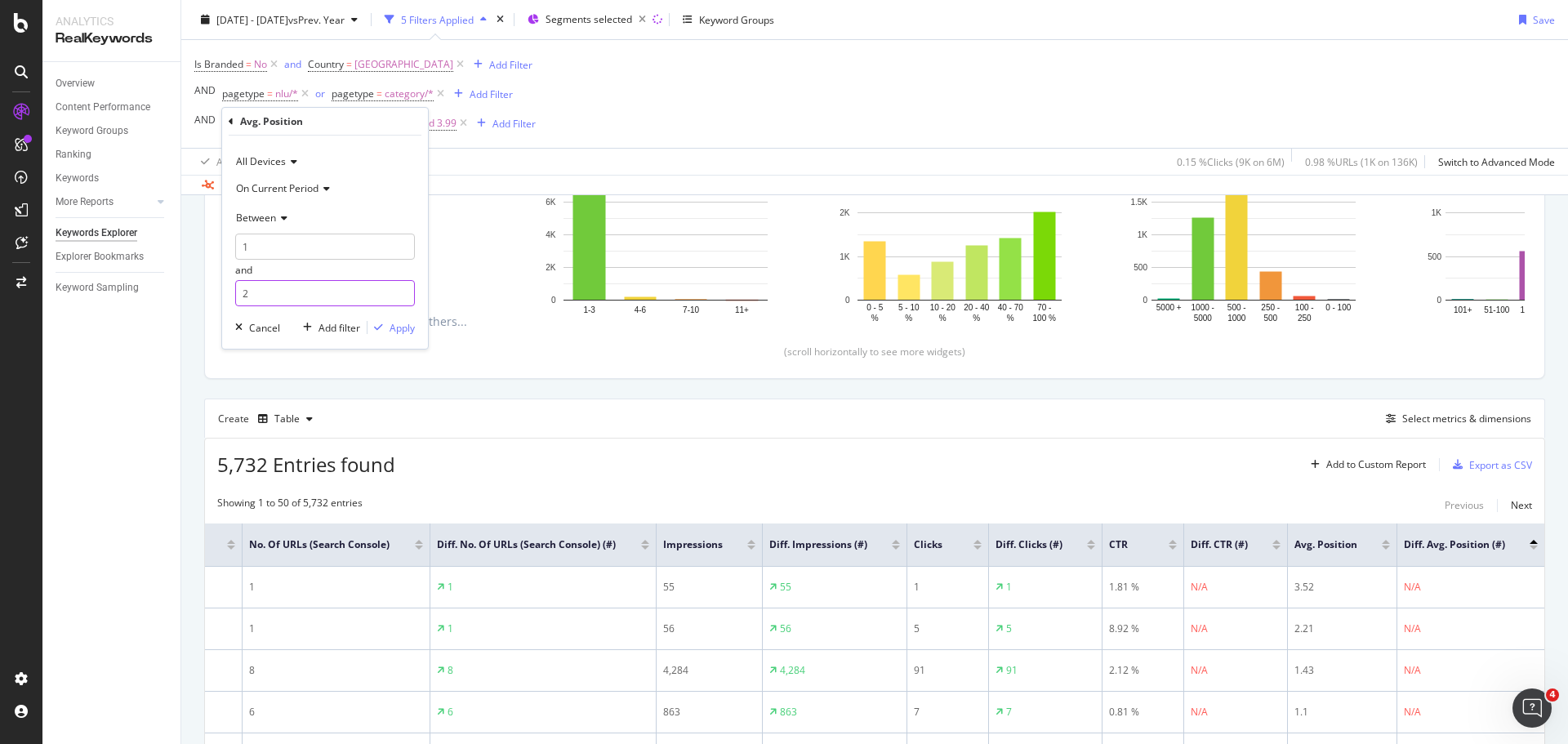
type input "20"
click at [396, 329] on div "Apply" at bounding box center [402, 328] width 25 height 14
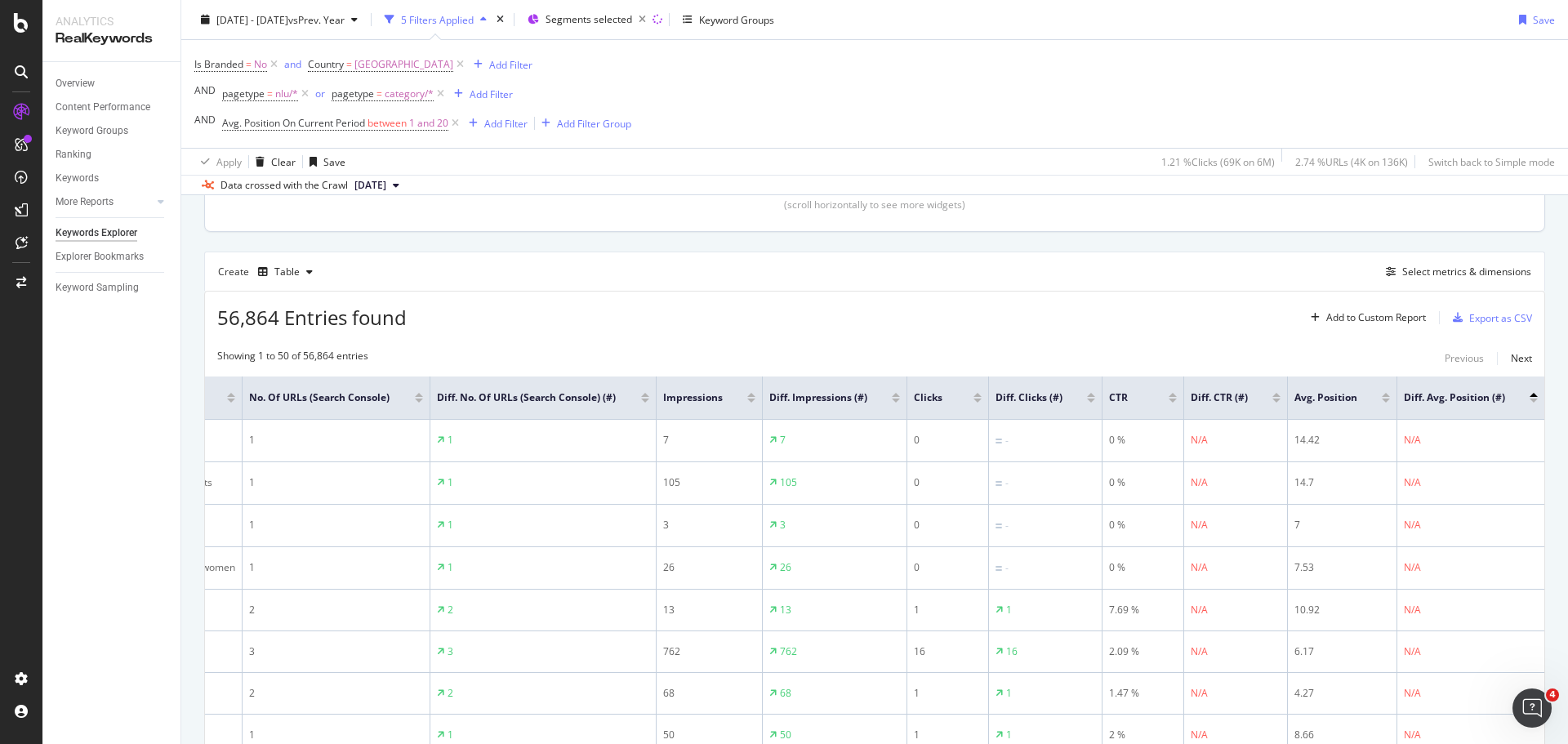
scroll to position [393, 0]
click at [1530, 402] on div at bounding box center [1534, 400] width 8 height 4
